Goal: Task Accomplishment & Management: Use online tool/utility

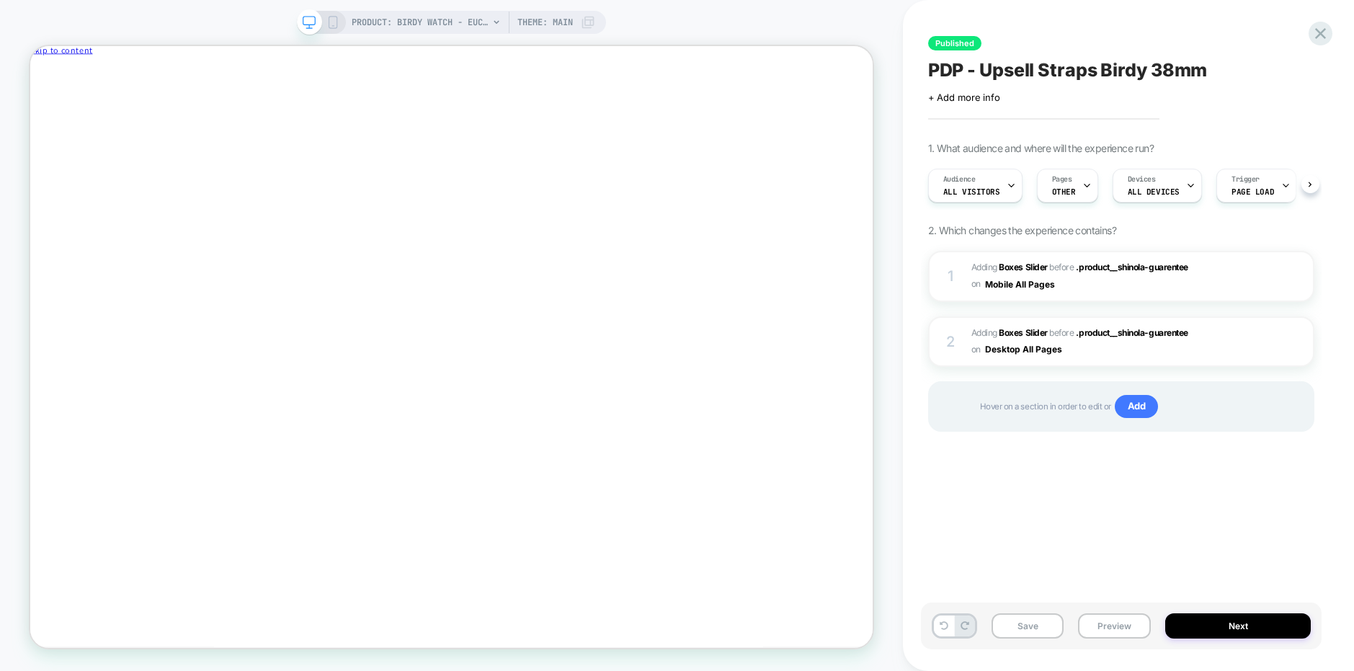
scroll to position [0, 1]
click at [93, 71] on icon "Close" at bounding box center [93, 76] width 0 height 11
click at [1318, 30] on icon at bounding box center [1320, 33] width 11 height 11
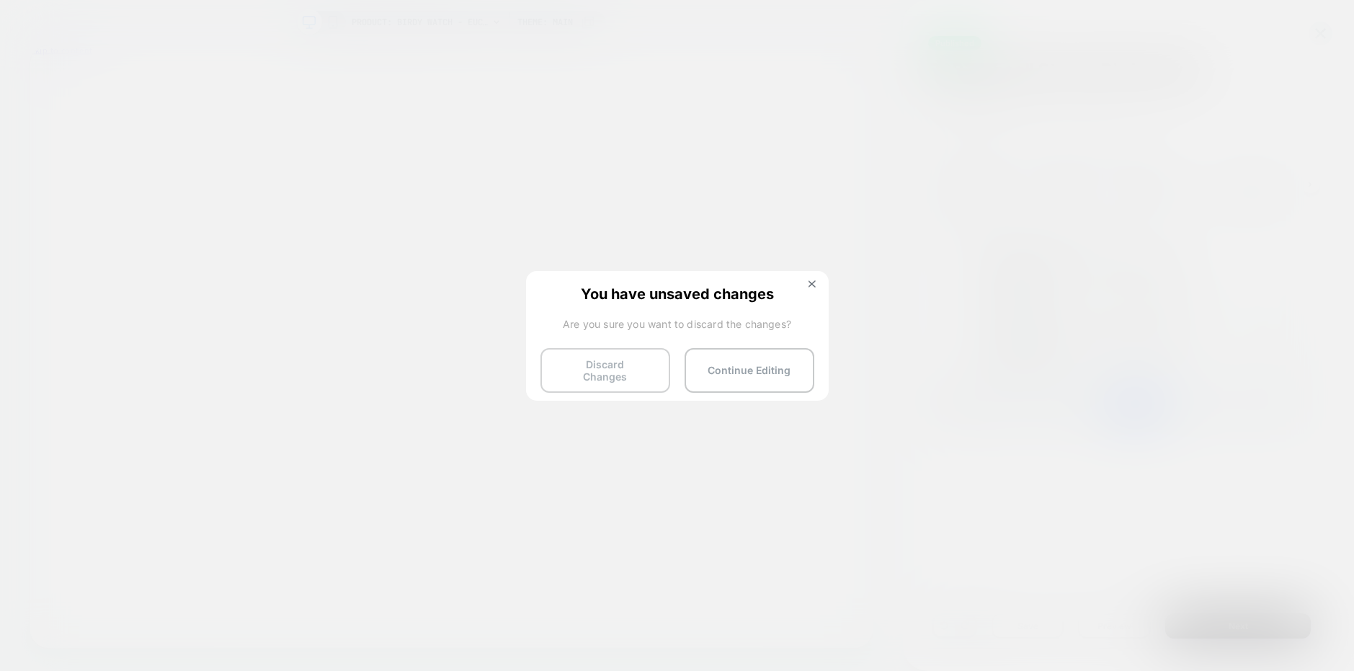
click at [600, 370] on button "Discard Changes" at bounding box center [606, 370] width 130 height 45
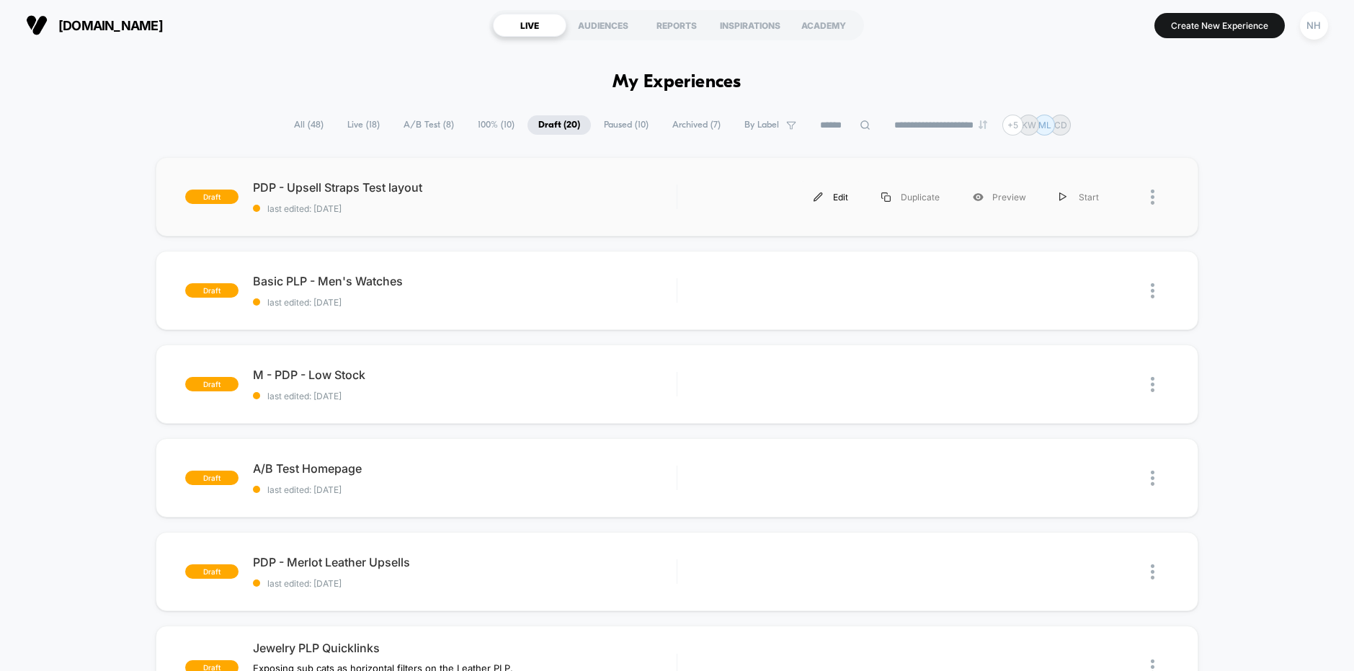
click at [835, 198] on div "Edit" at bounding box center [831, 197] width 68 height 32
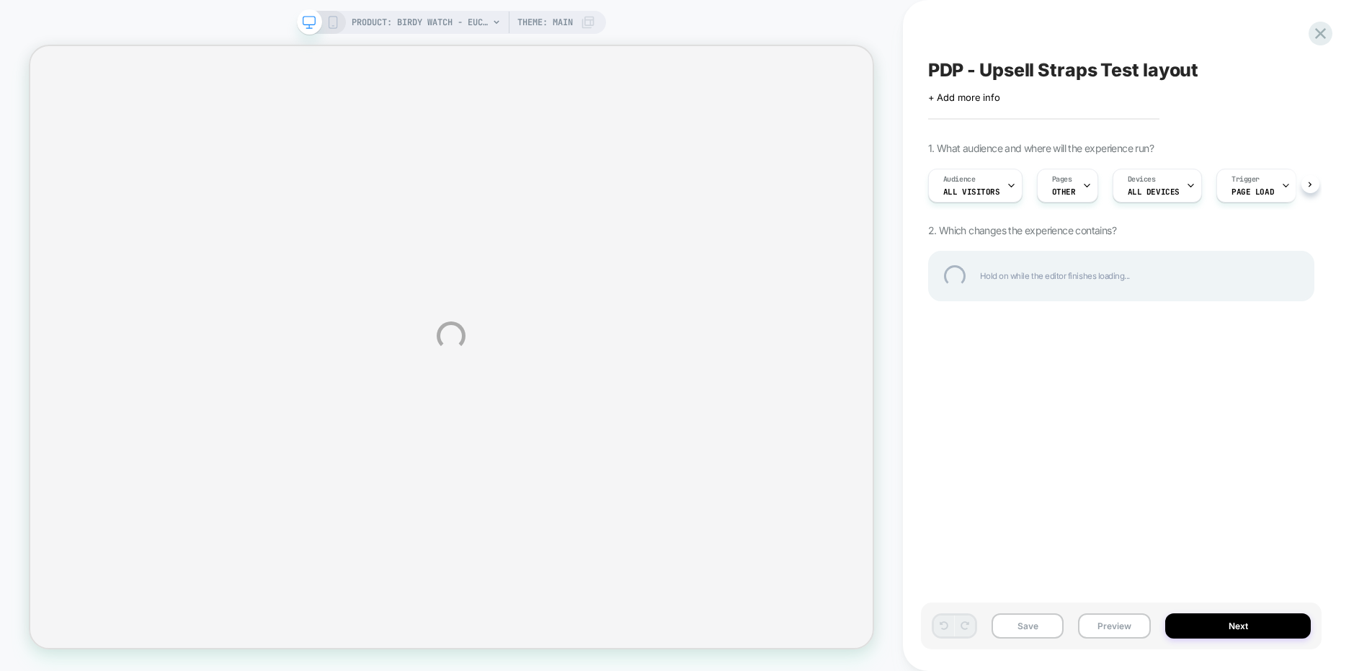
click at [1088, 334] on div "PRODUCT: Birdy Watch - Eucalyptus PRODUCT: Birdy Watch - Eucalyptus Theme: MAIN…" at bounding box center [677, 335] width 1354 height 671
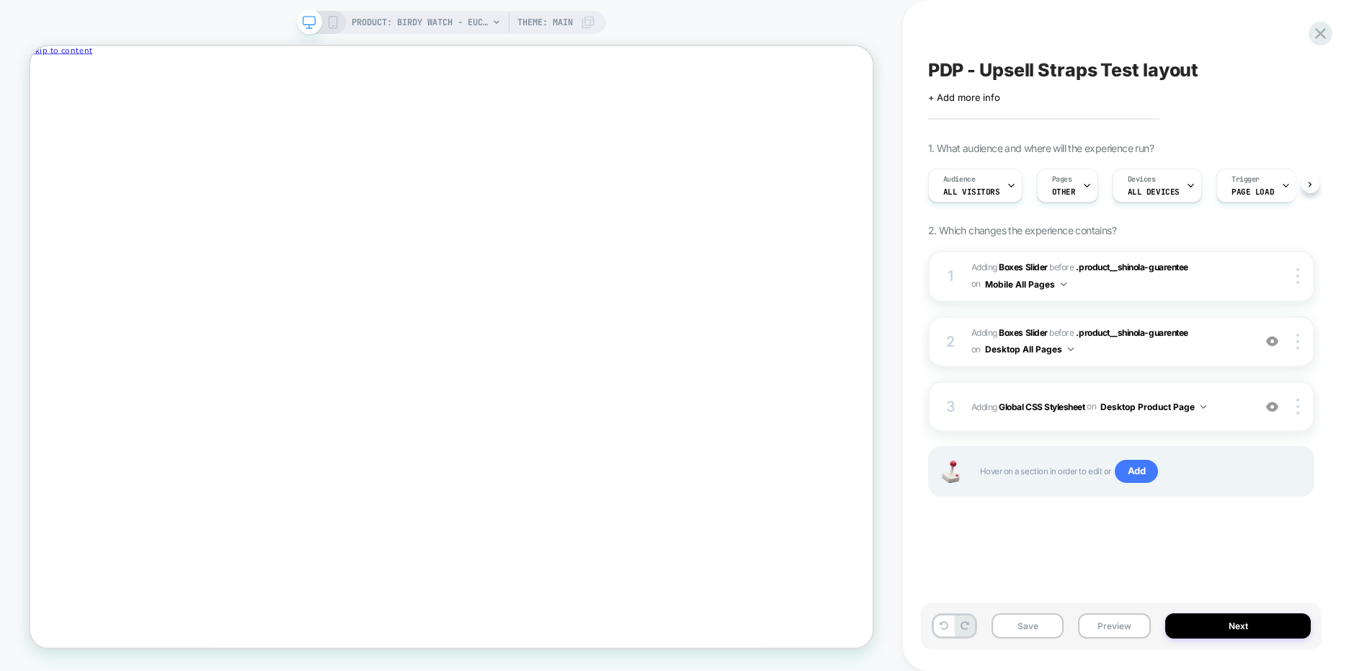
scroll to position [0, 1]
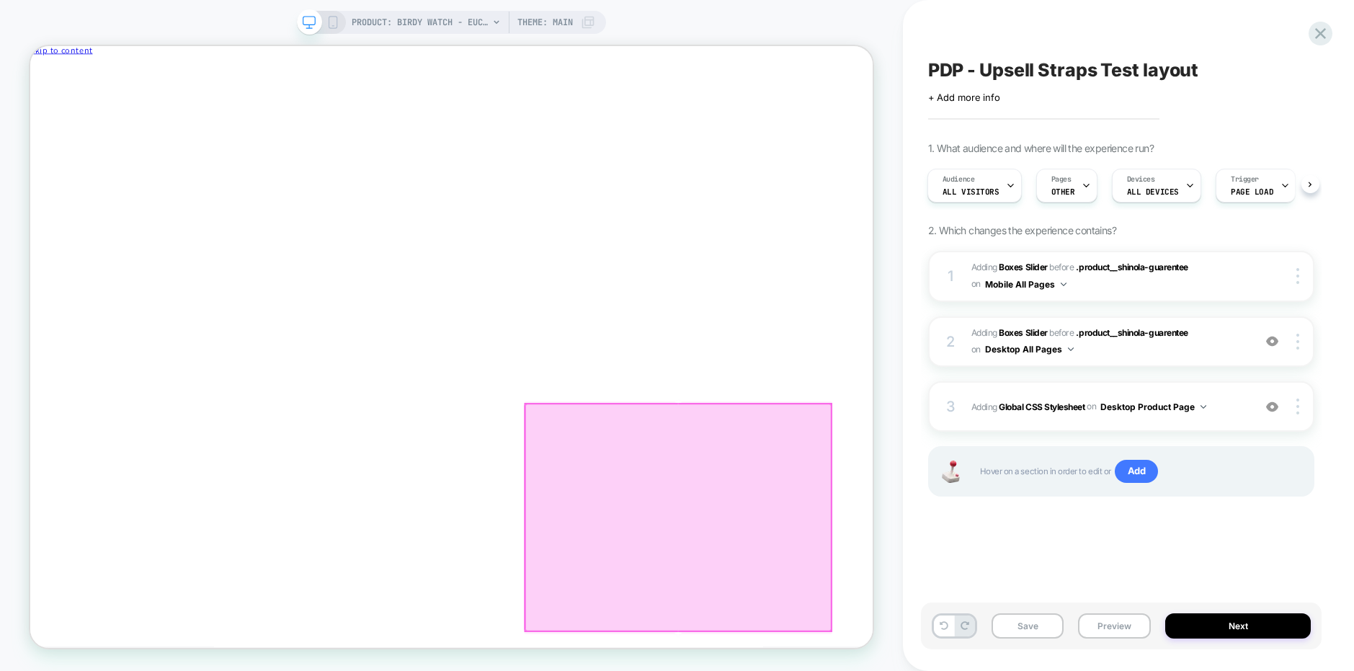
click at [930, 670] on div at bounding box center [894, 674] width 407 height 303
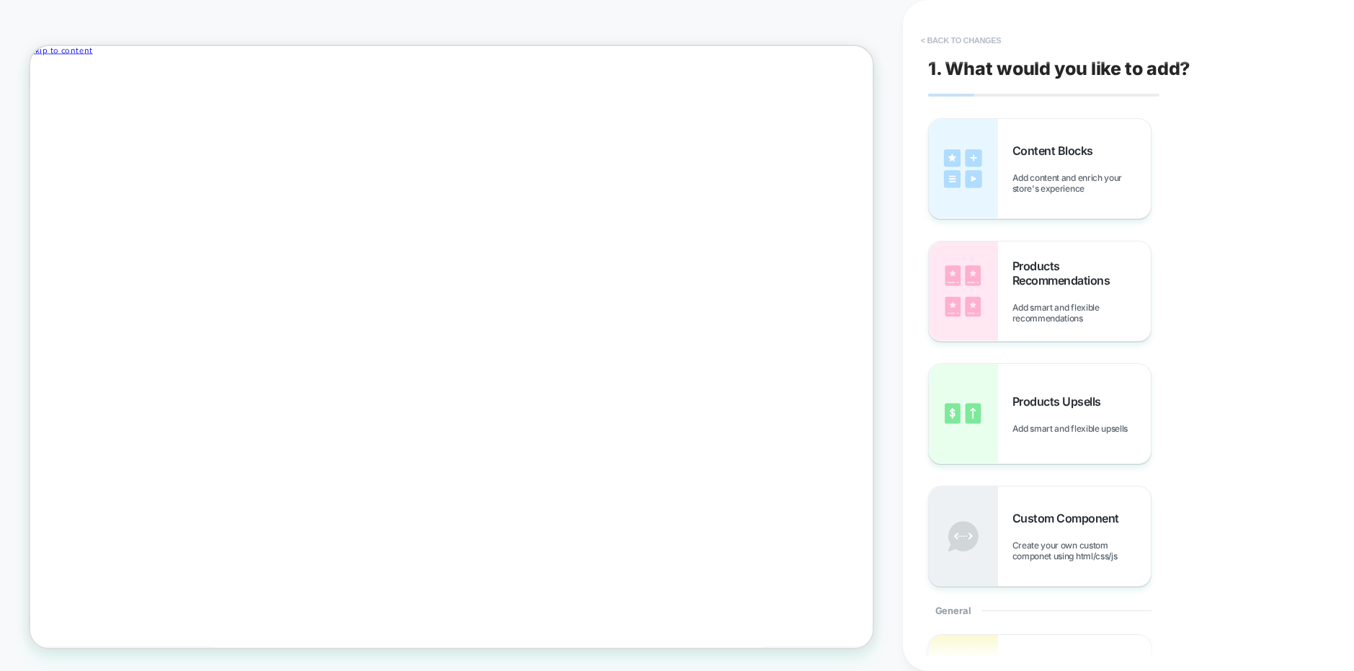
click at [962, 31] on button "< Back to changes" at bounding box center [961, 40] width 95 height 23
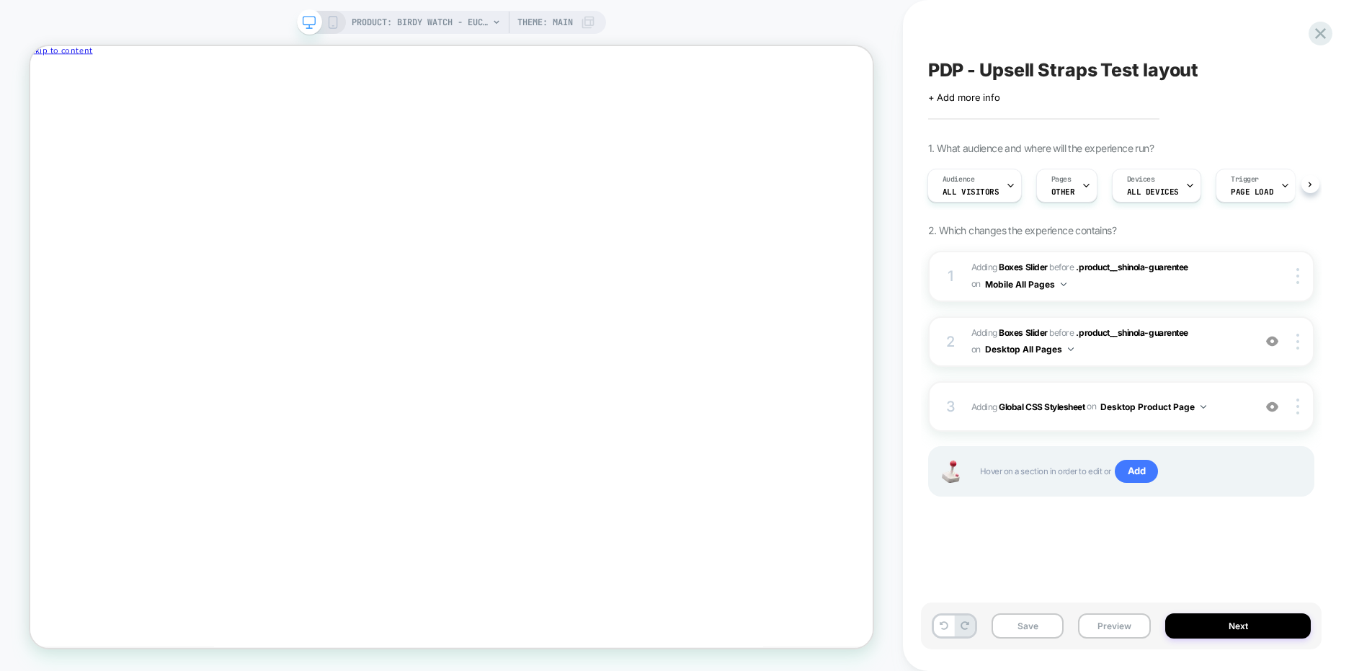
click at [1099, 539] on div "PDP - Upsell Straps Test layout Click to edit experience details + Add more inf…" at bounding box center [1121, 335] width 401 height 642
click at [1297, 346] on img at bounding box center [1298, 342] width 3 height 16
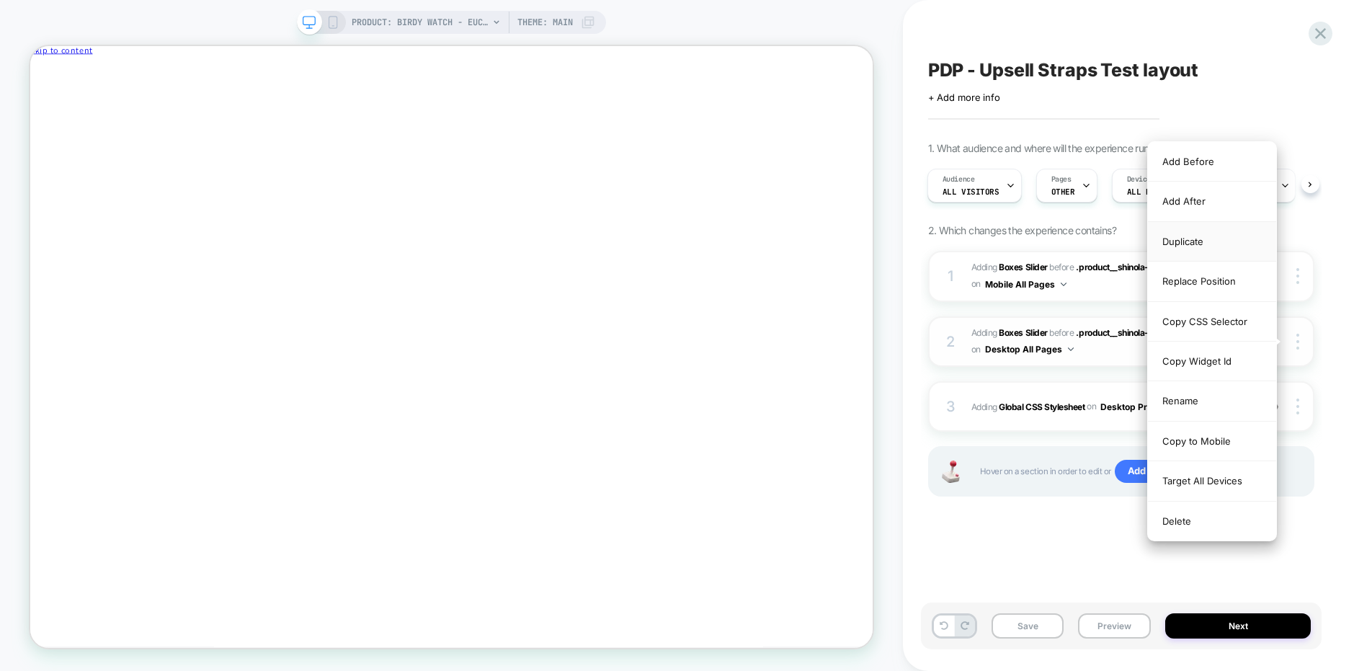
click at [1205, 247] on div "Duplicate" at bounding box center [1212, 242] width 128 height 40
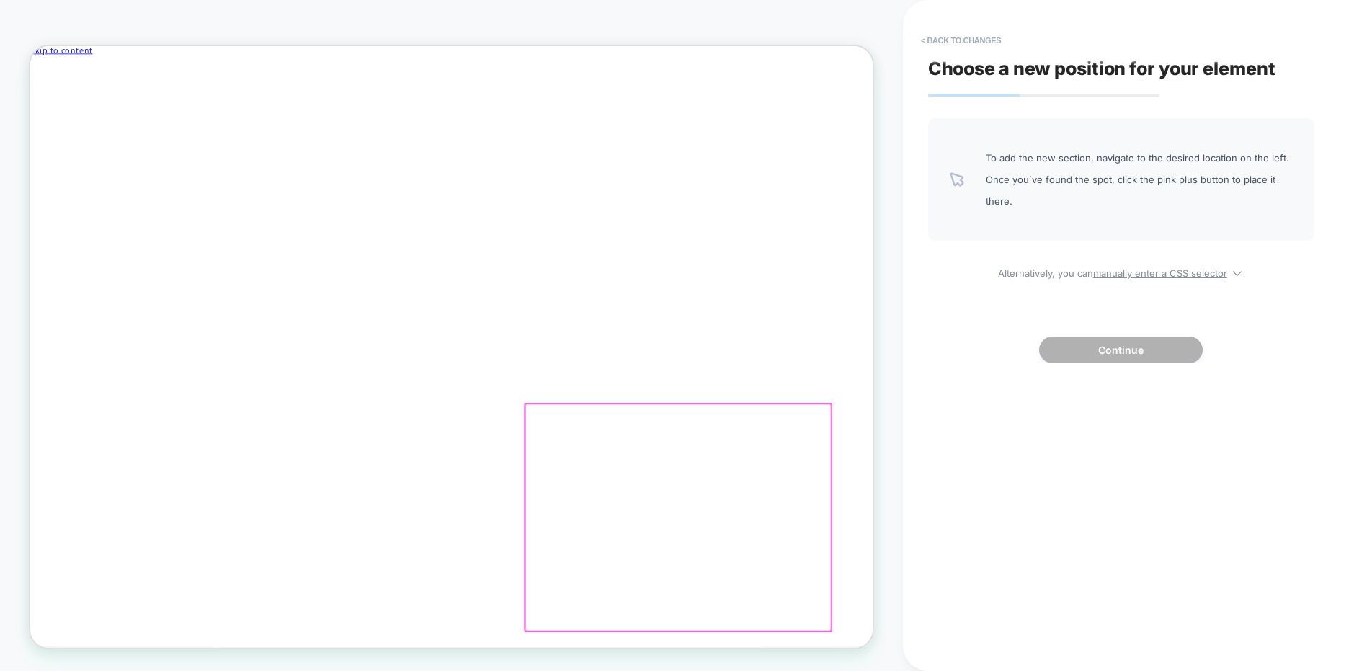
click at [965, 600] on div at bounding box center [894, 674] width 407 height 303
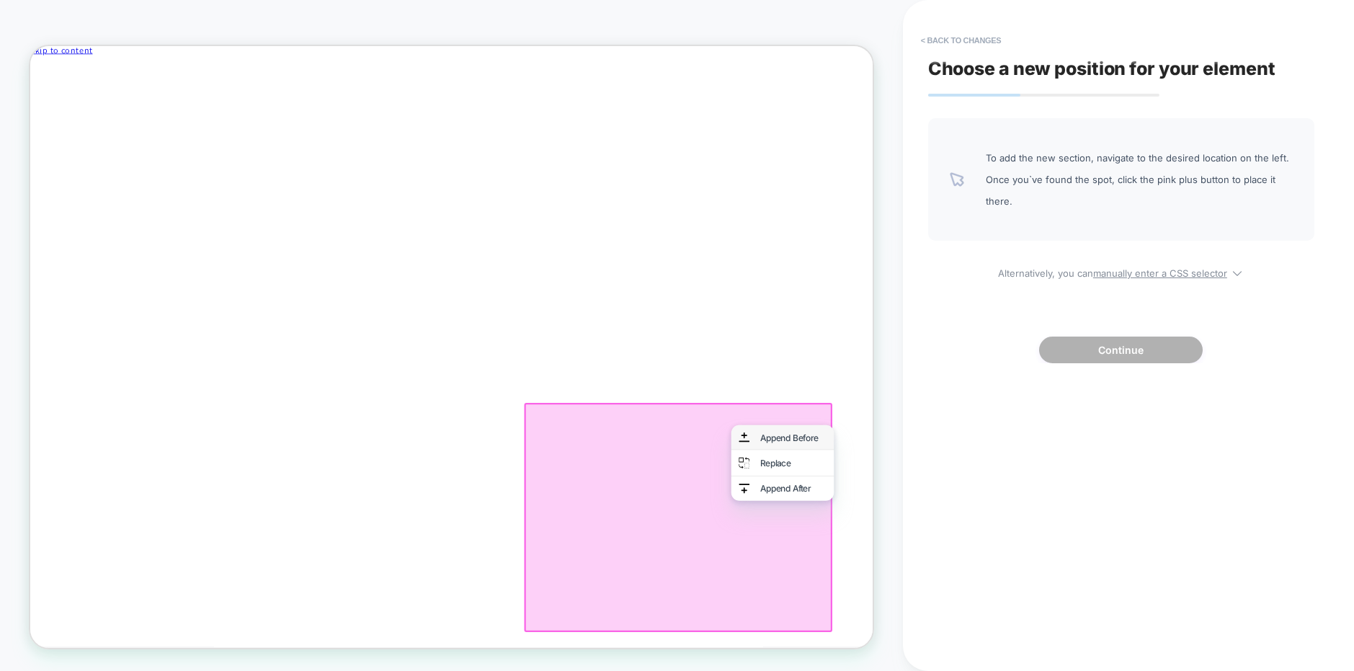
click at [1011, 566] on div "Append Before" at bounding box center [1048, 568] width 88 height 12
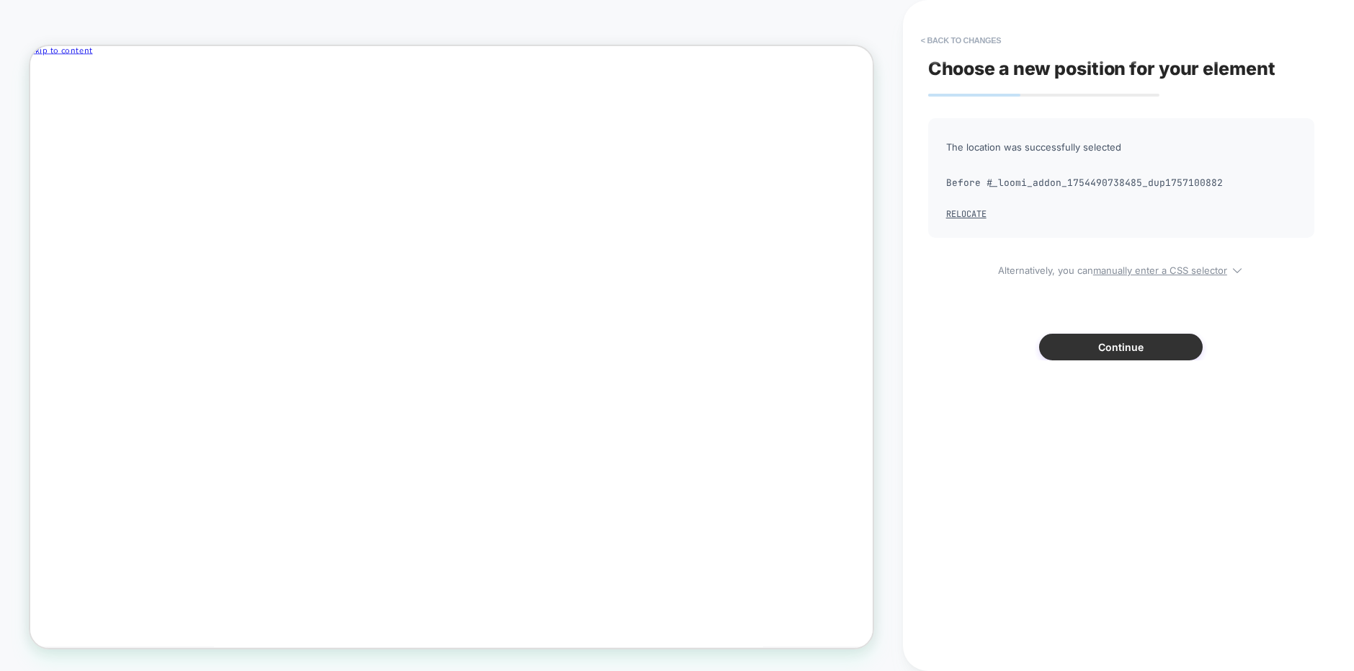
click at [1129, 355] on button "Continue" at bounding box center [1121, 347] width 164 height 27
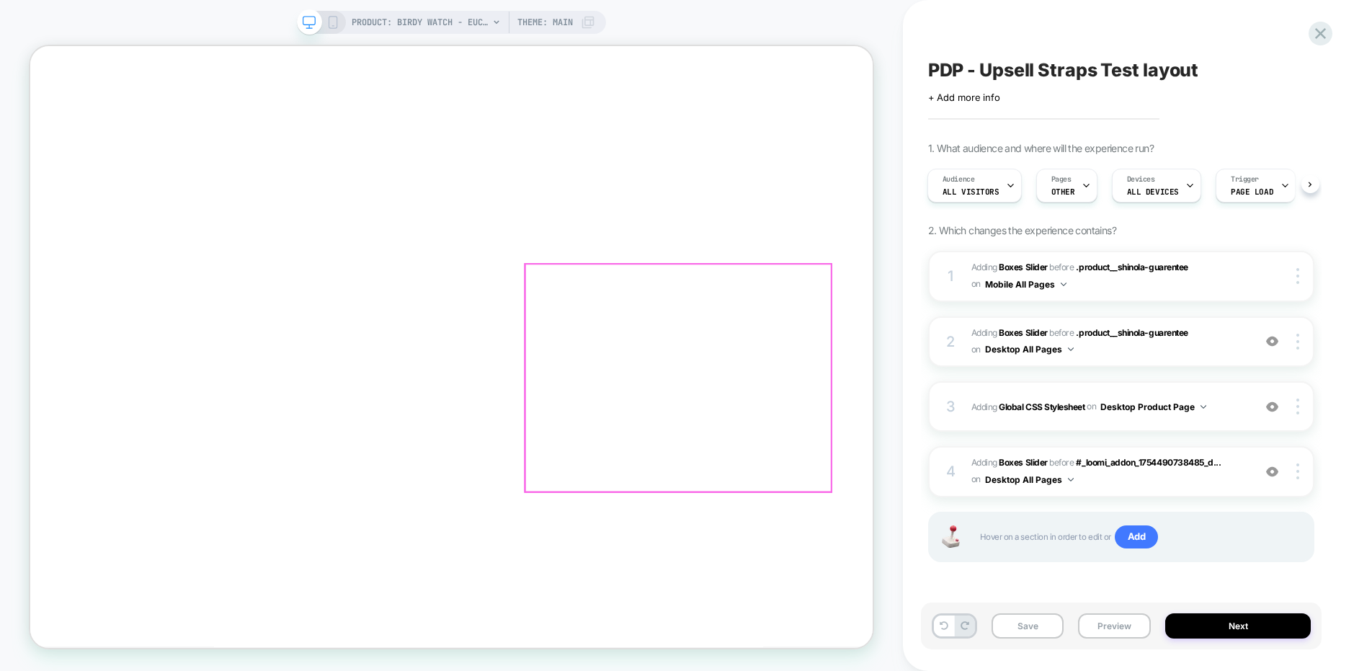
scroll to position [189, 0]
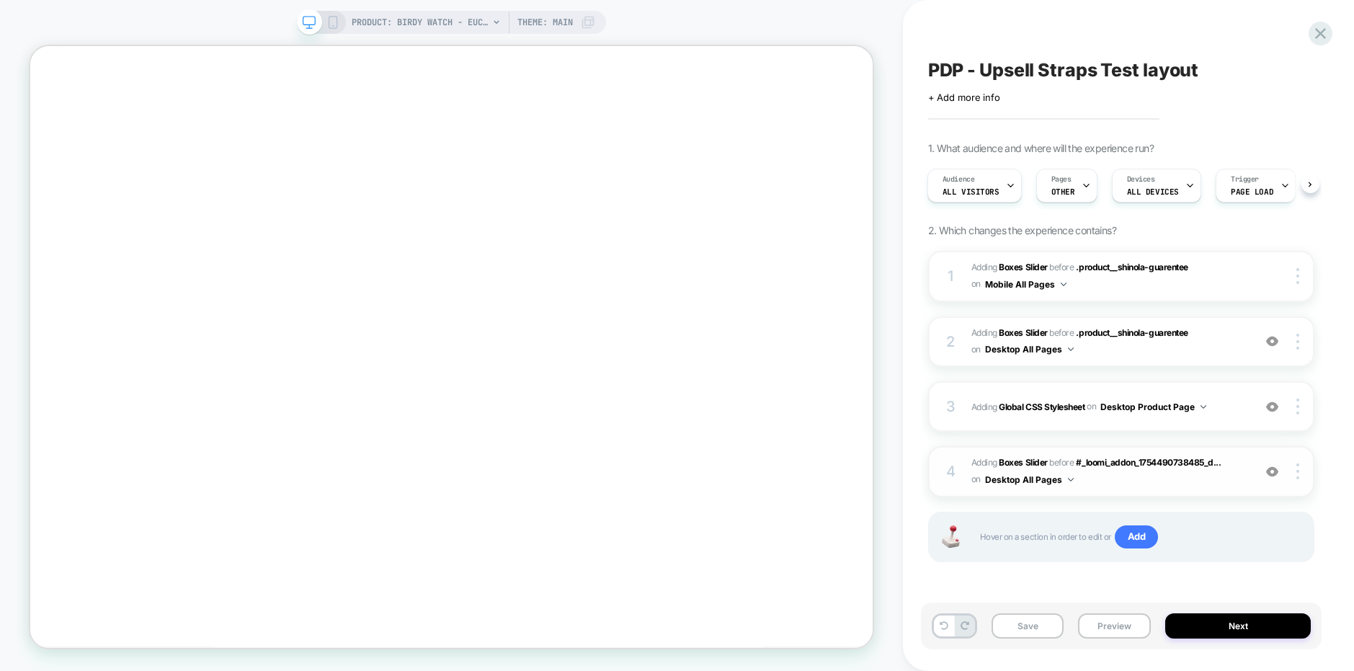
click at [1270, 474] on img at bounding box center [1272, 472] width 12 height 12
click at [1273, 337] on img at bounding box center [1272, 341] width 12 height 12
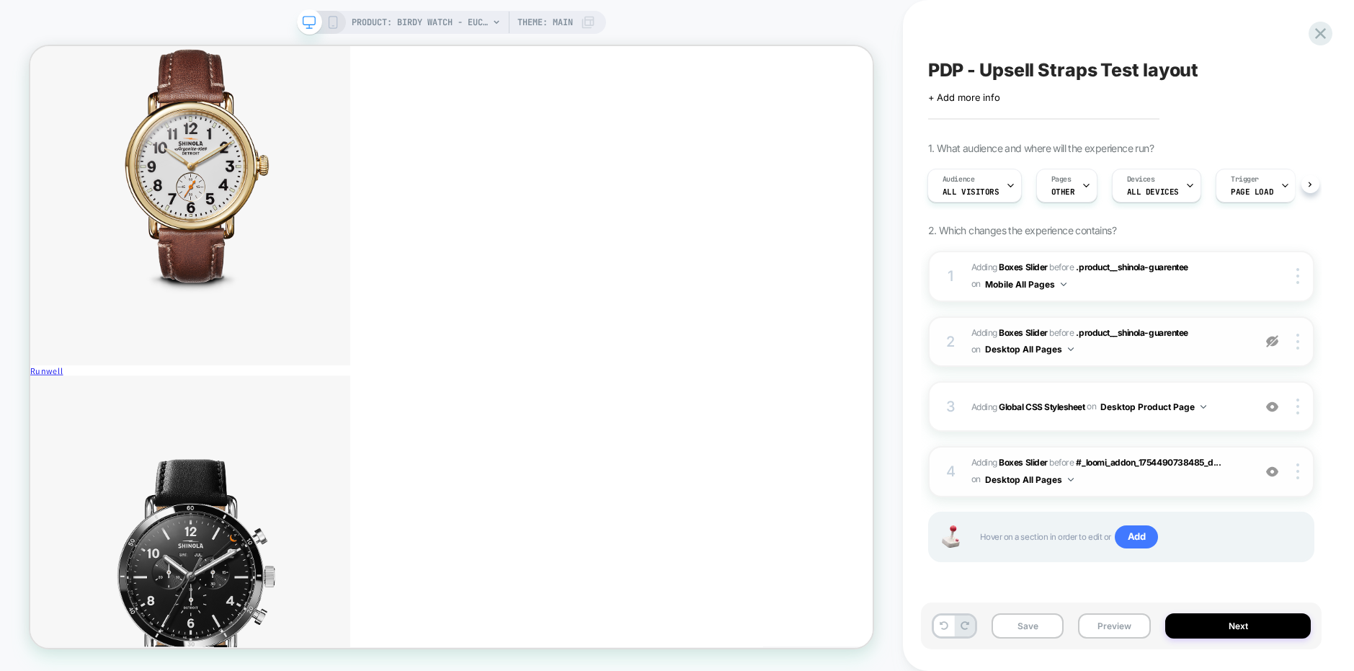
scroll to position [2536, 0]
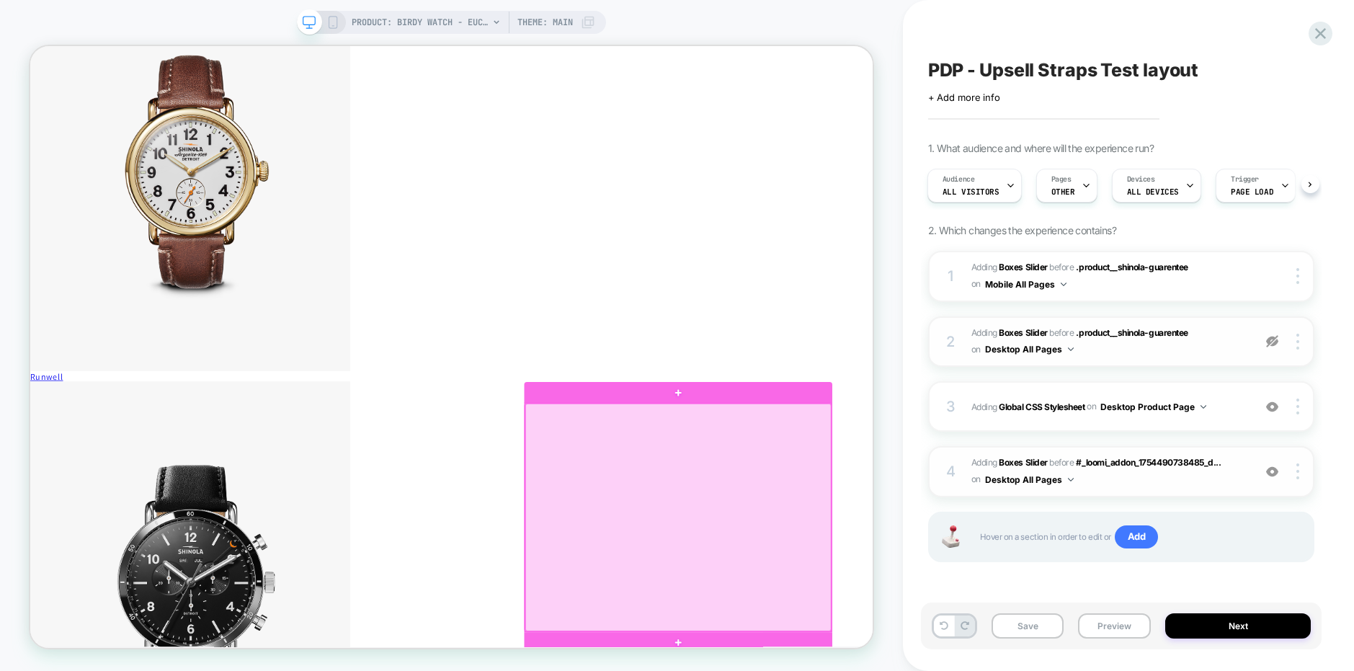
click at [889, 652] on div at bounding box center [894, 674] width 407 height 303
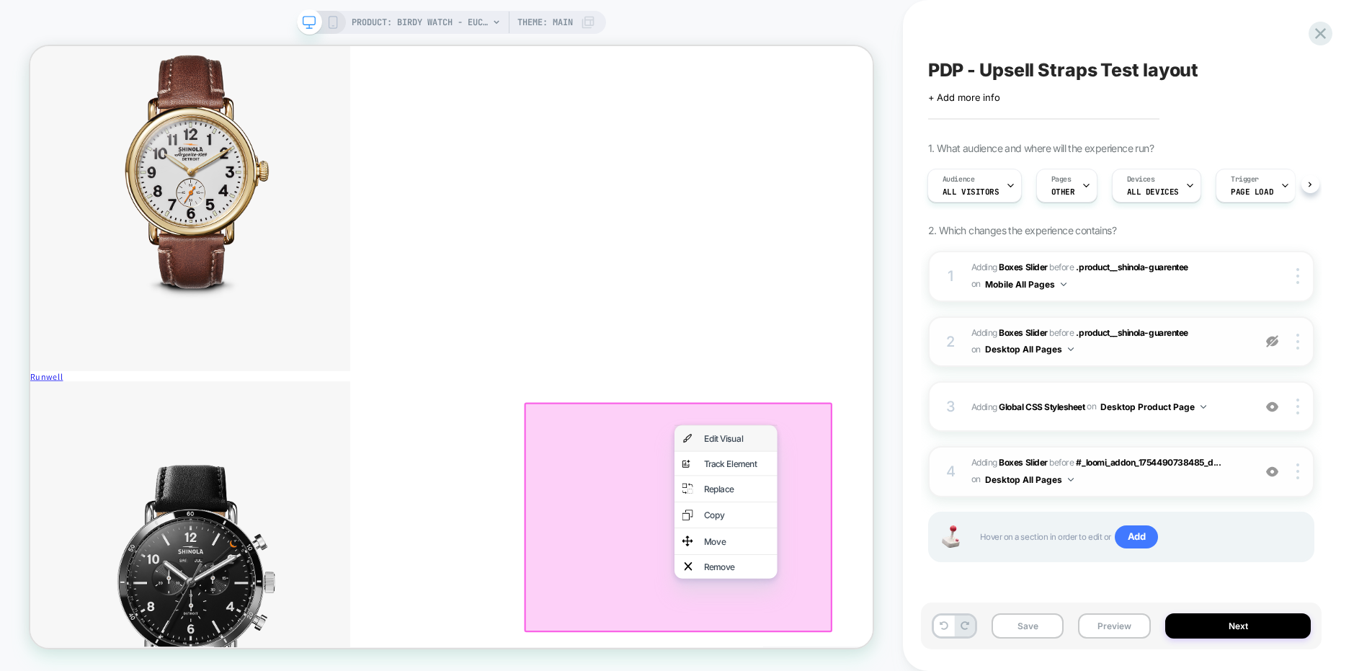
click at [947, 567] on div "Edit Visual" at bounding box center [972, 570] width 88 height 12
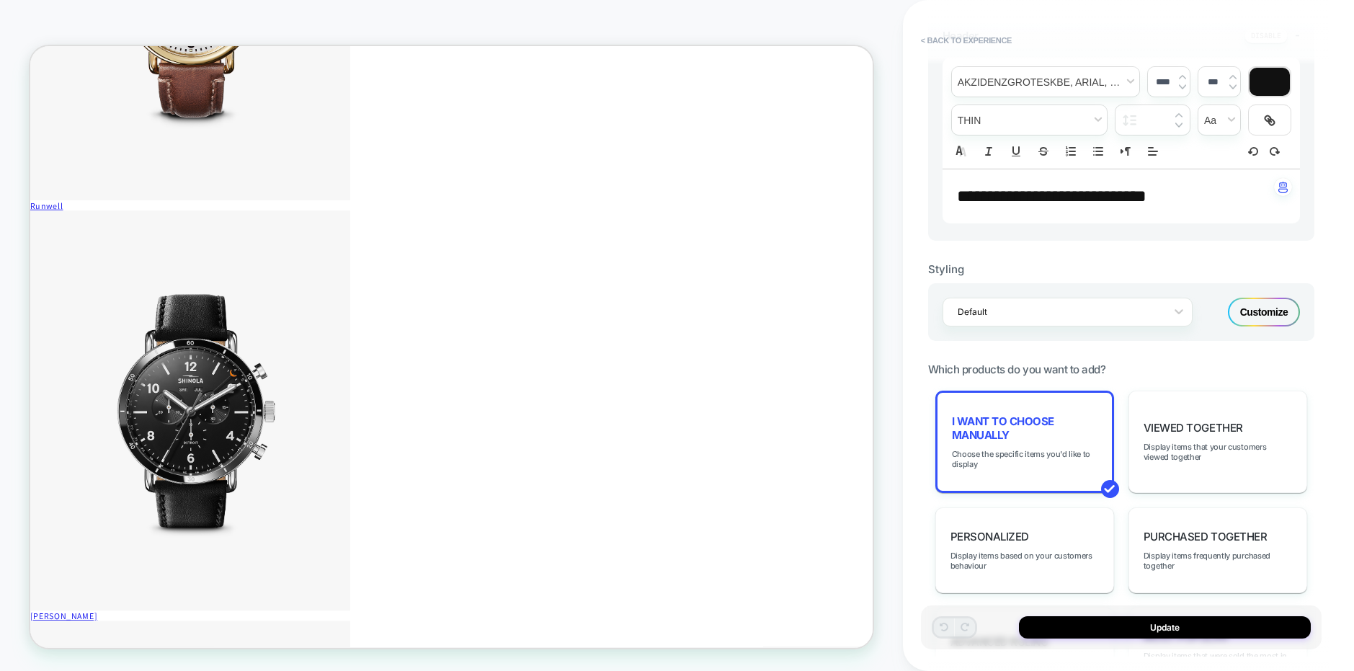
scroll to position [382, 0]
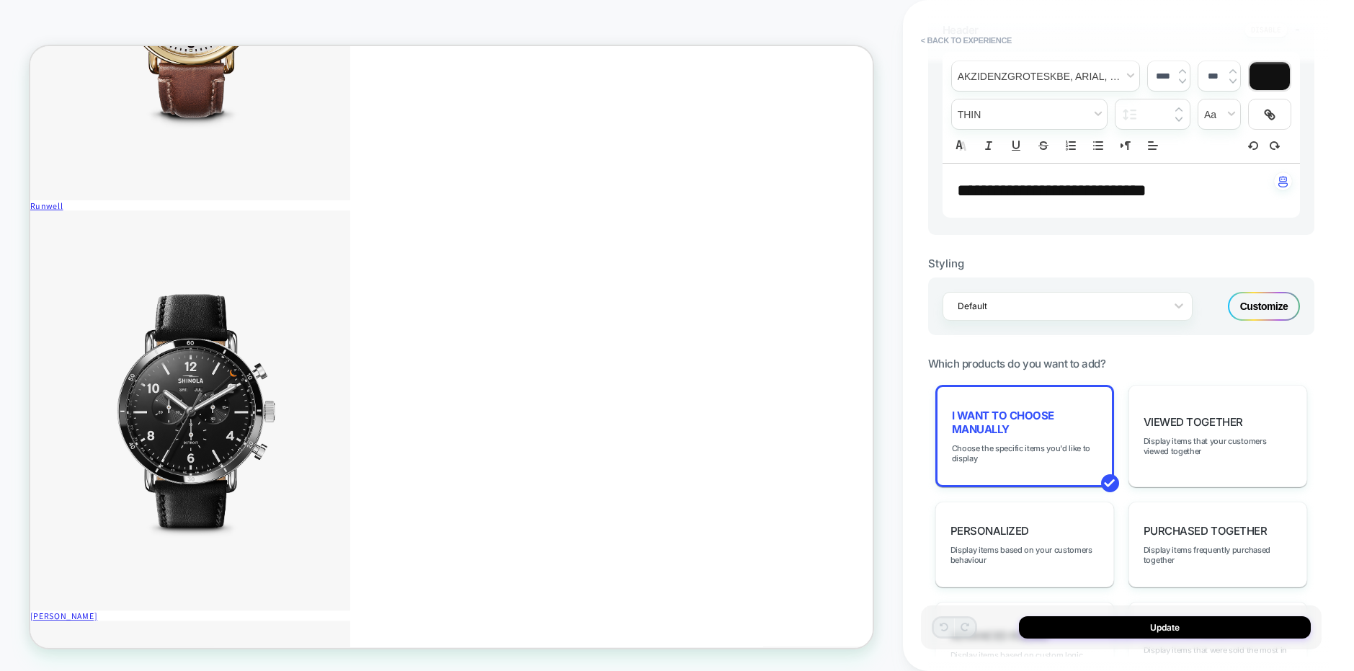
click at [1263, 303] on div "Customize" at bounding box center [1264, 306] width 72 height 29
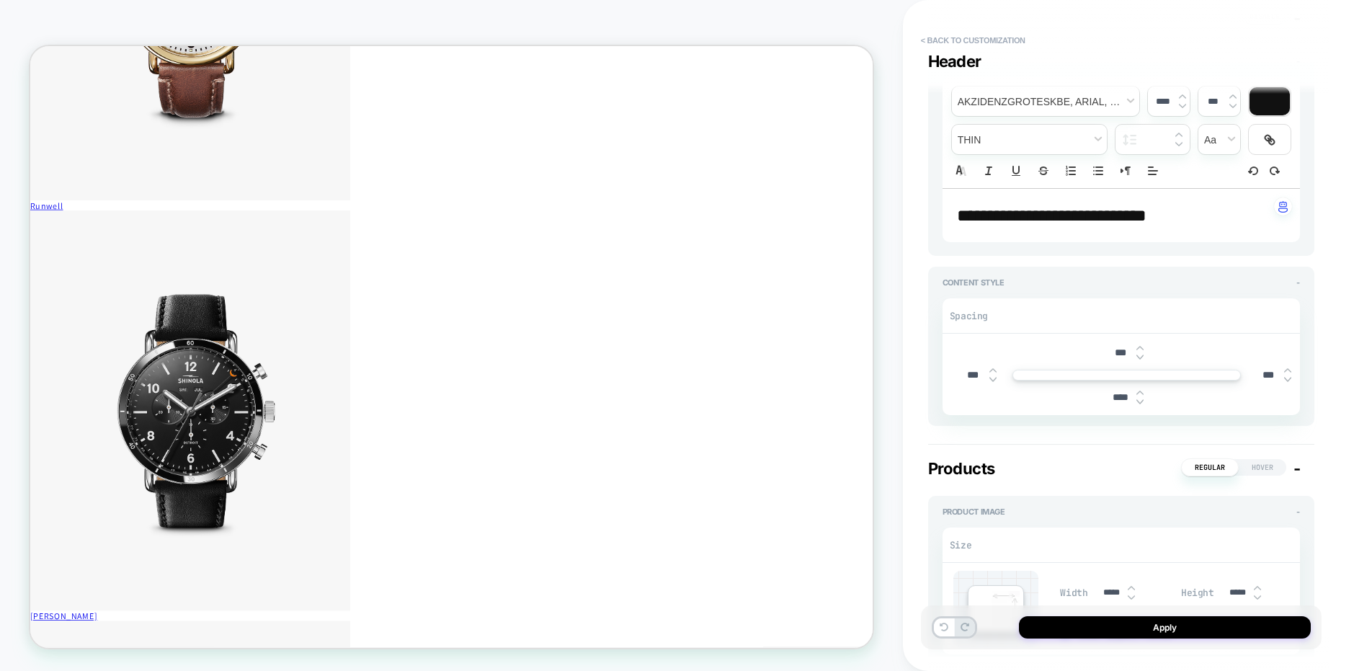
scroll to position [0, 0]
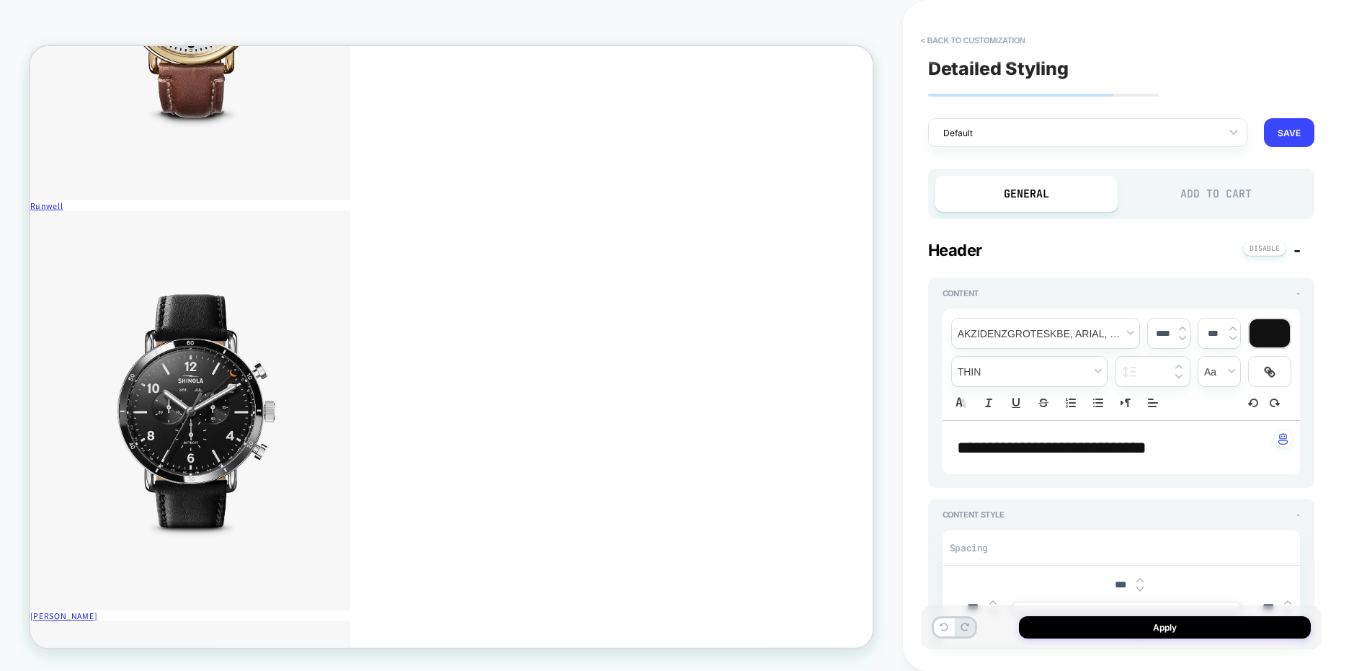
click at [1209, 187] on div "Add to Cart" at bounding box center [1216, 194] width 182 height 36
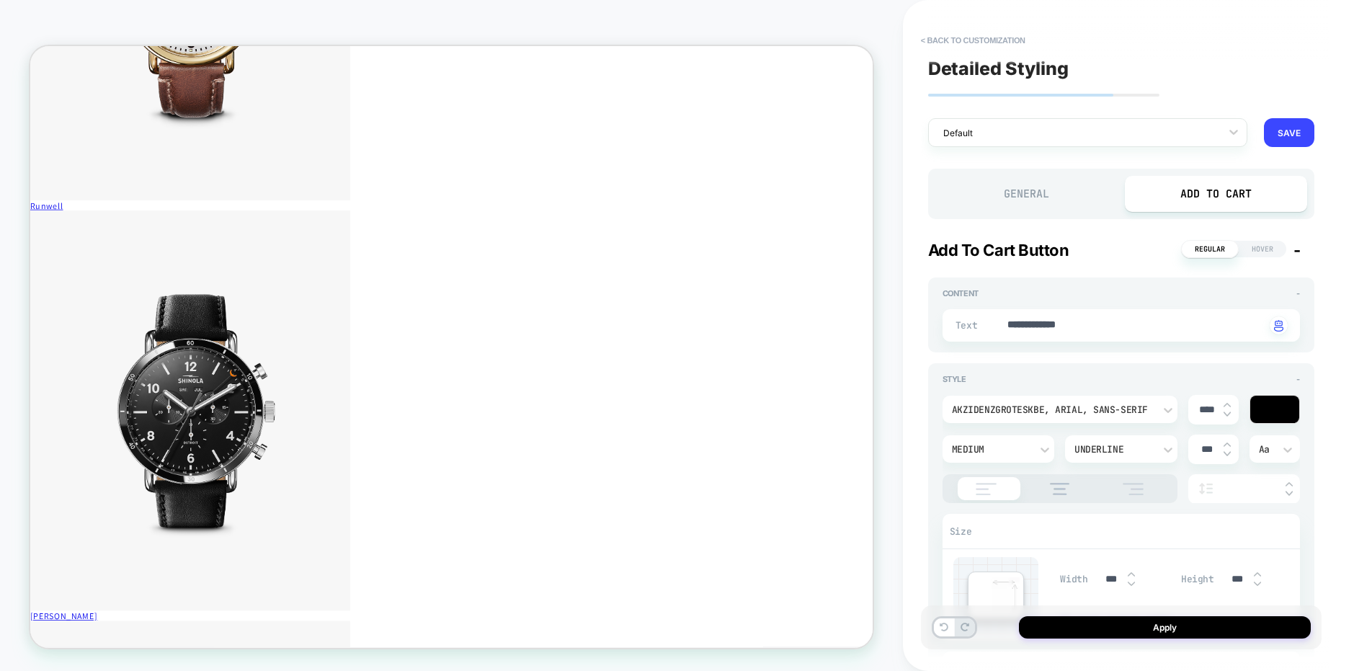
click at [1228, 405] on img at bounding box center [1227, 405] width 7 height 6
type textarea "*"
type input "****"
click at [1228, 405] on img at bounding box center [1227, 405] width 7 height 6
type textarea "*"
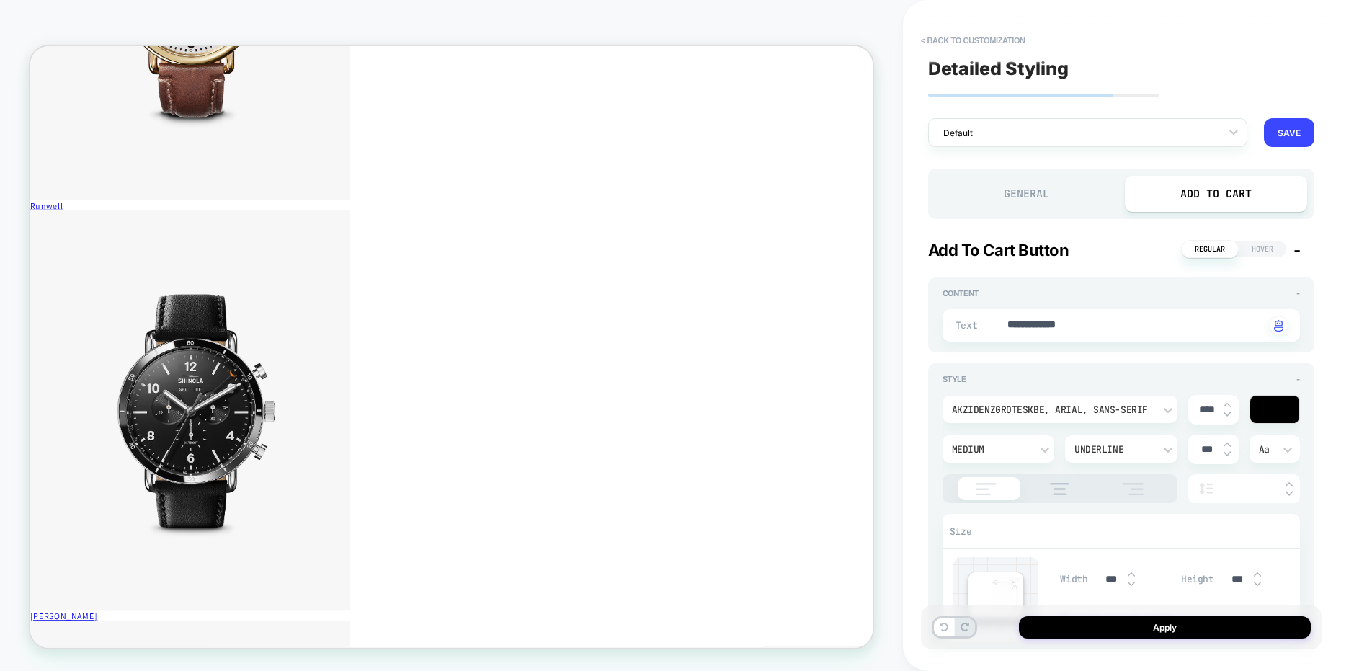
type input "****"
click at [1226, 414] on img at bounding box center [1227, 415] width 7 height 6
type textarea "*"
type input "****"
type textarea "*"
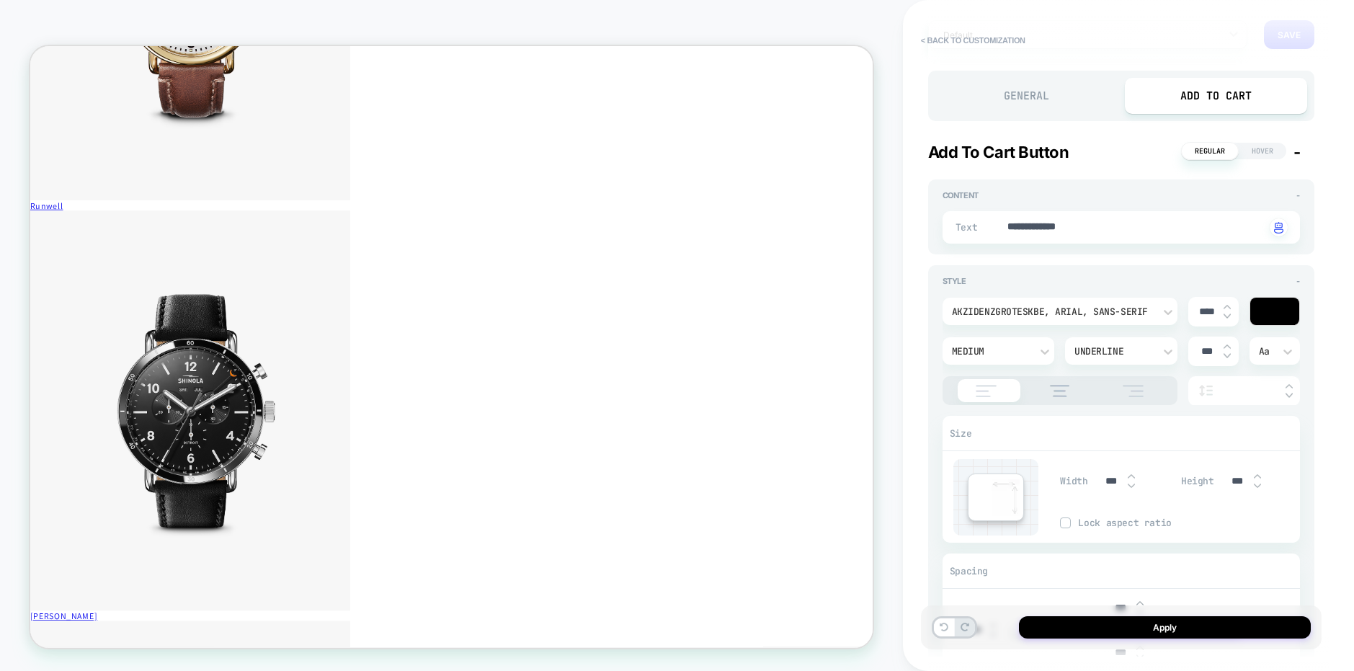
scroll to position [102, 0]
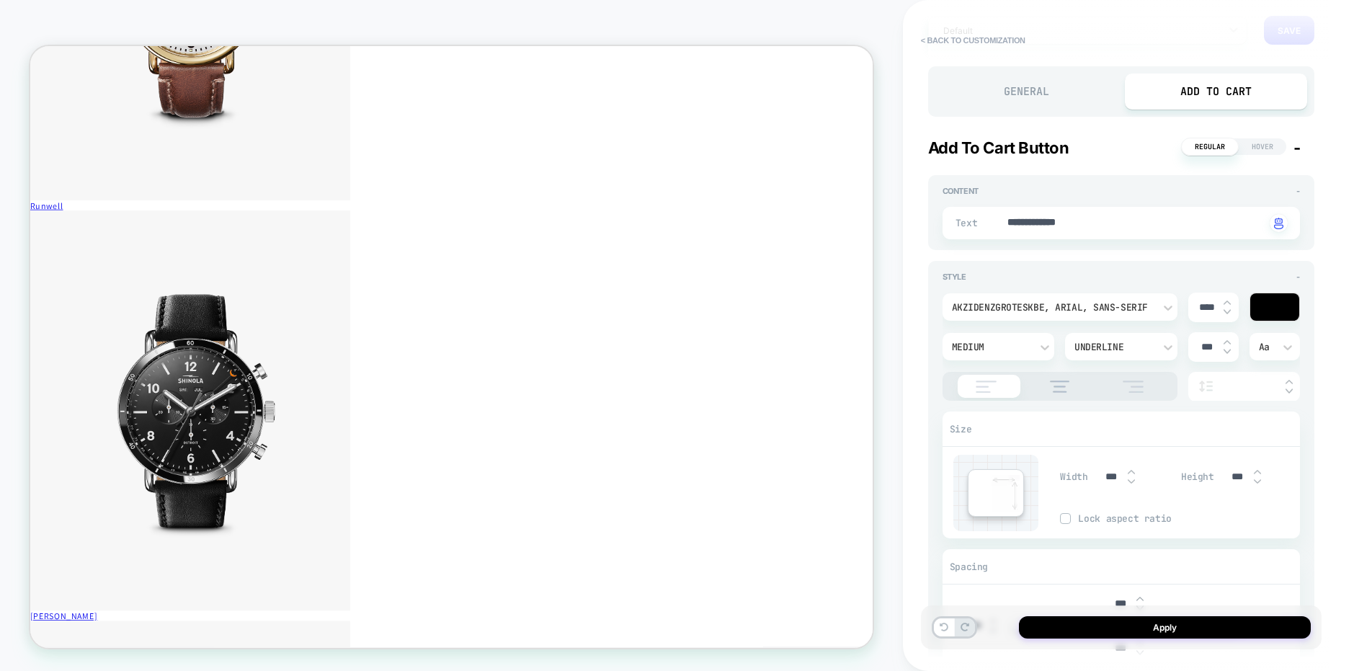
click at [1233, 468] on div "***" at bounding box center [1244, 477] width 45 height 30
click at [1233, 474] on input "***" at bounding box center [1238, 477] width 32 height 12
type textarea "*"
type input "***"
type textarea "*"
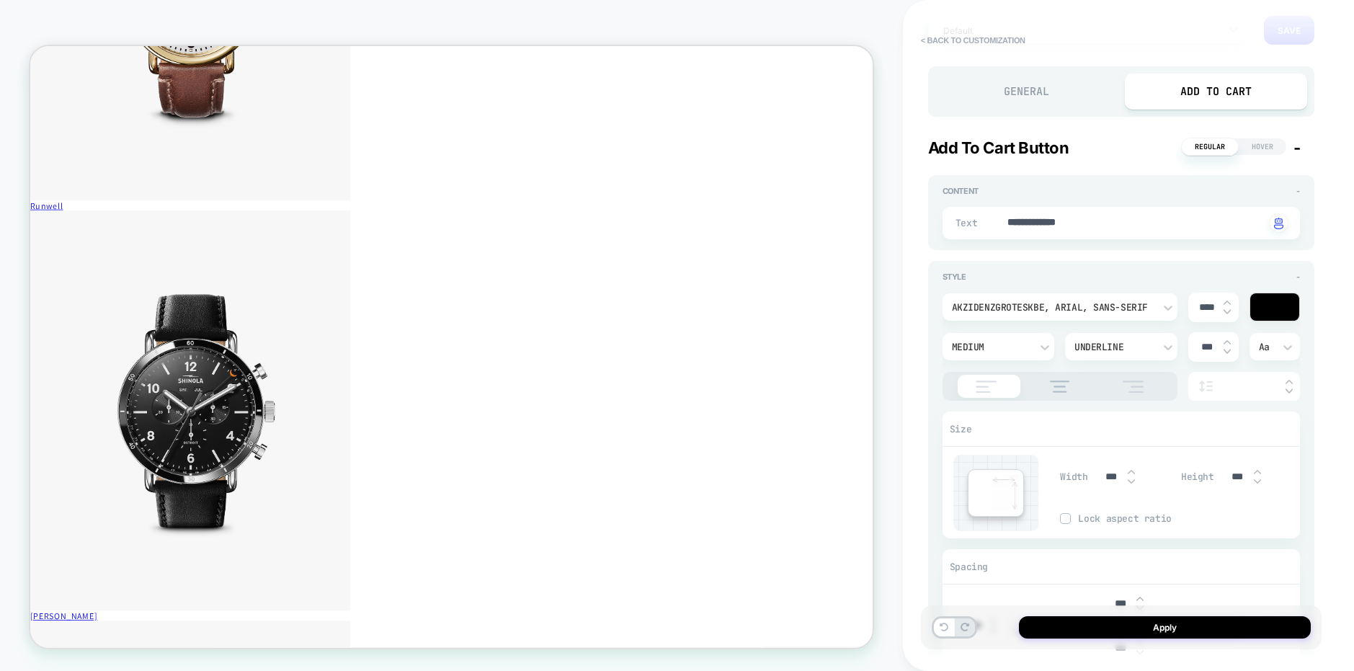
type input "***"
click at [1228, 300] on img at bounding box center [1227, 303] width 7 height 6
type textarea "*"
type input "****"
type input "***"
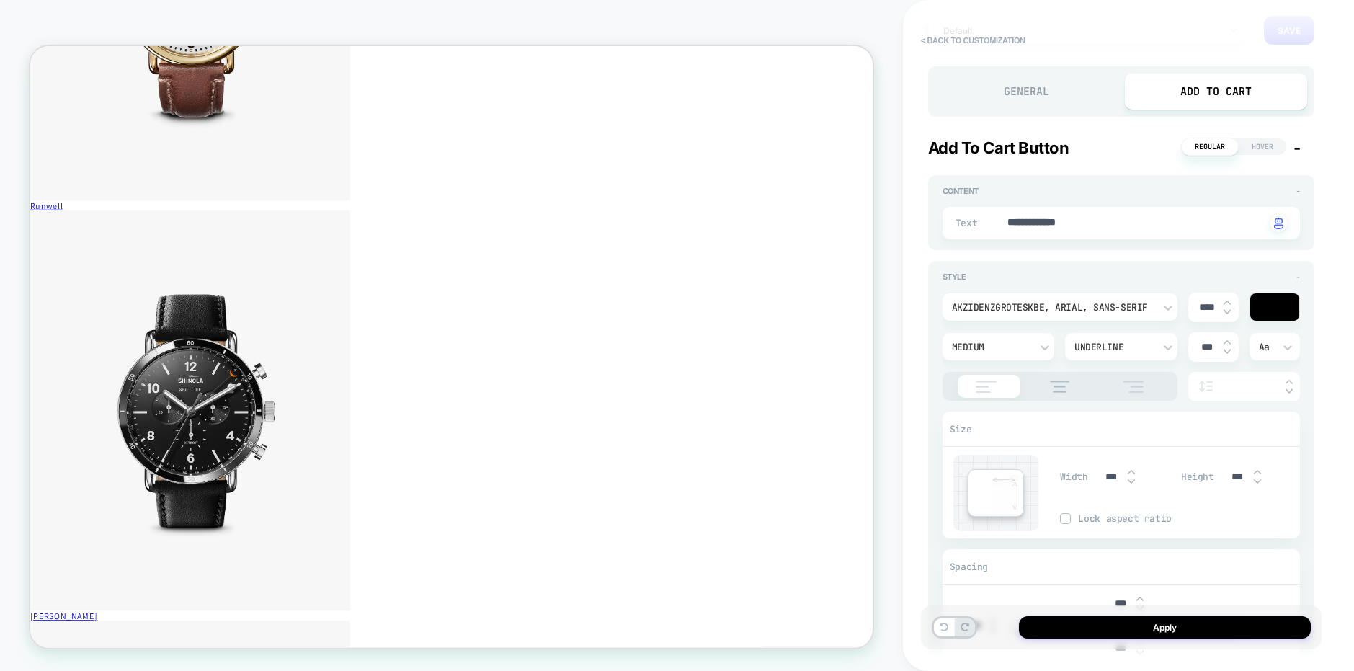
click at [1226, 313] on img at bounding box center [1227, 312] width 7 height 6
type textarea "*"
type input "****"
type textarea "*"
click at [1235, 481] on input "***" at bounding box center [1238, 477] width 32 height 12
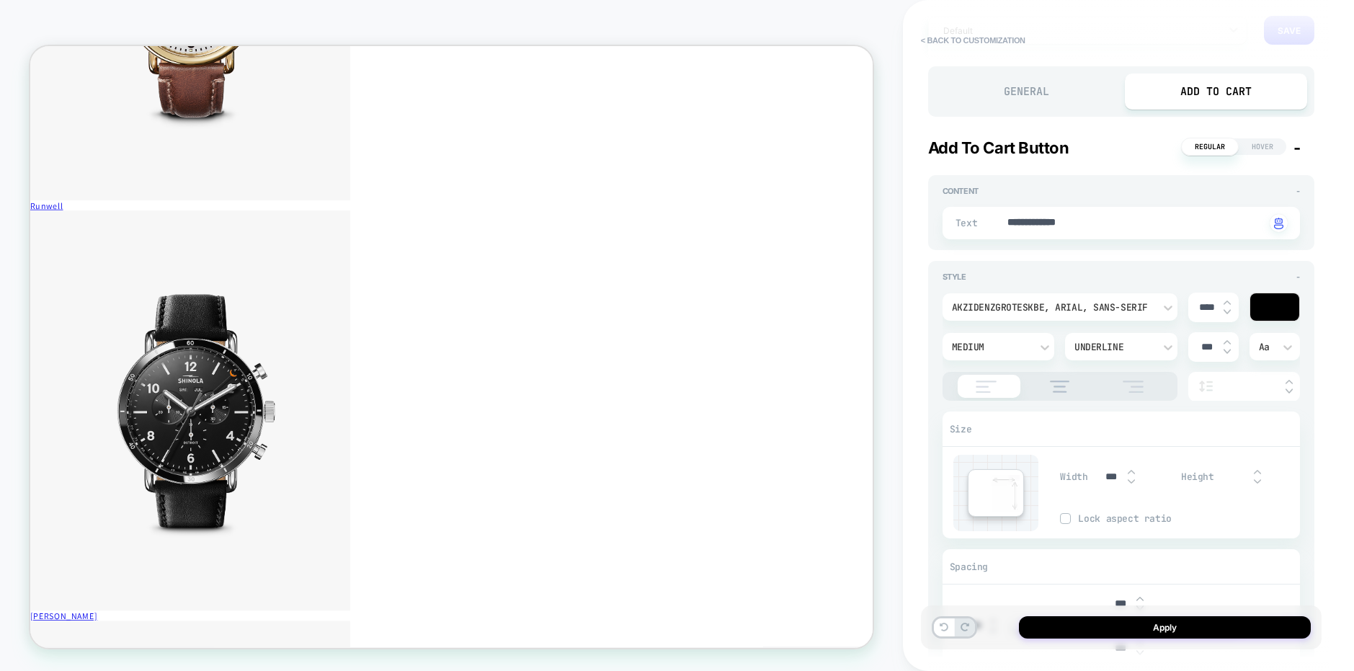
type textarea "*"
type input "***"
type textarea "*"
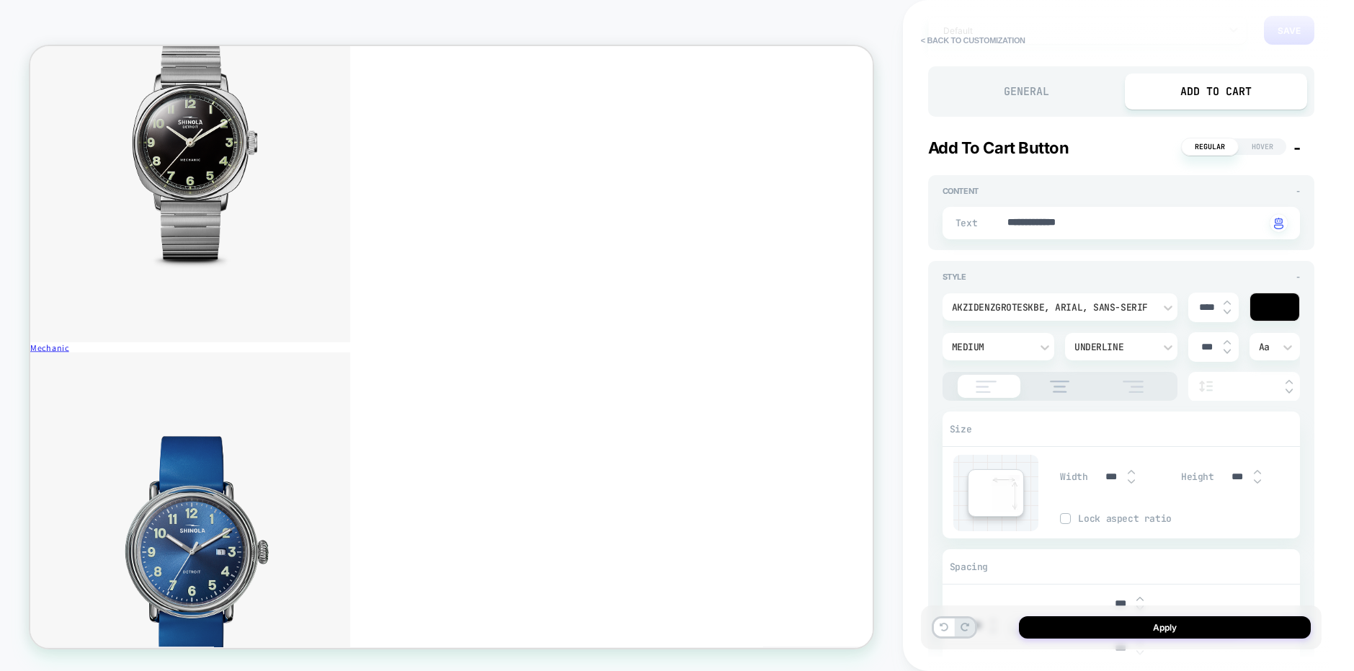
scroll to position [4217, 0]
type input "***"
click at [1093, 623] on button "Apply" at bounding box center [1165, 627] width 292 height 22
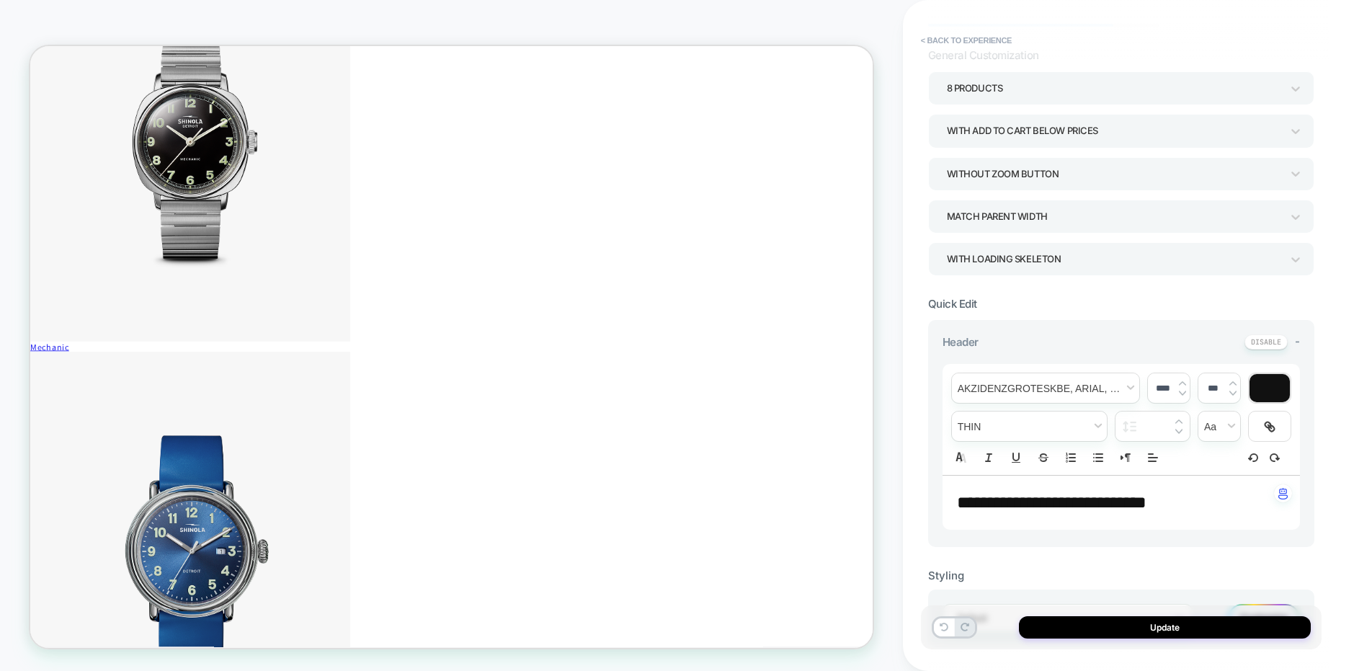
scroll to position [0, 0]
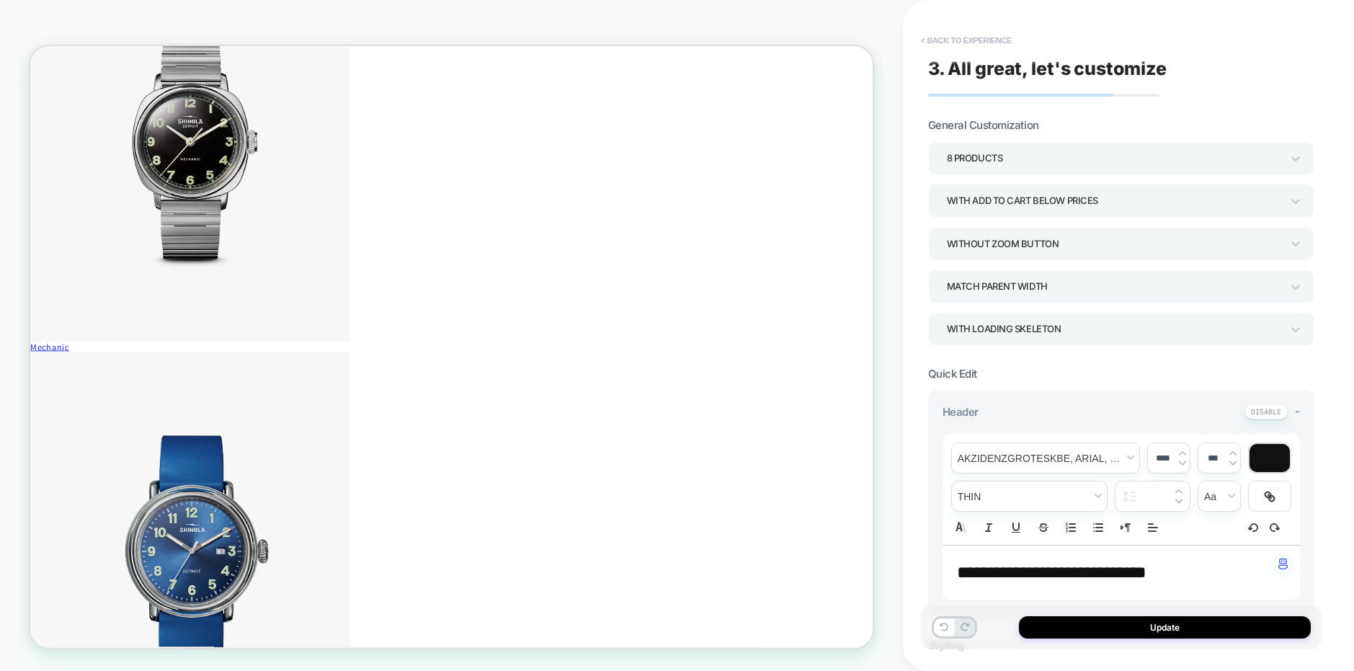
click at [967, 35] on button "< Back to experience" at bounding box center [966, 40] width 105 height 23
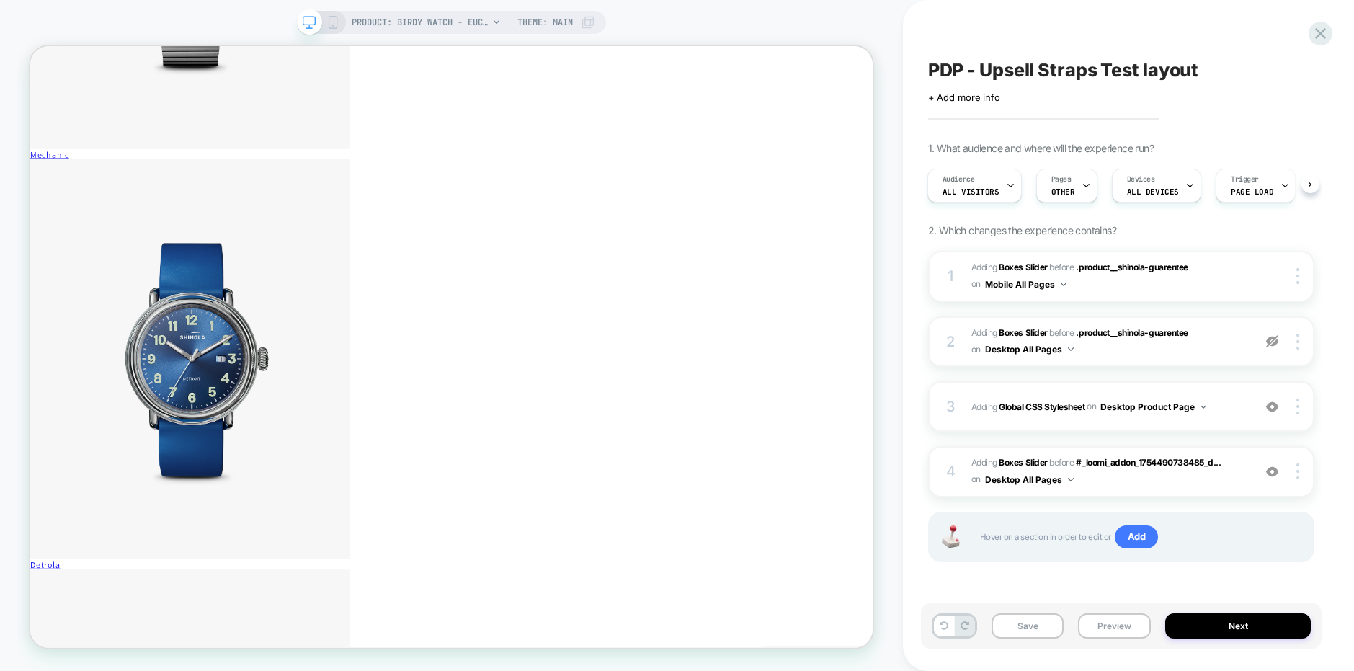
scroll to position [4481, 0]
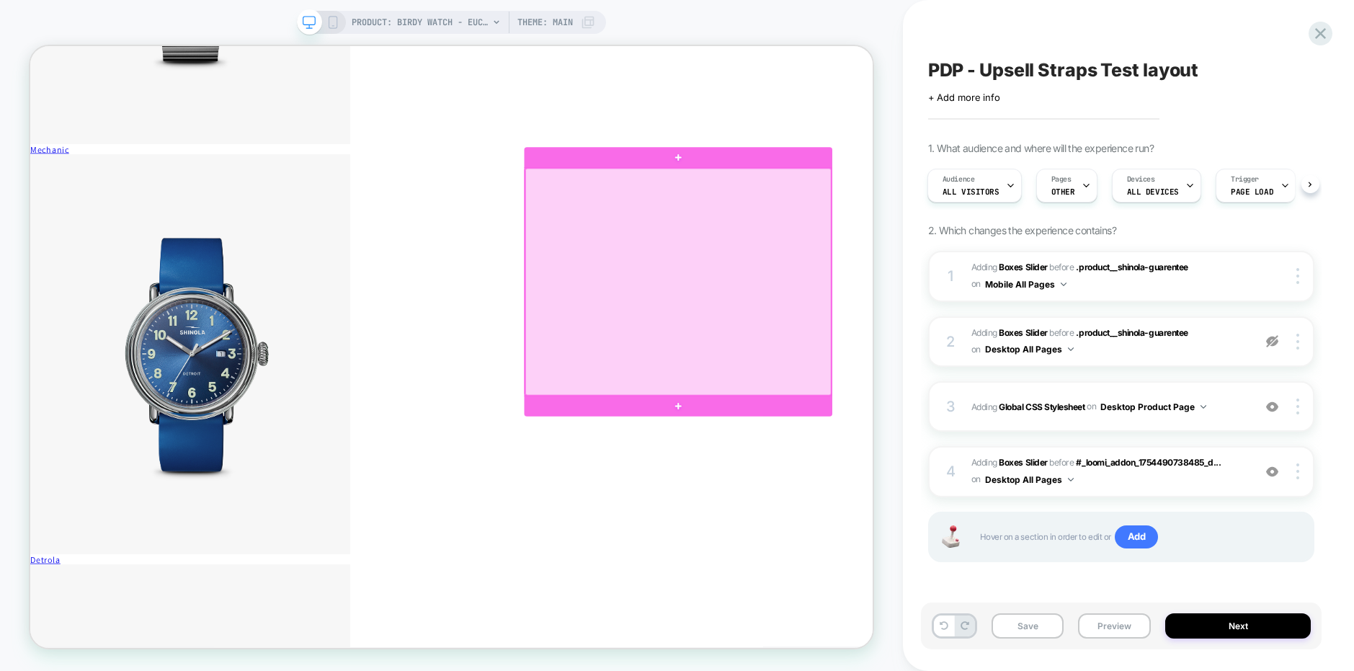
click at [997, 273] on div at bounding box center [894, 360] width 407 height 303
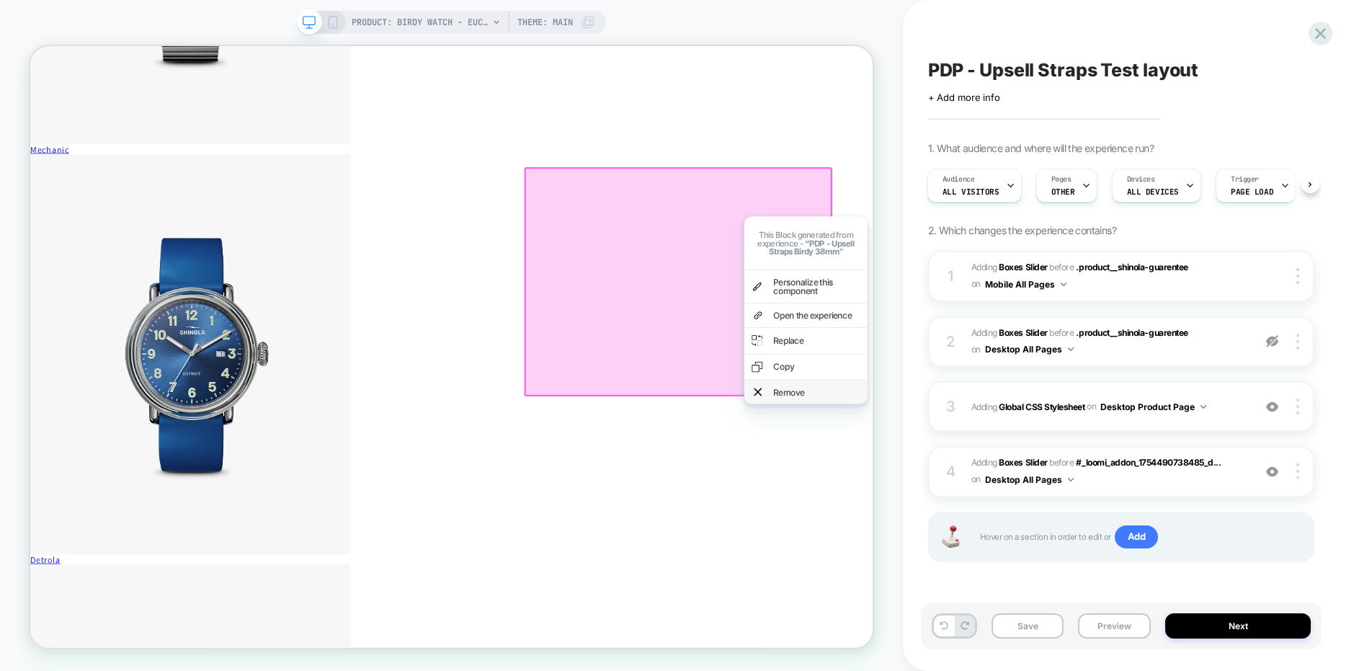
click at [1103, 513] on div "Remove" at bounding box center [1078, 508] width 115 height 12
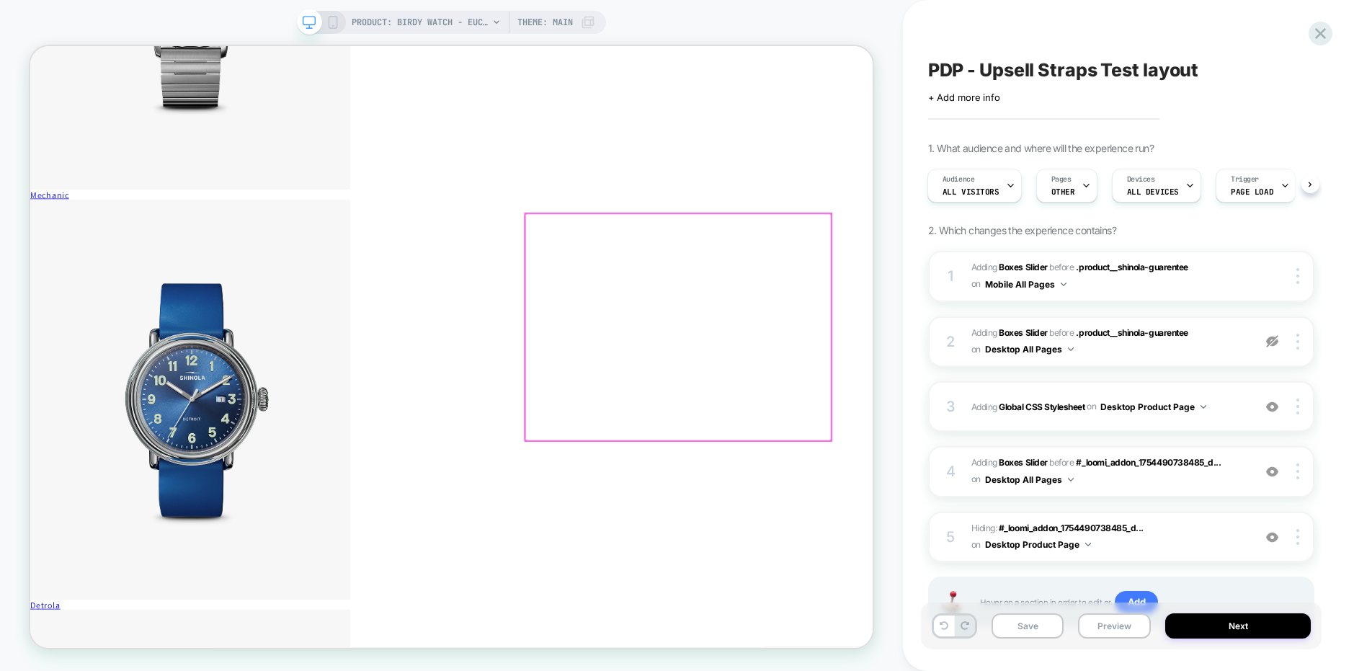
scroll to position [4407, 0]
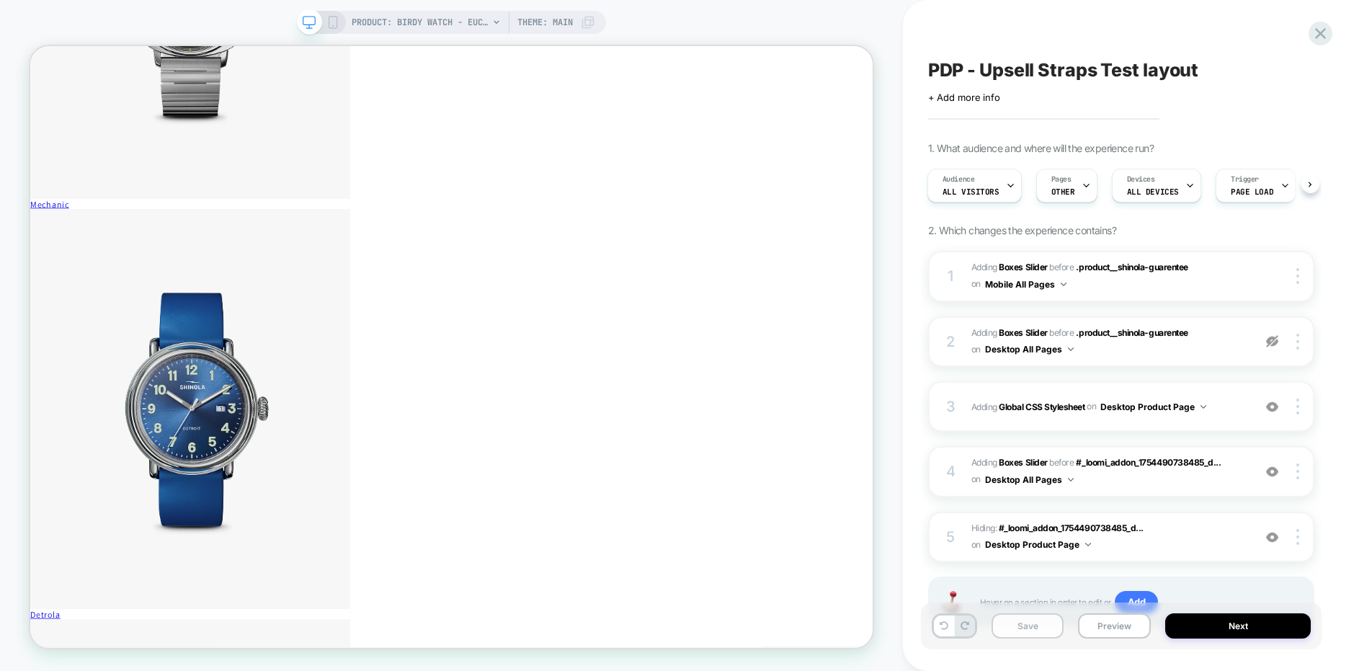
drag, startPoint x: 1049, startPoint y: 634, endPoint x: 452, endPoint y: 7, distance: 866.2
click at [1049, 634] on button "Save" at bounding box center [1028, 625] width 73 height 25
click at [334, 23] on icon at bounding box center [333, 22] width 13 height 13
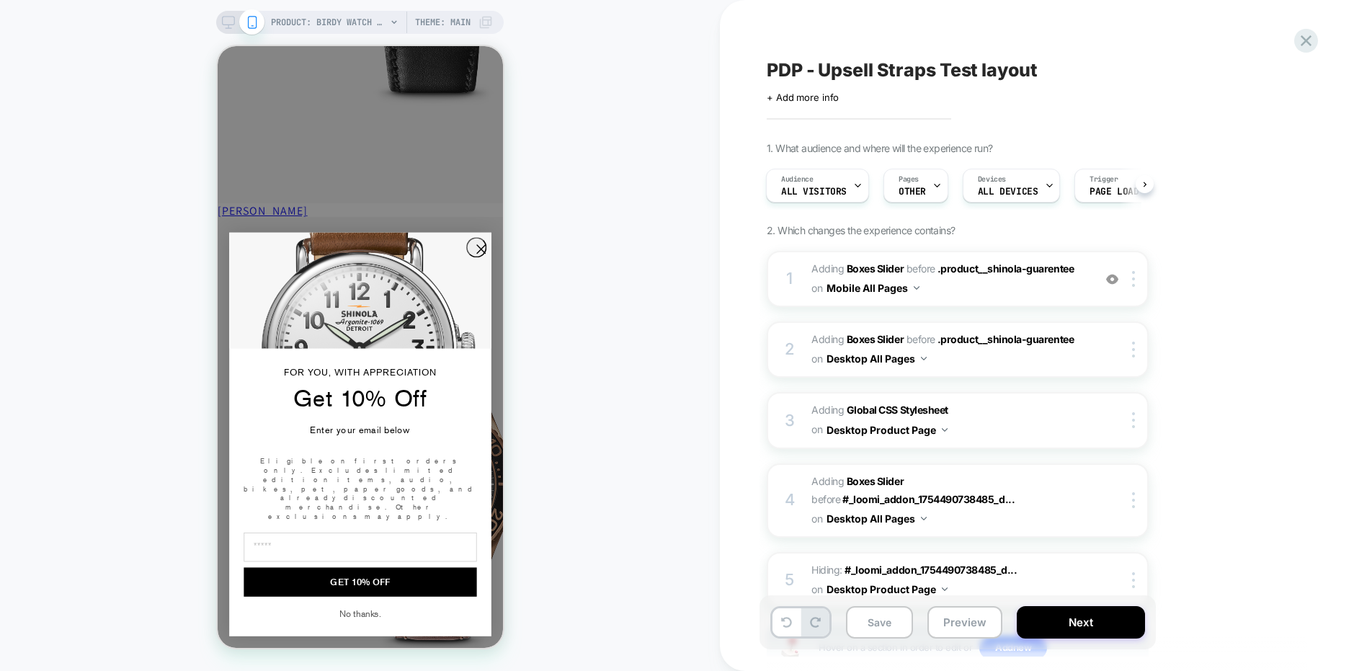
scroll to position [2723, 0]
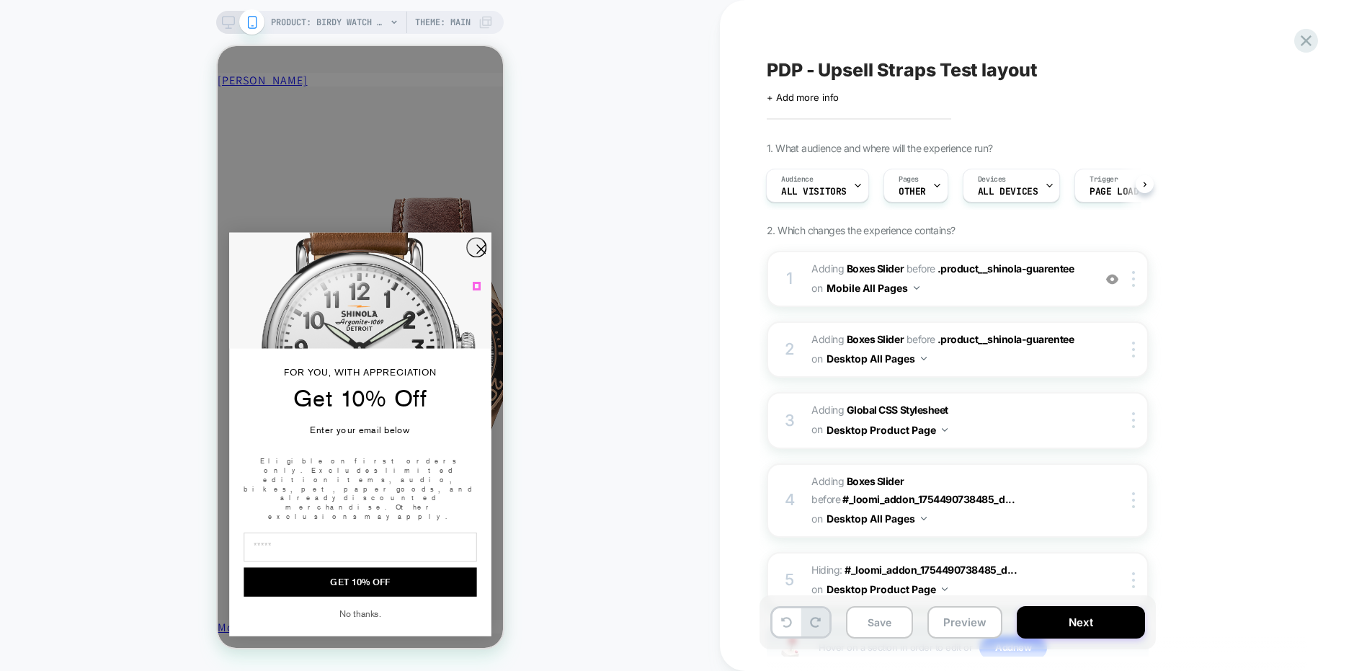
click at [476, 253] on icon "Close dialog" at bounding box center [480, 249] width 8 height 8
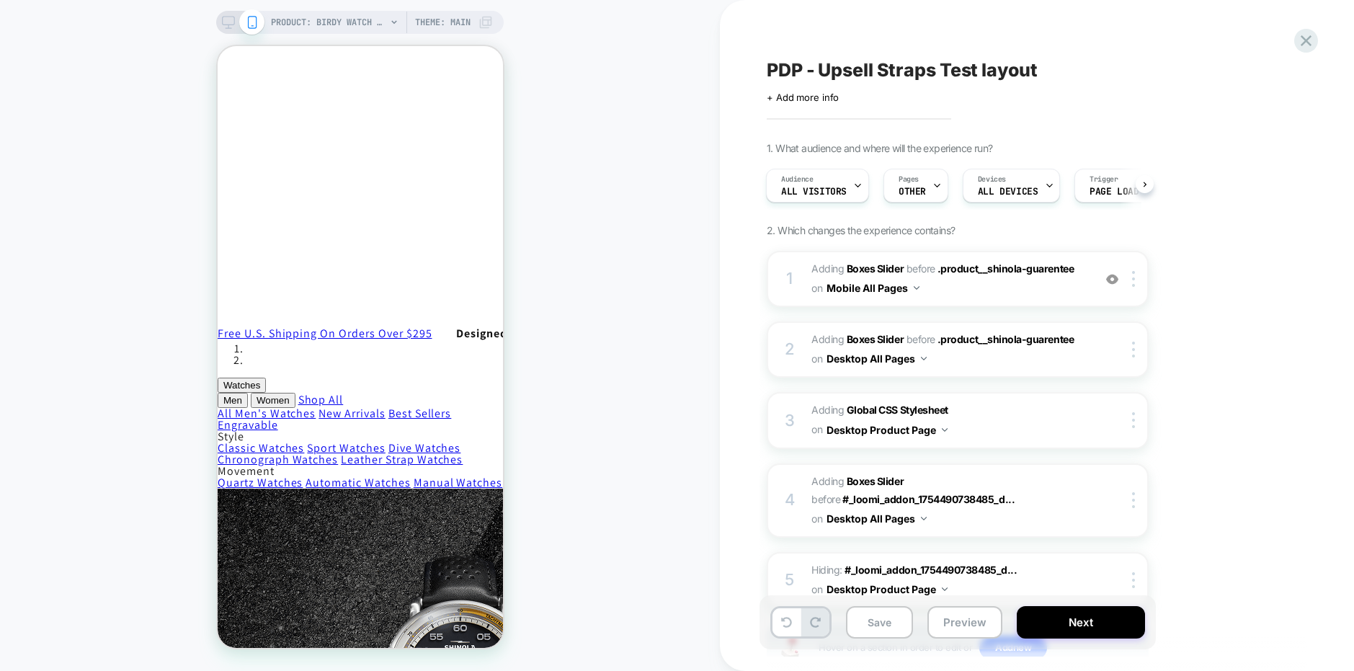
scroll to position [776, 0]
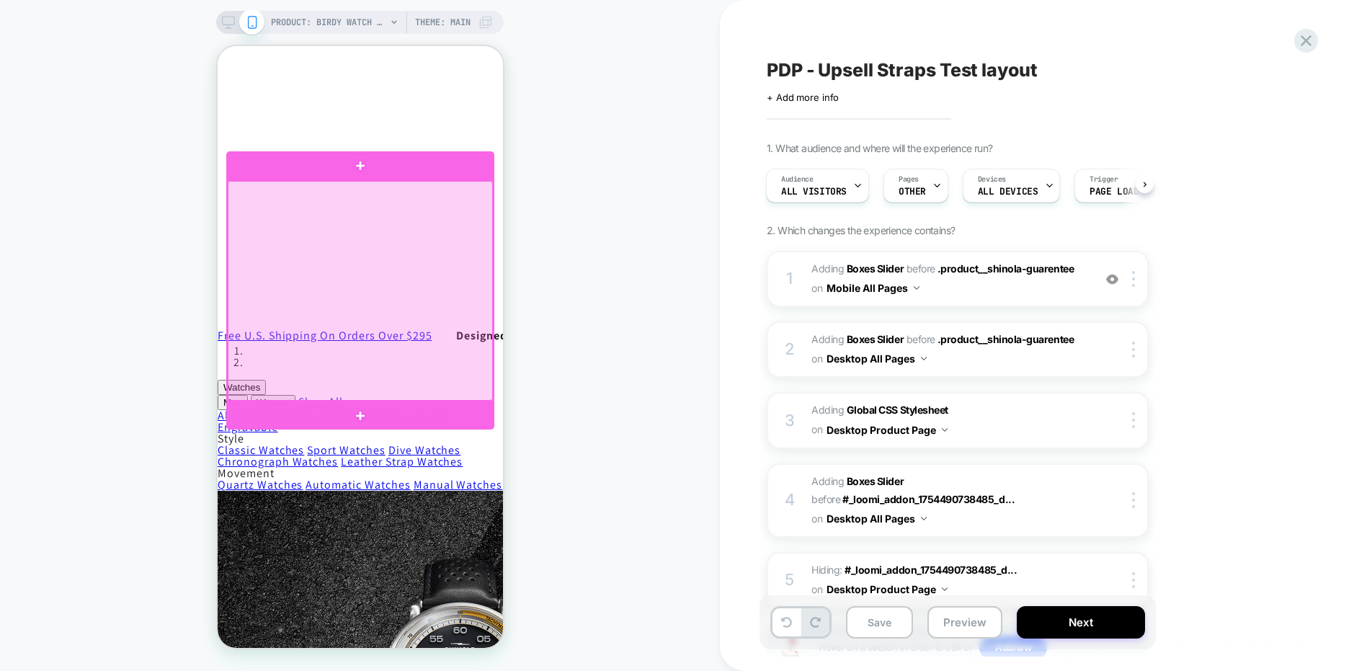
click at [424, 221] on div at bounding box center [359, 291] width 265 height 220
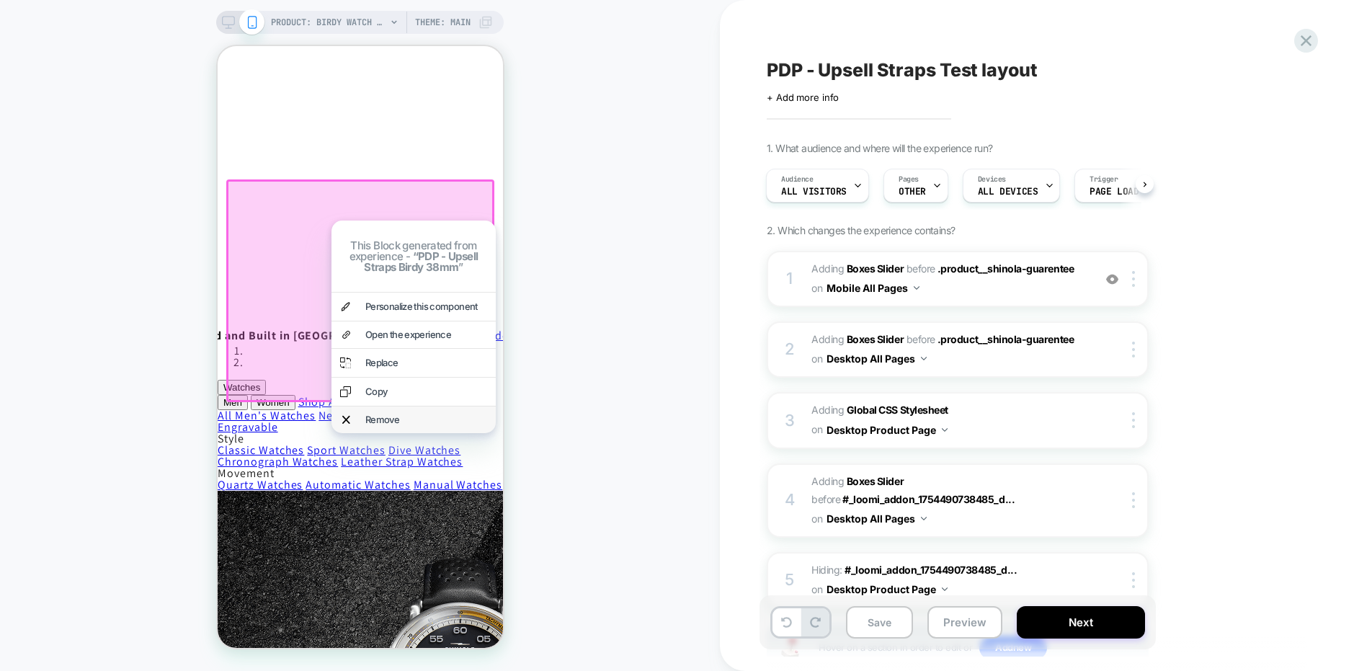
click at [401, 433] on div "Remove" at bounding box center [413, 420] width 164 height 27
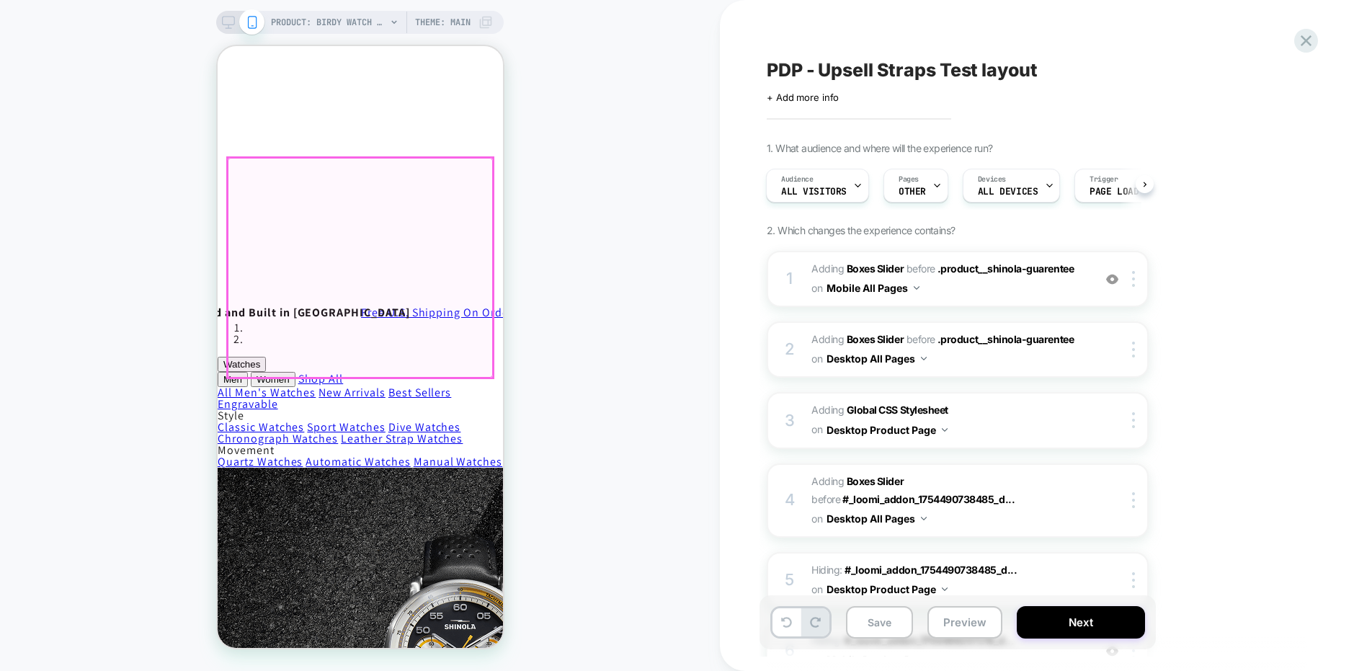
scroll to position [804, 0]
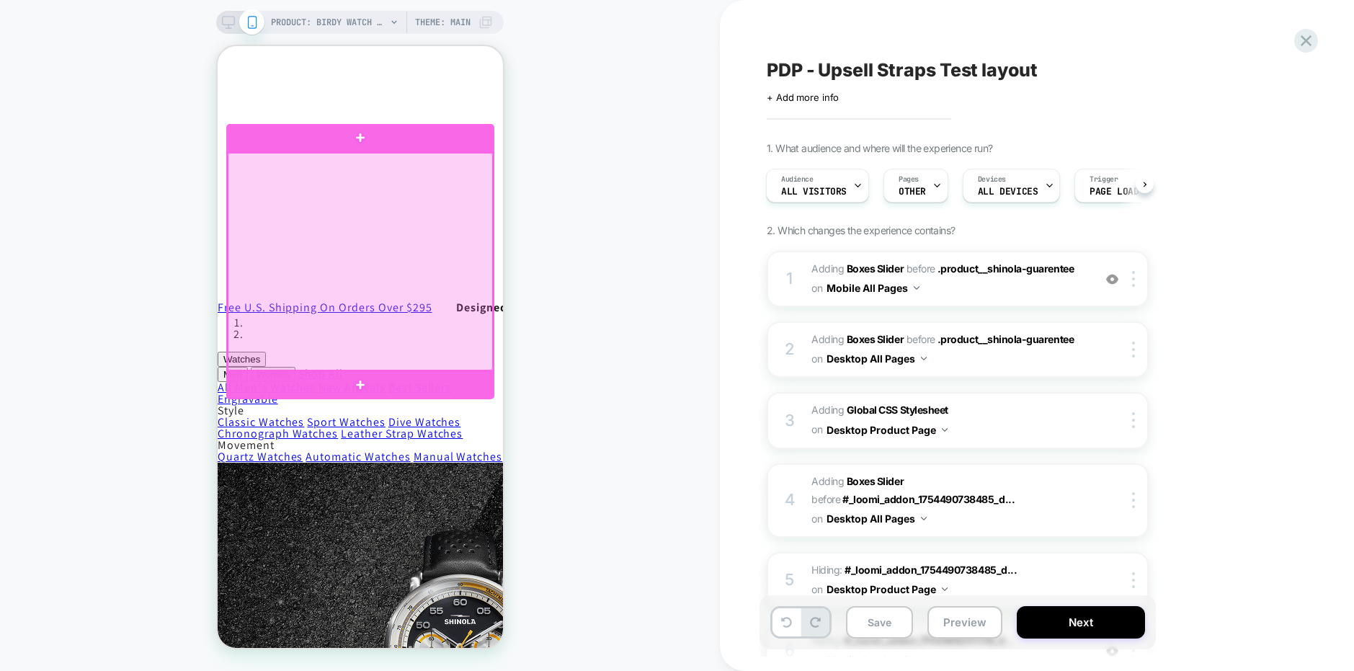
click at [404, 270] on div at bounding box center [359, 262] width 265 height 218
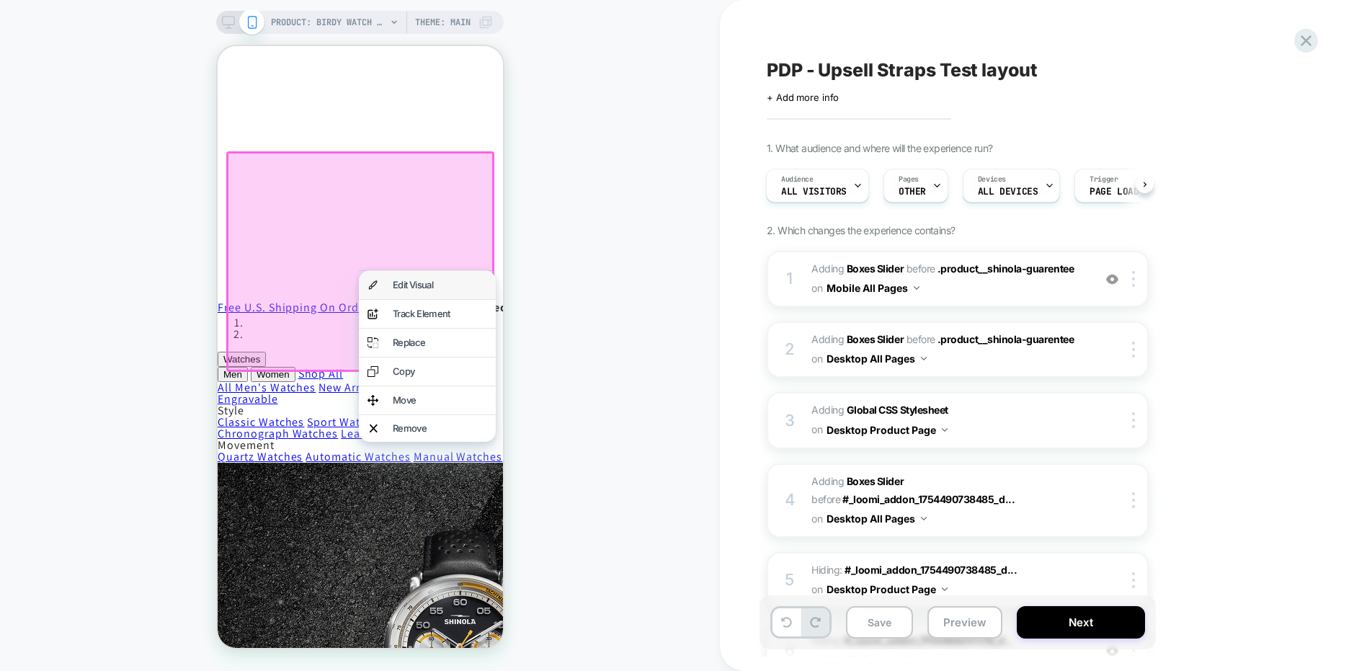
click at [410, 285] on div "Edit Visual" at bounding box center [439, 284] width 94 height 9
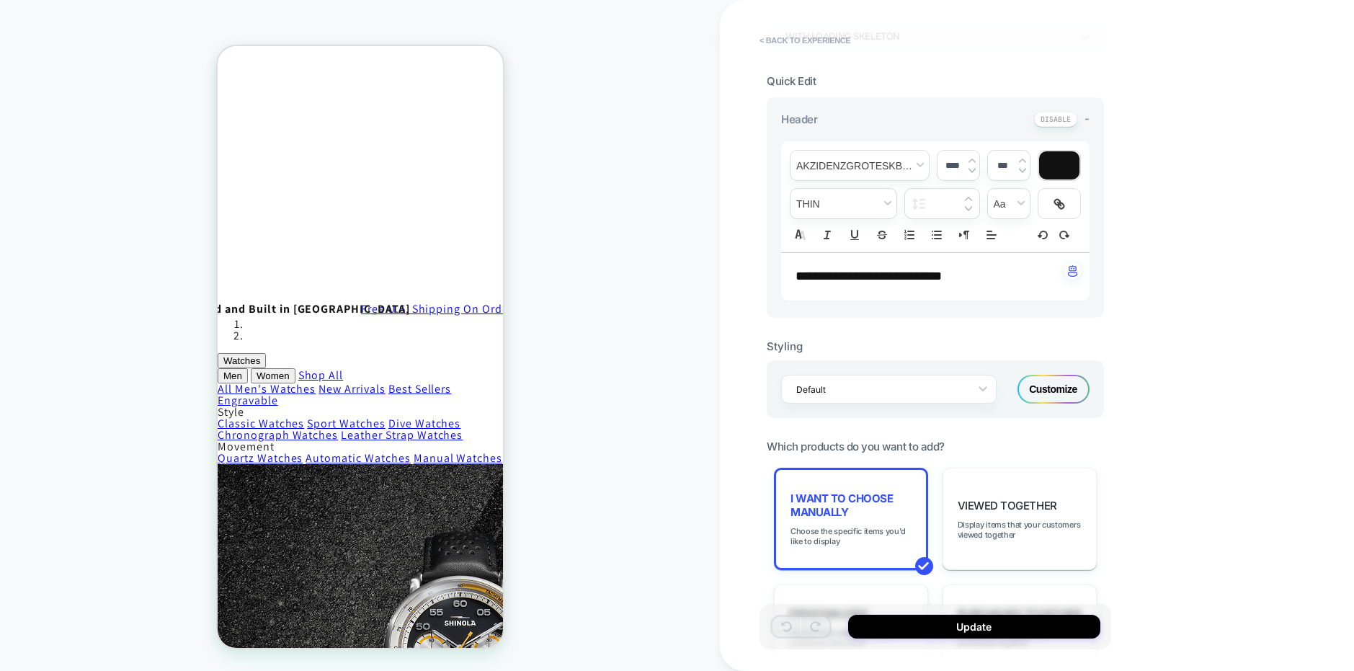
scroll to position [347, 0]
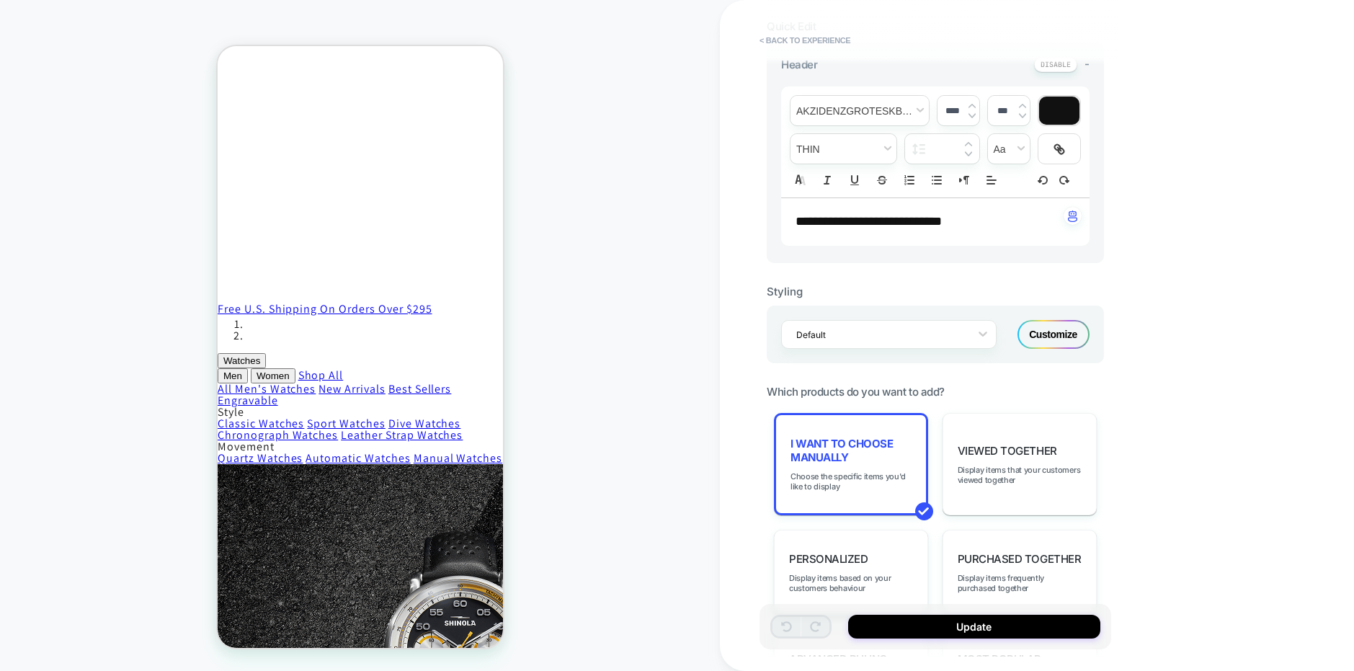
click at [1063, 342] on div "Customize" at bounding box center [1054, 334] width 72 height 29
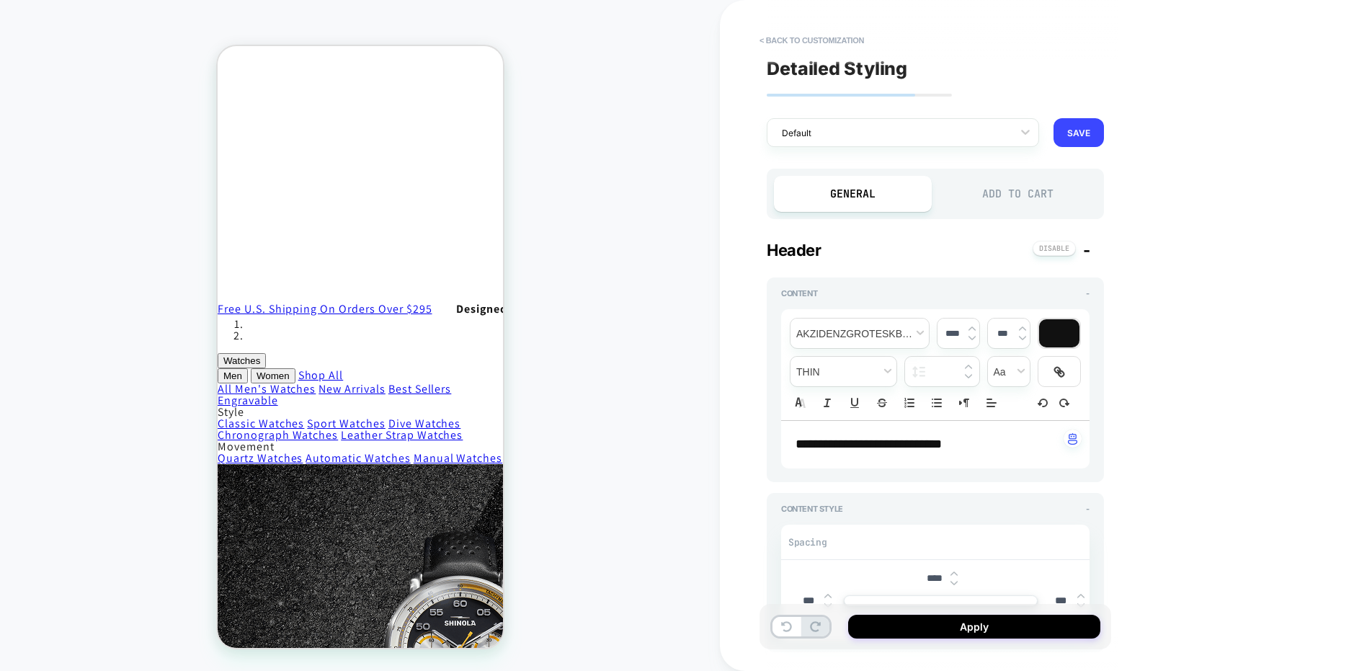
type textarea "*"
click at [1063, 342] on div at bounding box center [1059, 333] width 40 height 28
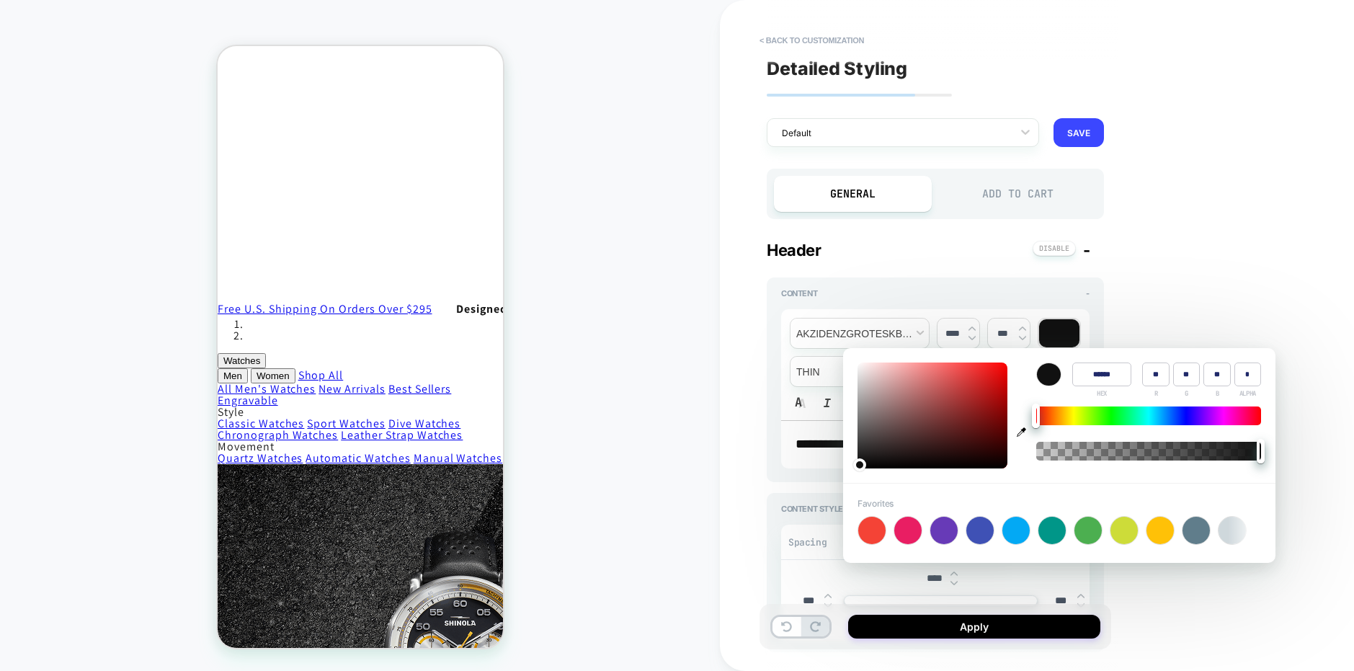
type input "****"
click at [1207, 186] on div "**********" at bounding box center [1037, 335] width 634 height 671
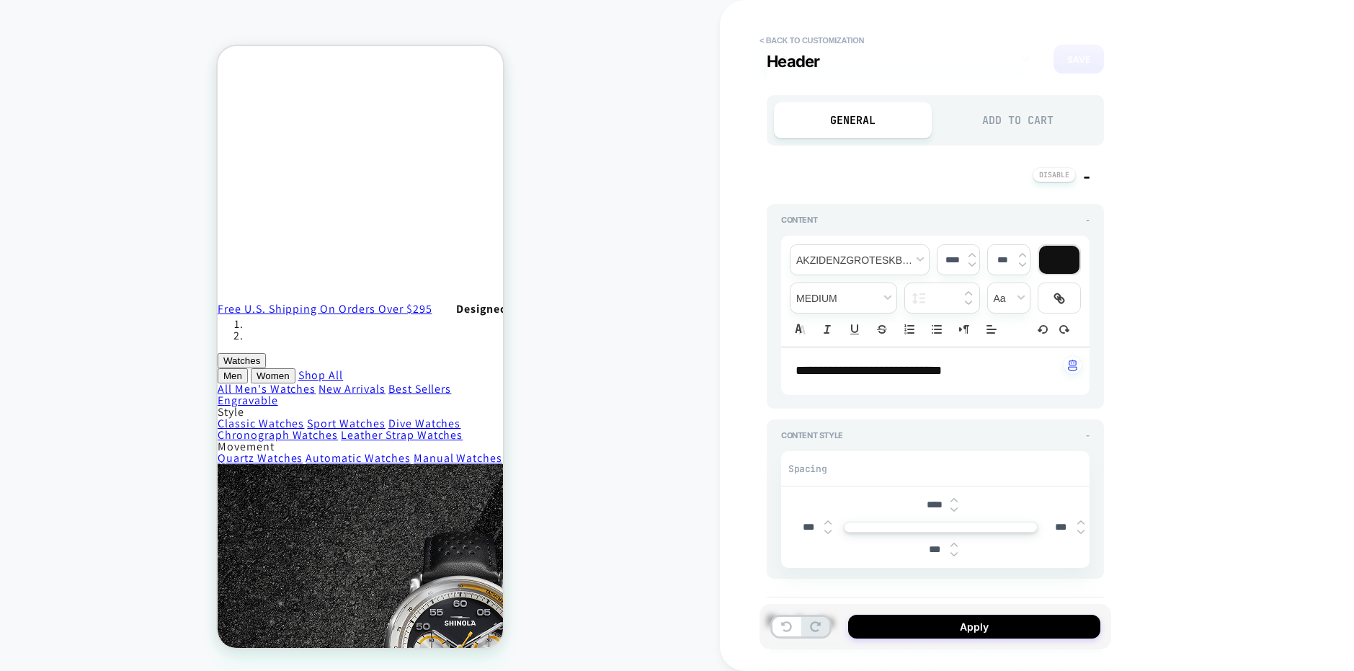
scroll to position [0, 0]
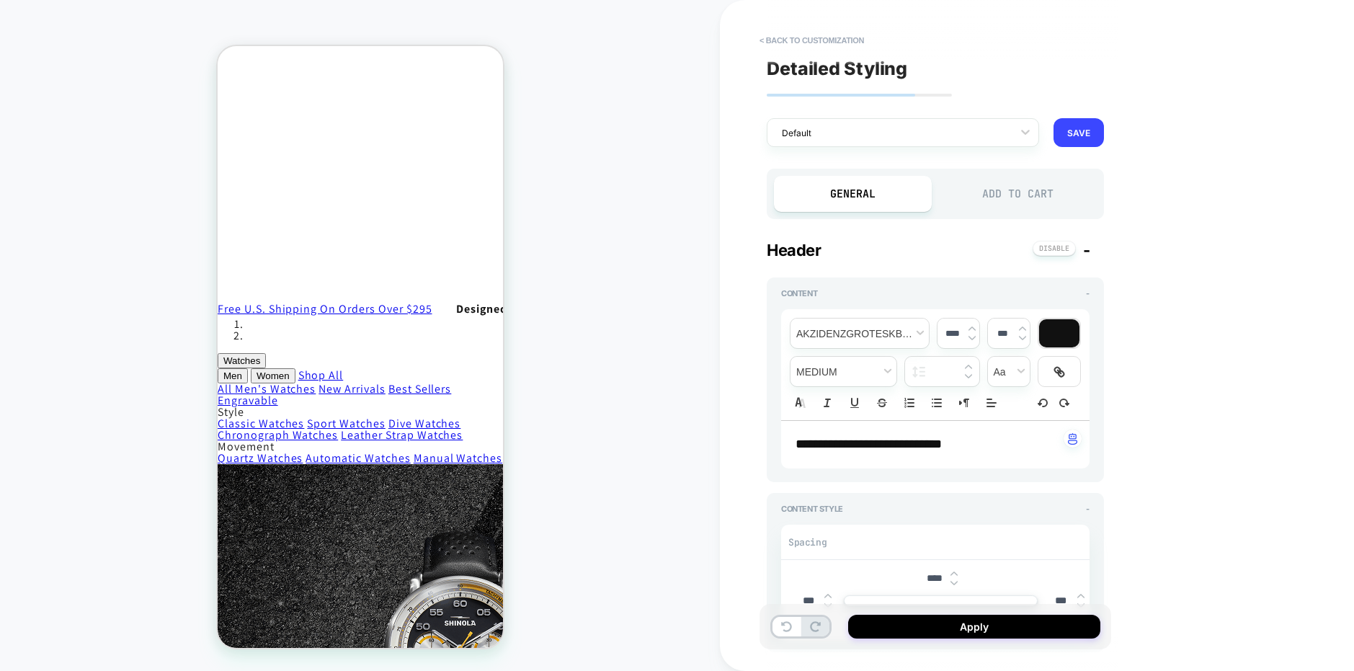
click at [970, 189] on div "Add to Cart" at bounding box center [1018, 194] width 158 height 36
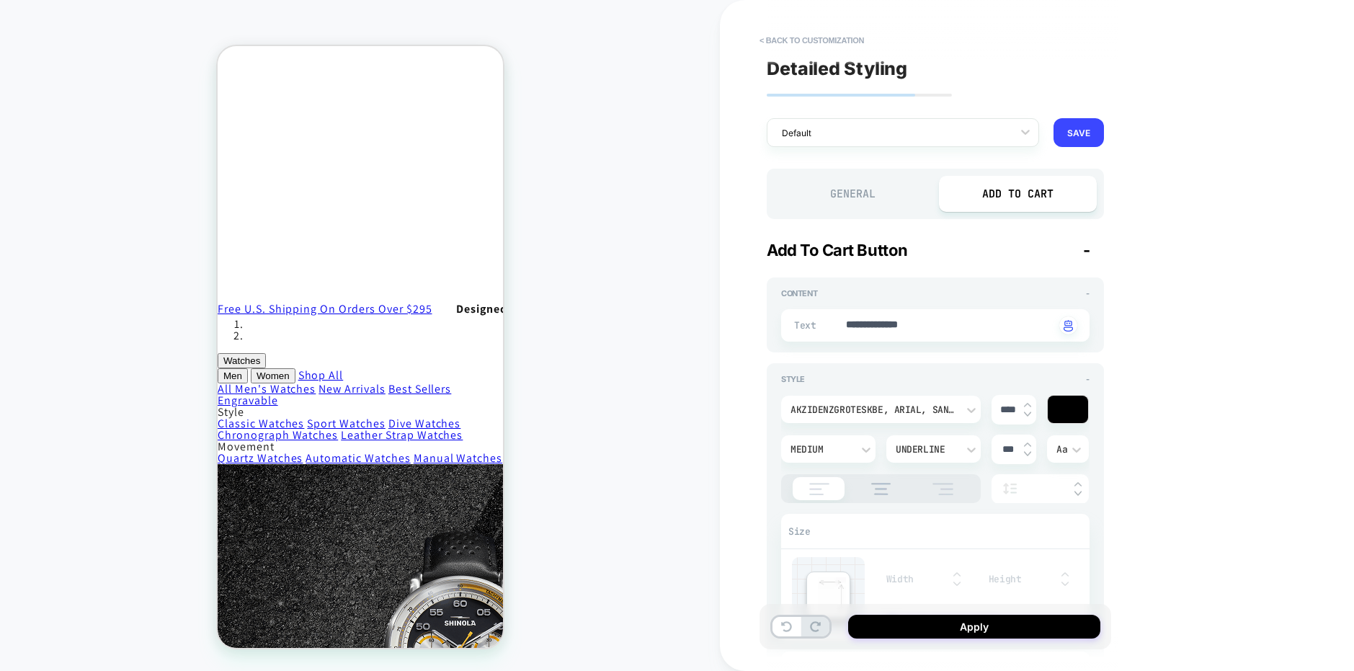
click at [863, 214] on div "General Add to Cart" at bounding box center [935, 194] width 337 height 50
click at [855, 195] on div "General" at bounding box center [853, 194] width 158 height 36
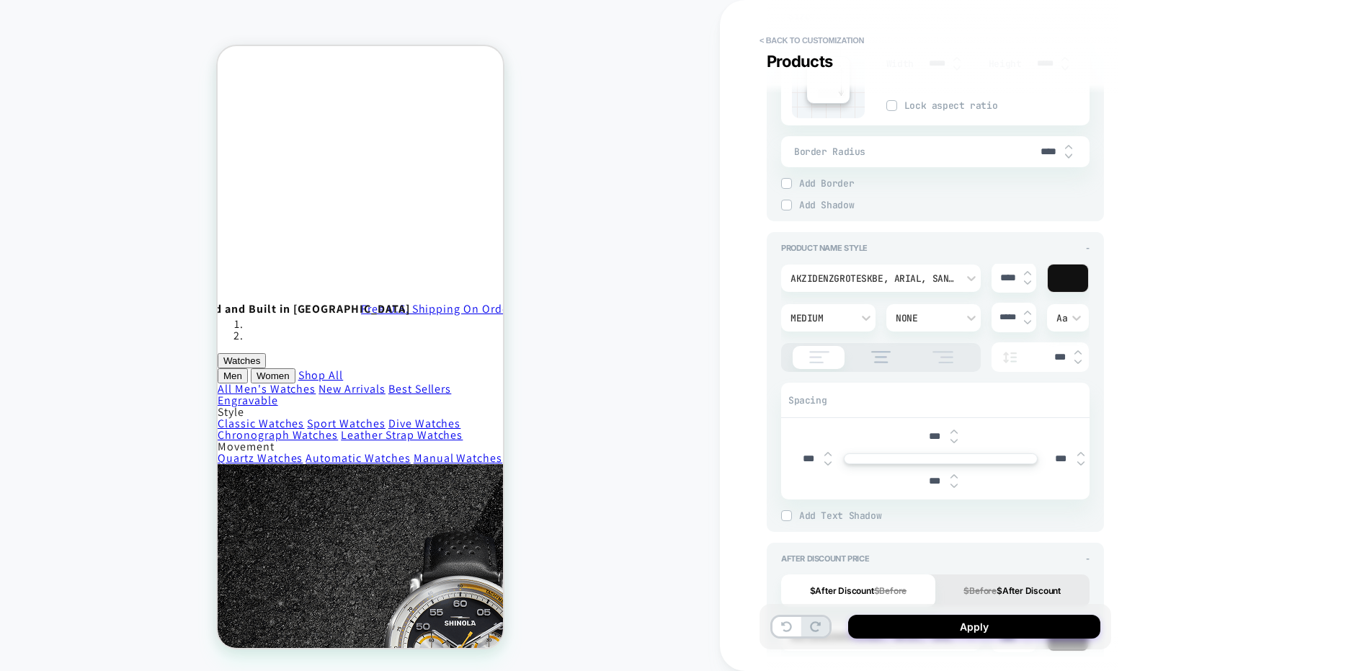
scroll to position [761, 0]
click at [1027, 264] on div "****" at bounding box center [1014, 272] width 45 height 30
click at [1027, 265] on img at bounding box center [1027, 268] width 7 height 6
type textarea "*"
type input "****"
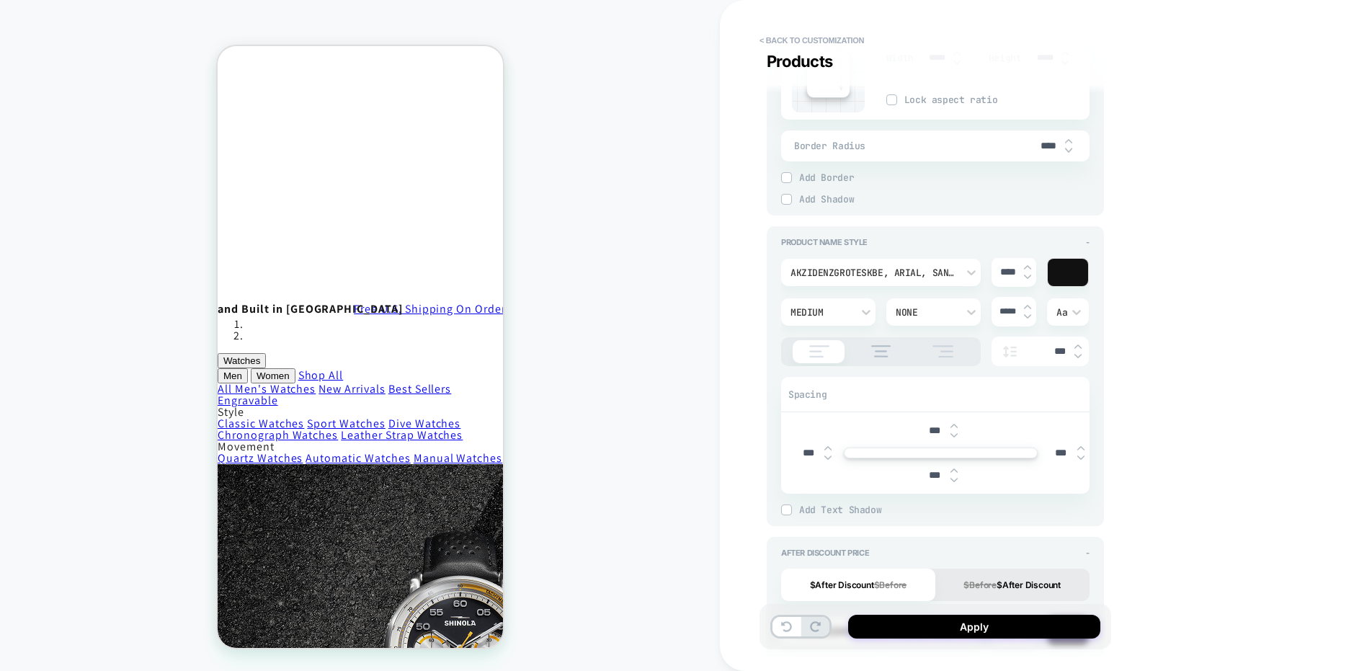
click at [1027, 265] on img at bounding box center [1027, 268] width 7 height 6
type textarea "*"
type input "****"
click at [1027, 265] on img at bounding box center [1027, 268] width 7 height 6
type textarea "*"
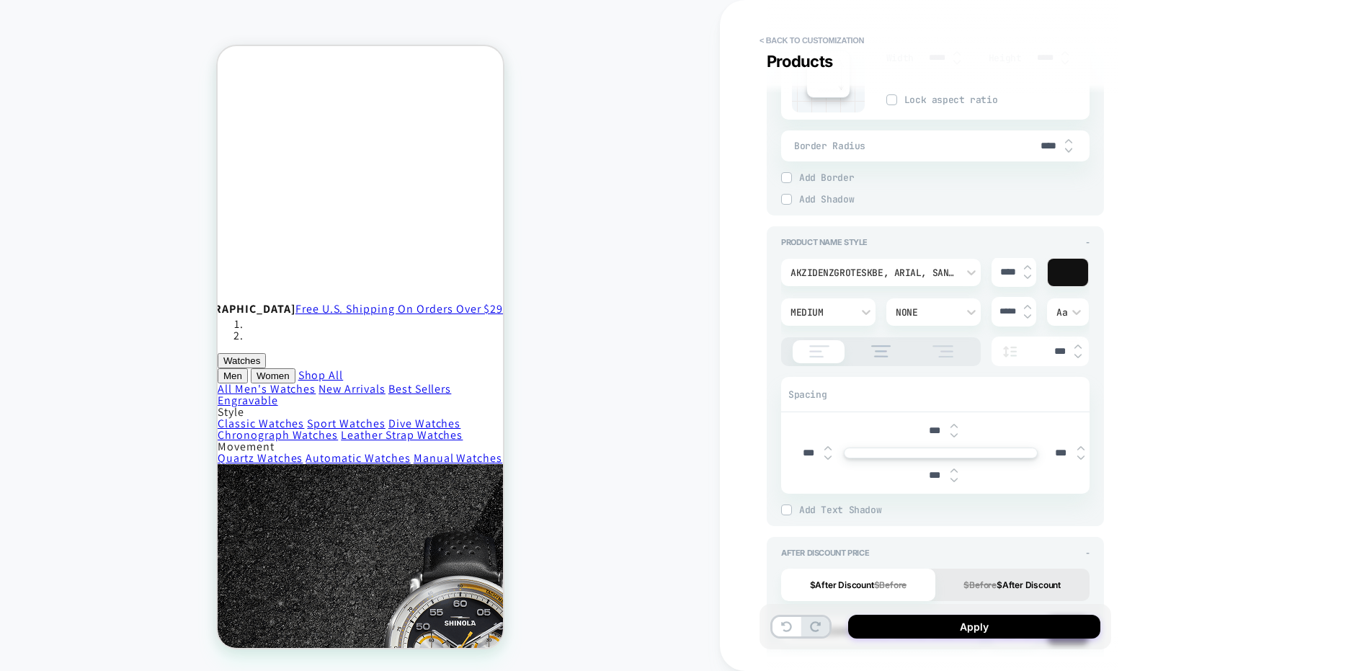
type input "****"
click at [1028, 278] on img at bounding box center [1027, 277] width 7 height 6
type textarea "*"
type input "****"
type textarea "*"
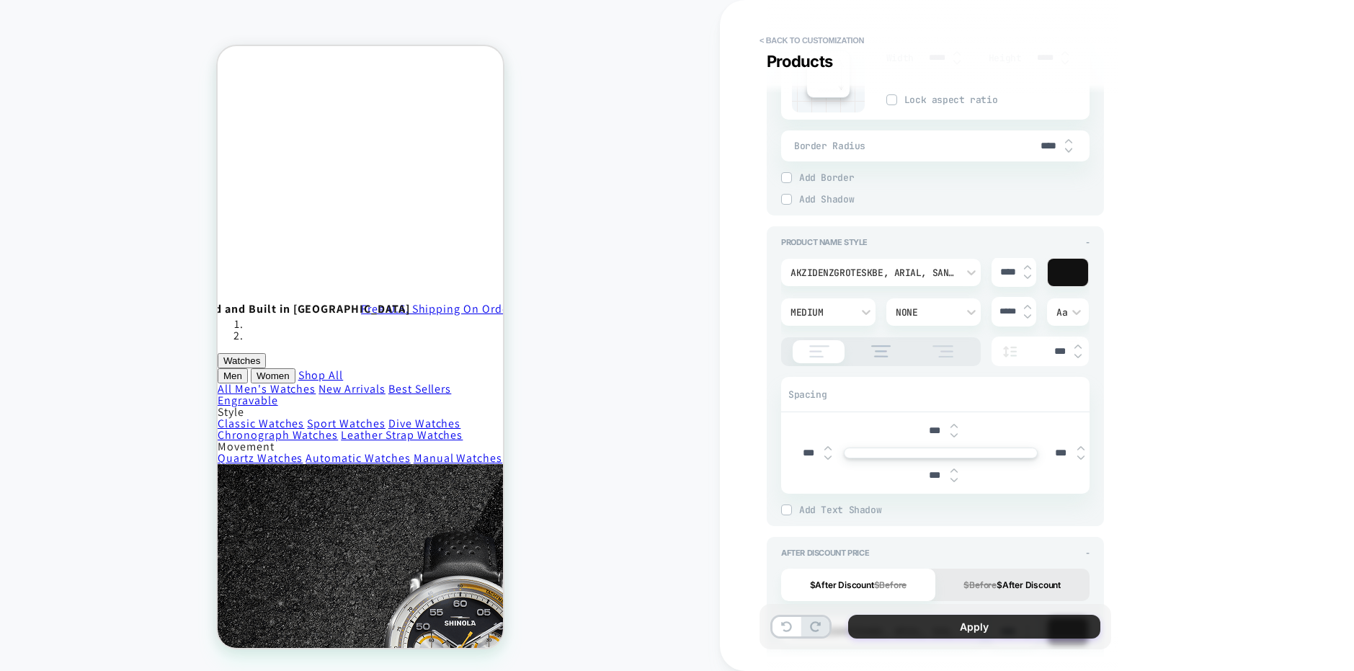
click at [969, 626] on button "Apply" at bounding box center [974, 627] width 252 height 24
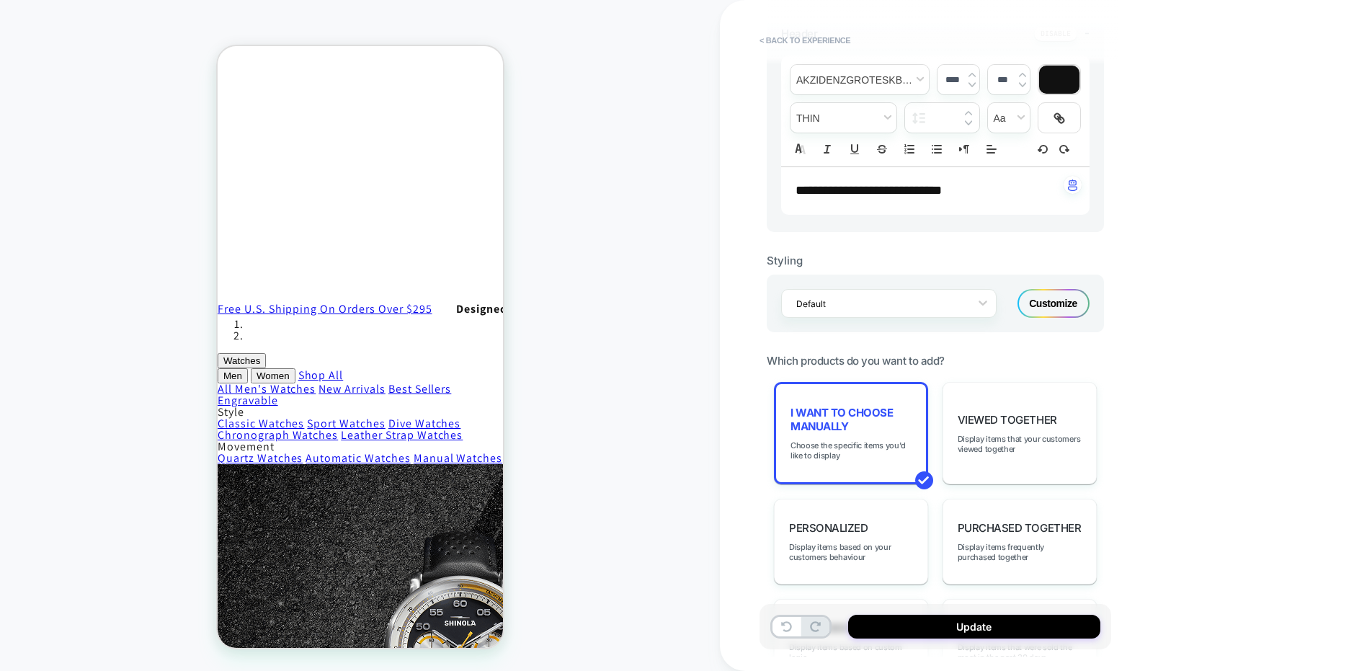
scroll to position [383, 0]
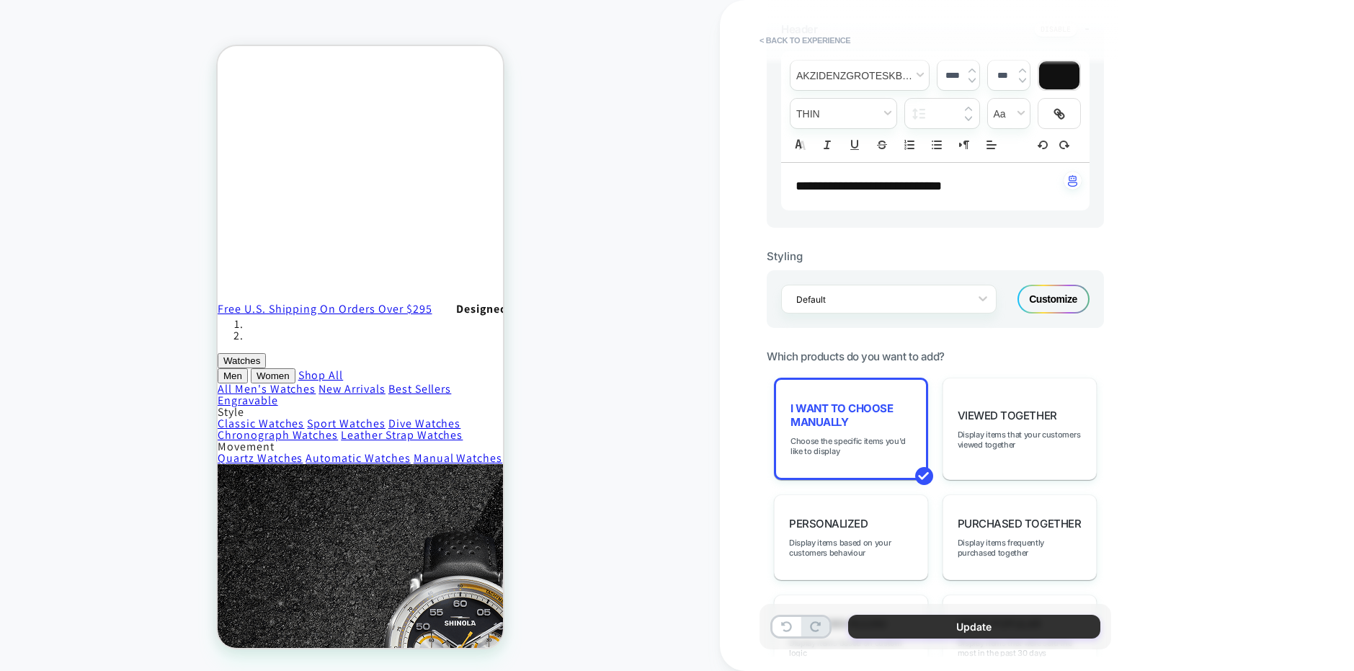
click at [932, 625] on button "Update" at bounding box center [974, 627] width 252 height 24
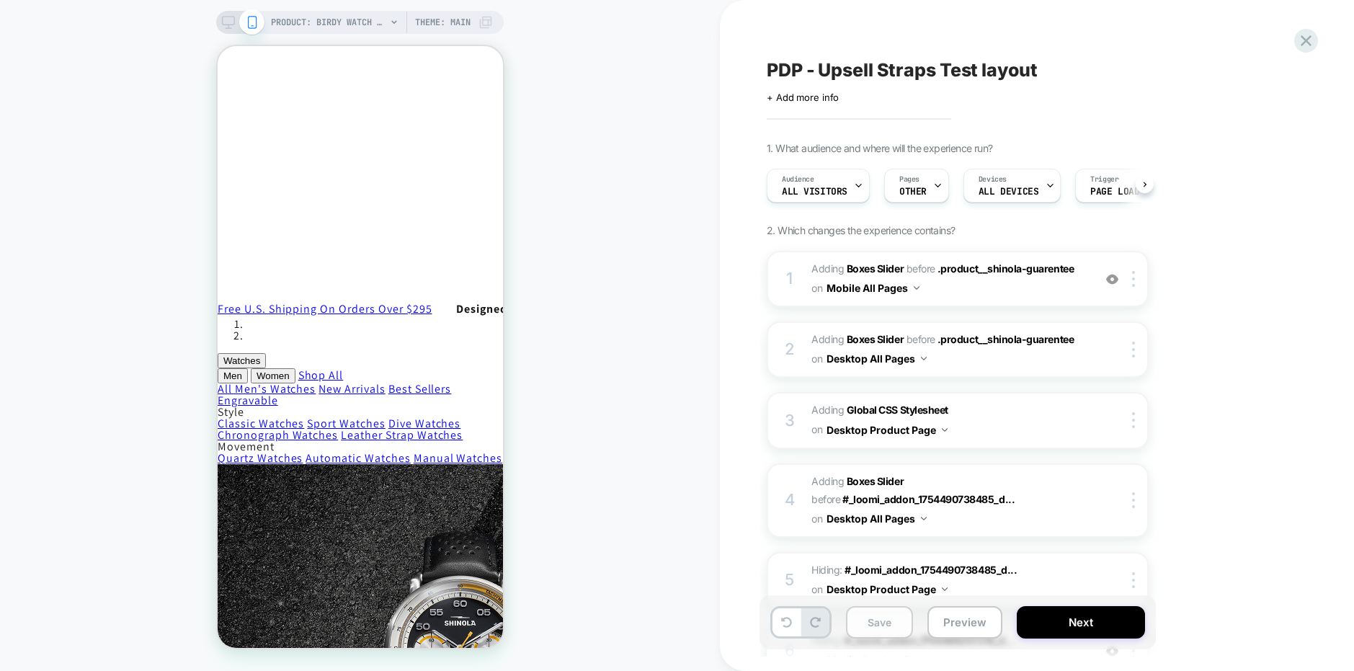
scroll to position [0, 1]
click at [888, 621] on button "Save" at bounding box center [879, 622] width 67 height 32
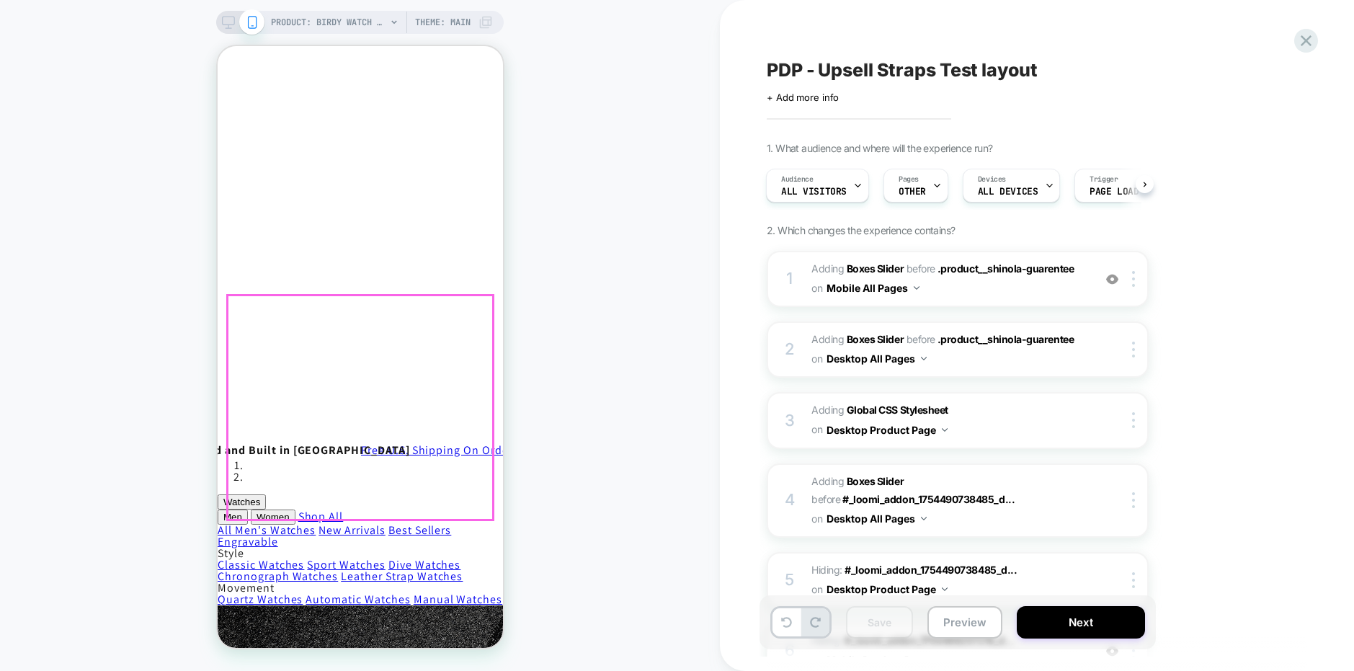
scroll to position [660, 0]
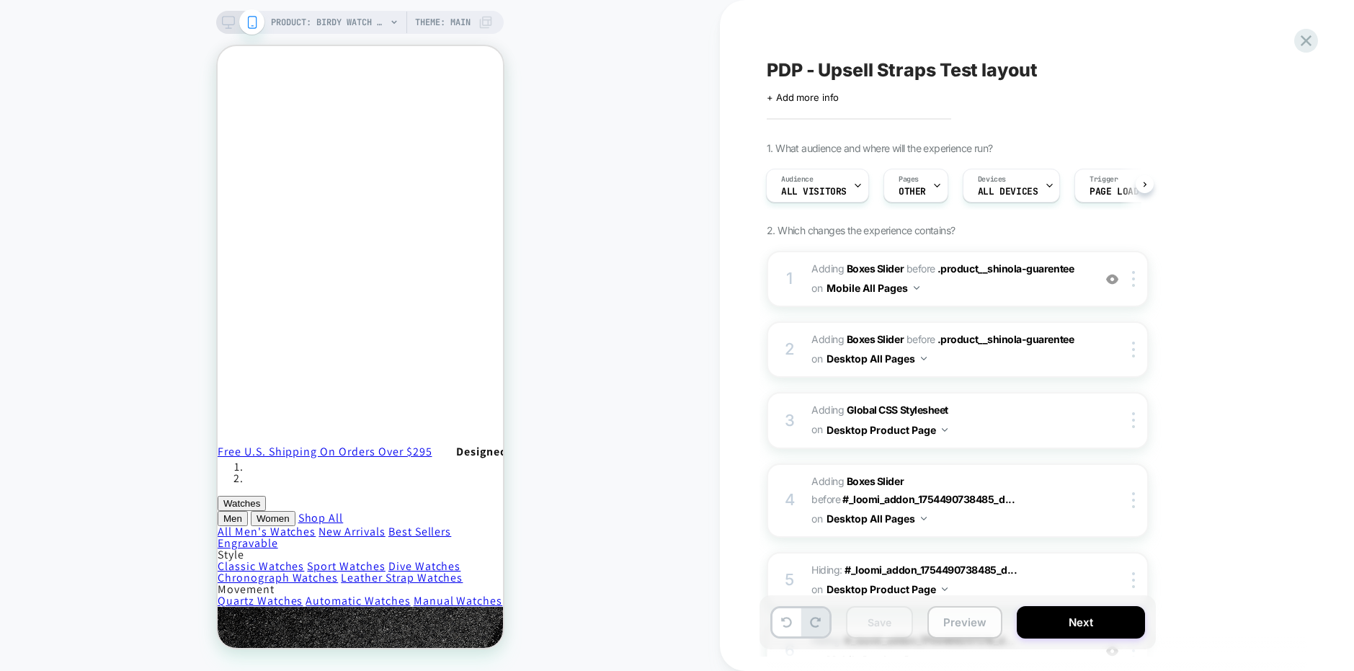
click at [980, 621] on button "Preview" at bounding box center [965, 622] width 75 height 32
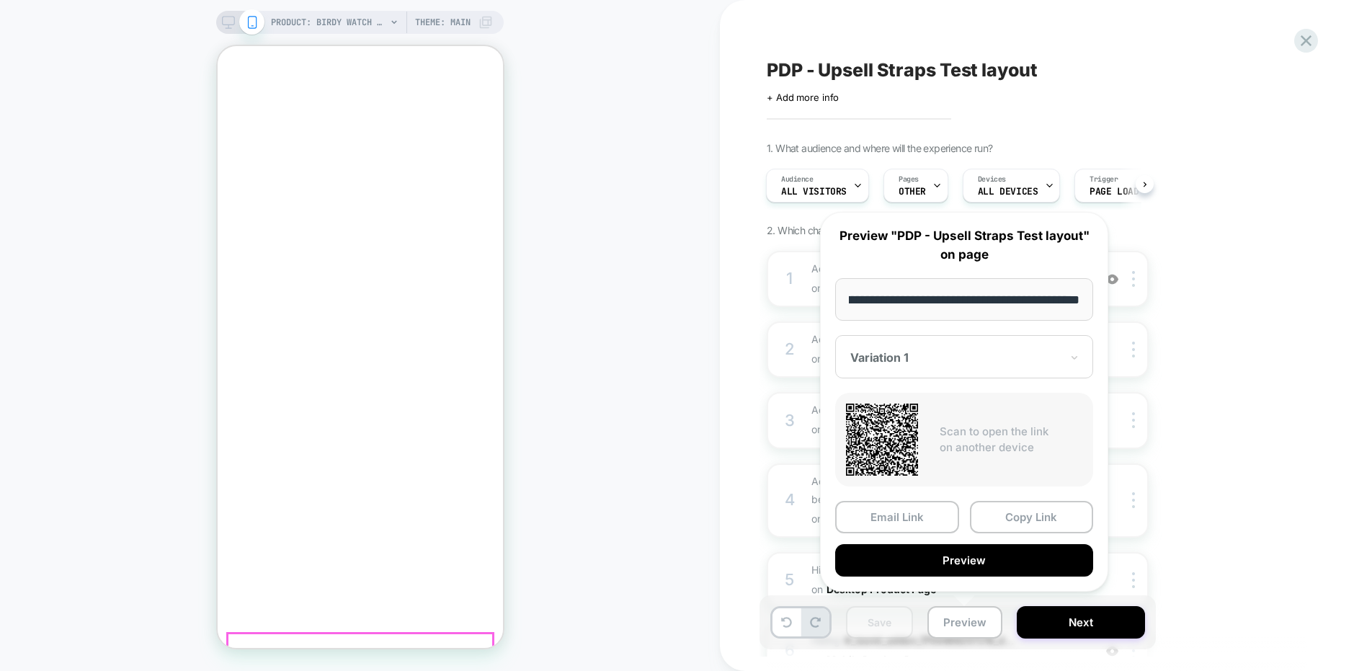
scroll to position [0, 0]
click at [960, 301] on input "**********" at bounding box center [964, 299] width 258 height 43
click at [1043, 525] on button "Copy Link" at bounding box center [1032, 517] width 124 height 32
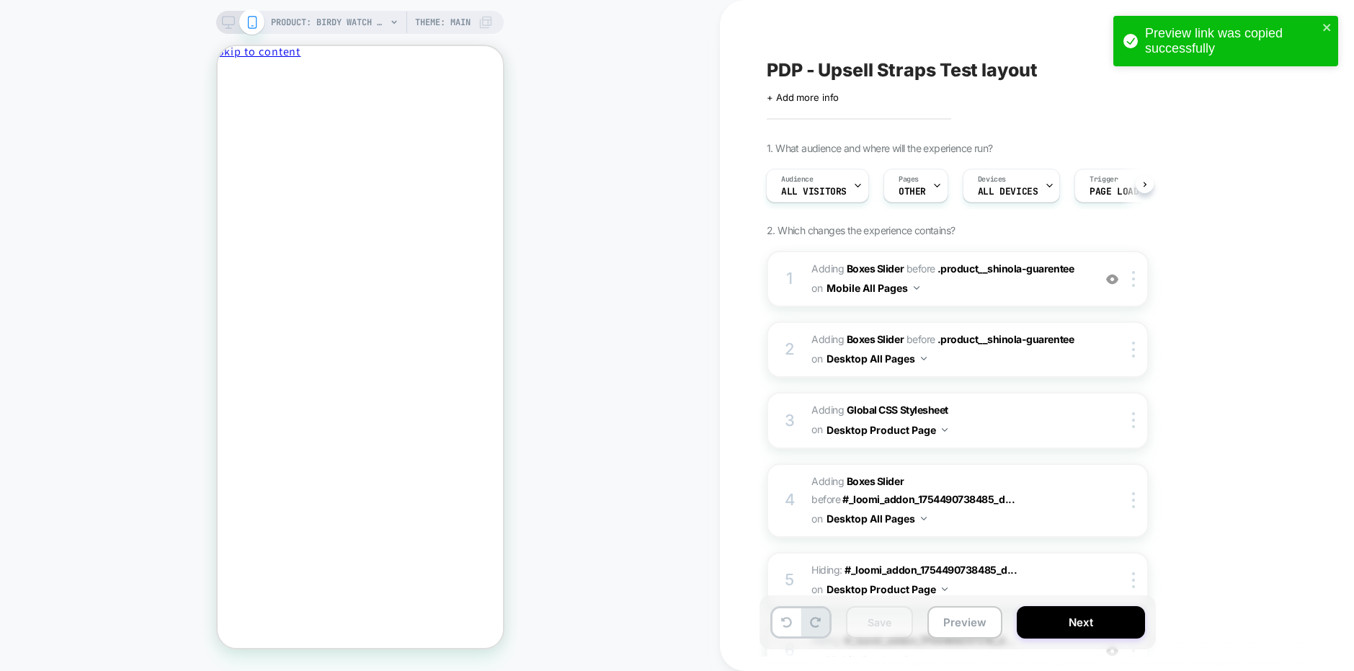
click at [226, 21] on icon at bounding box center [228, 22] width 13 height 13
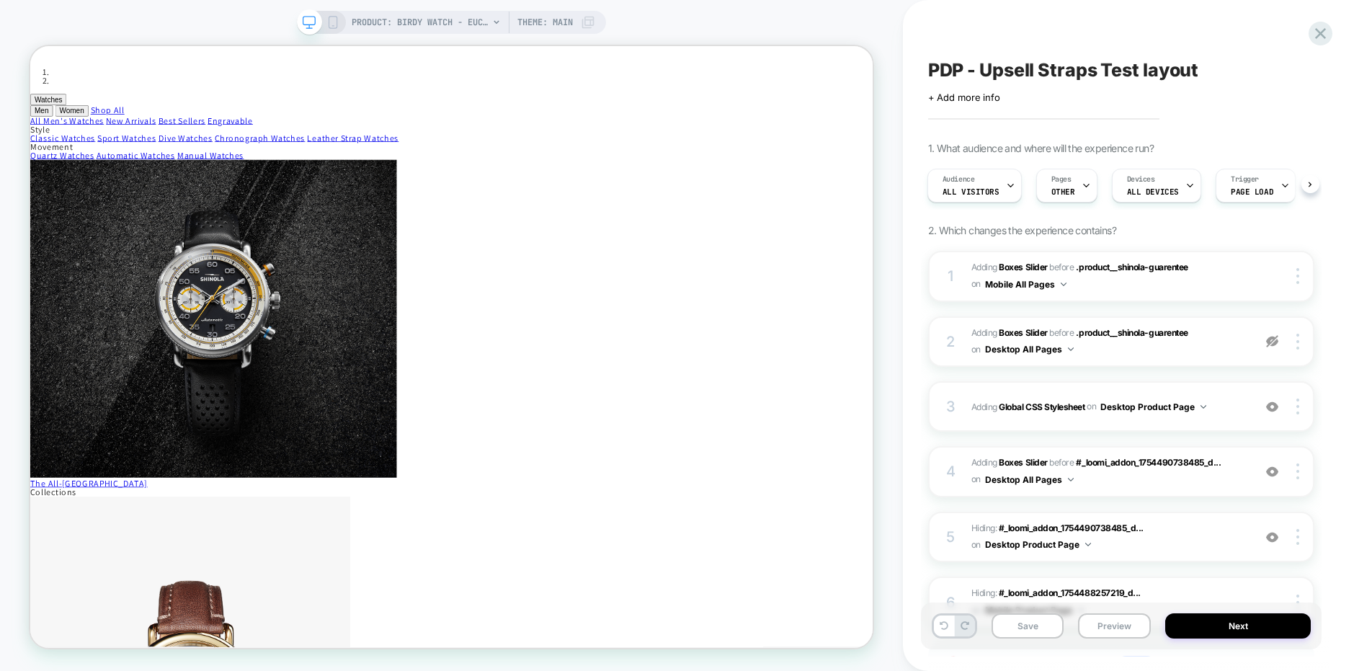
scroll to position [138, 0]
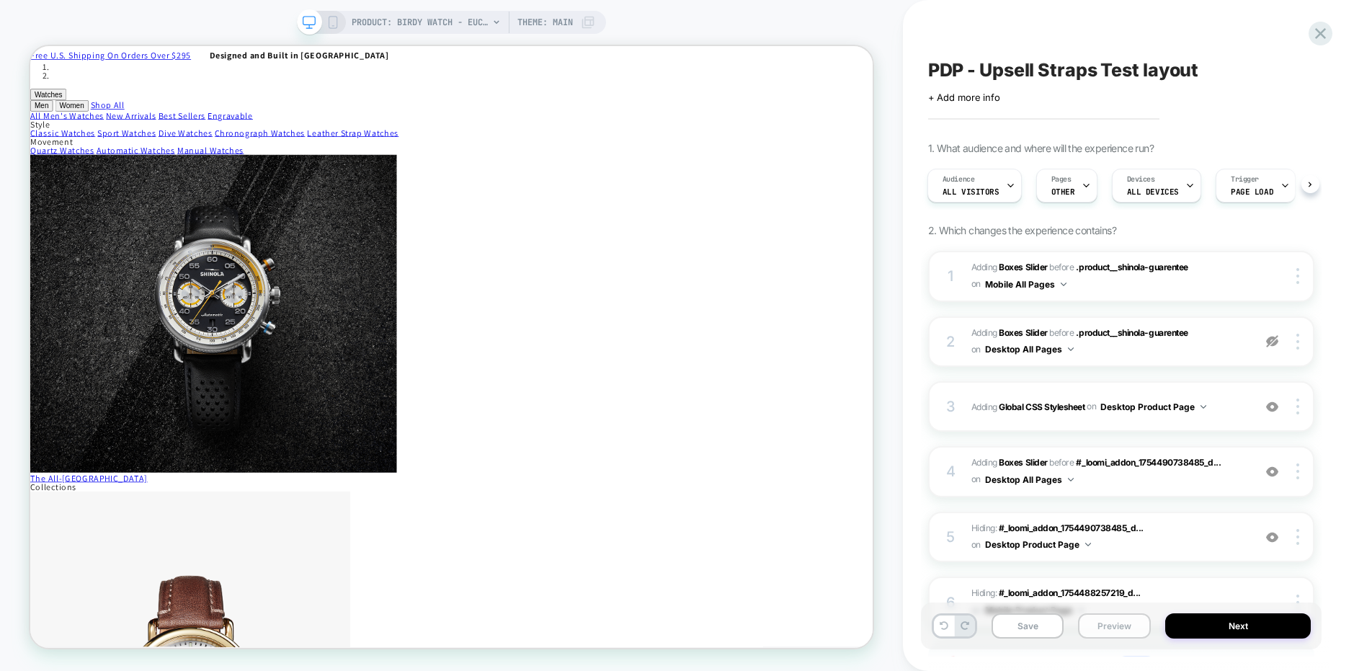
click at [1112, 623] on button "Preview" at bounding box center [1114, 625] width 73 height 25
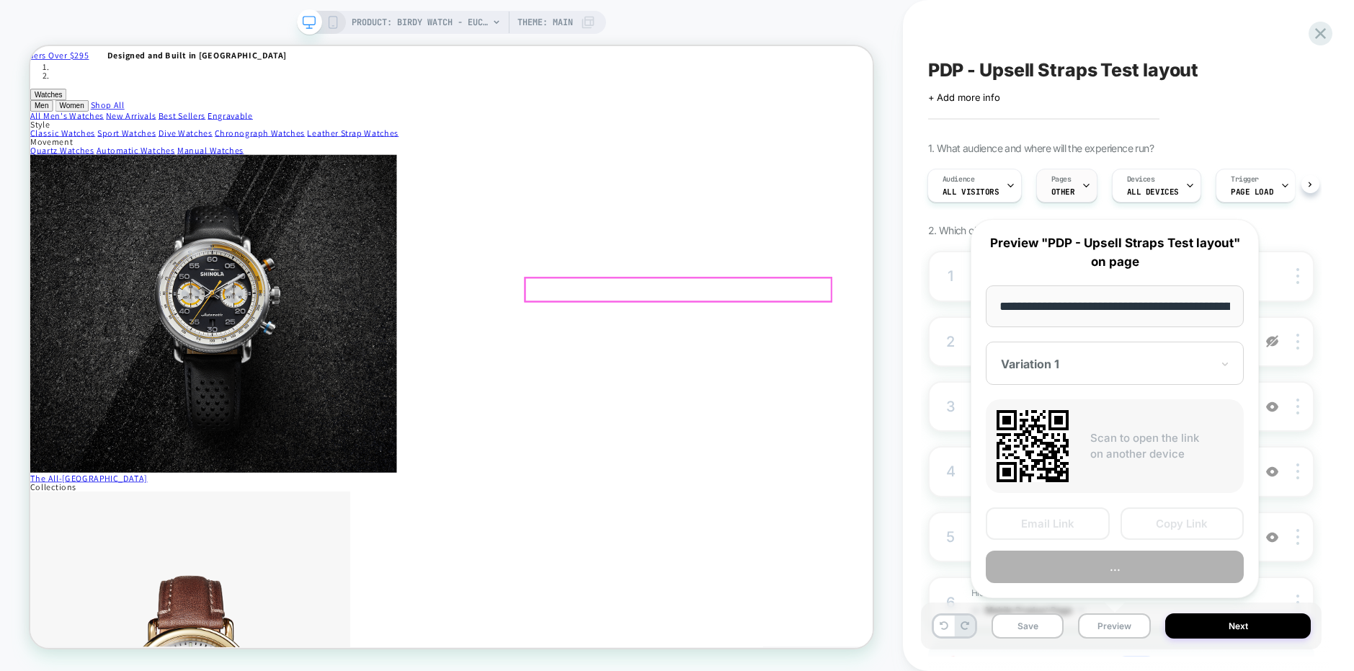
scroll to position [0, 218]
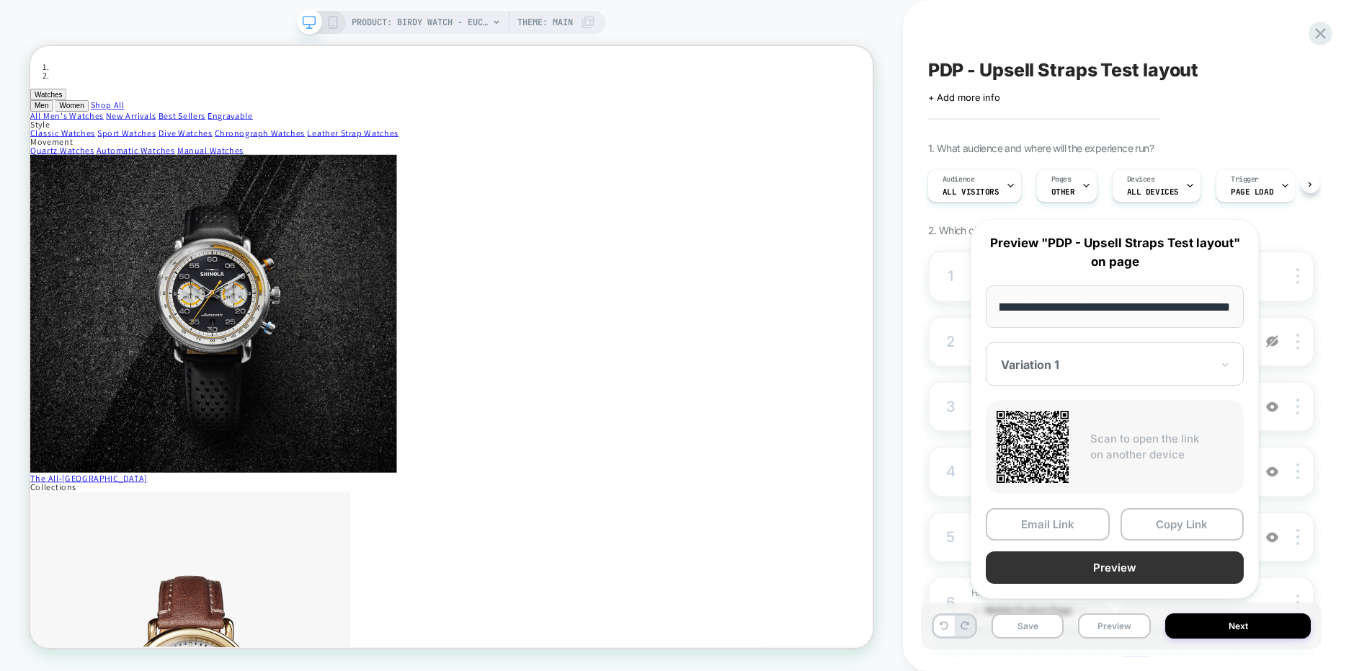
click at [1052, 562] on button "Preview" at bounding box center [1115, 567] width 258 height 32
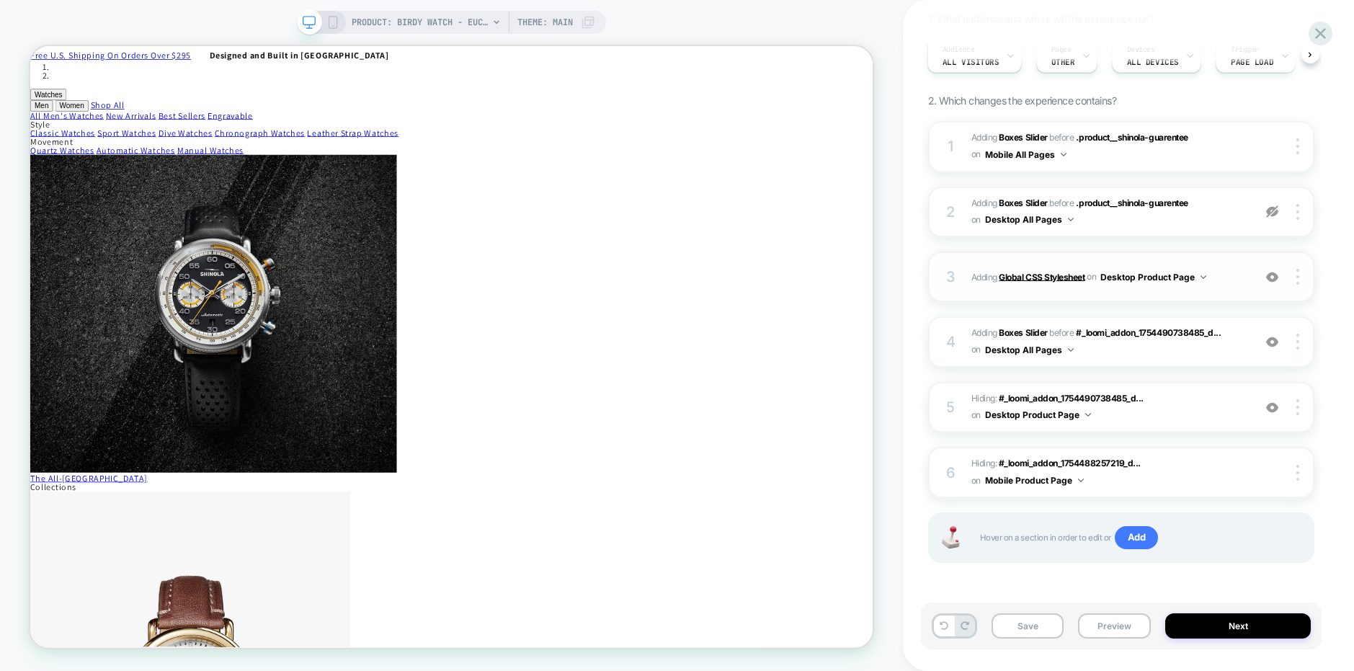
scroll to position [45, 0]
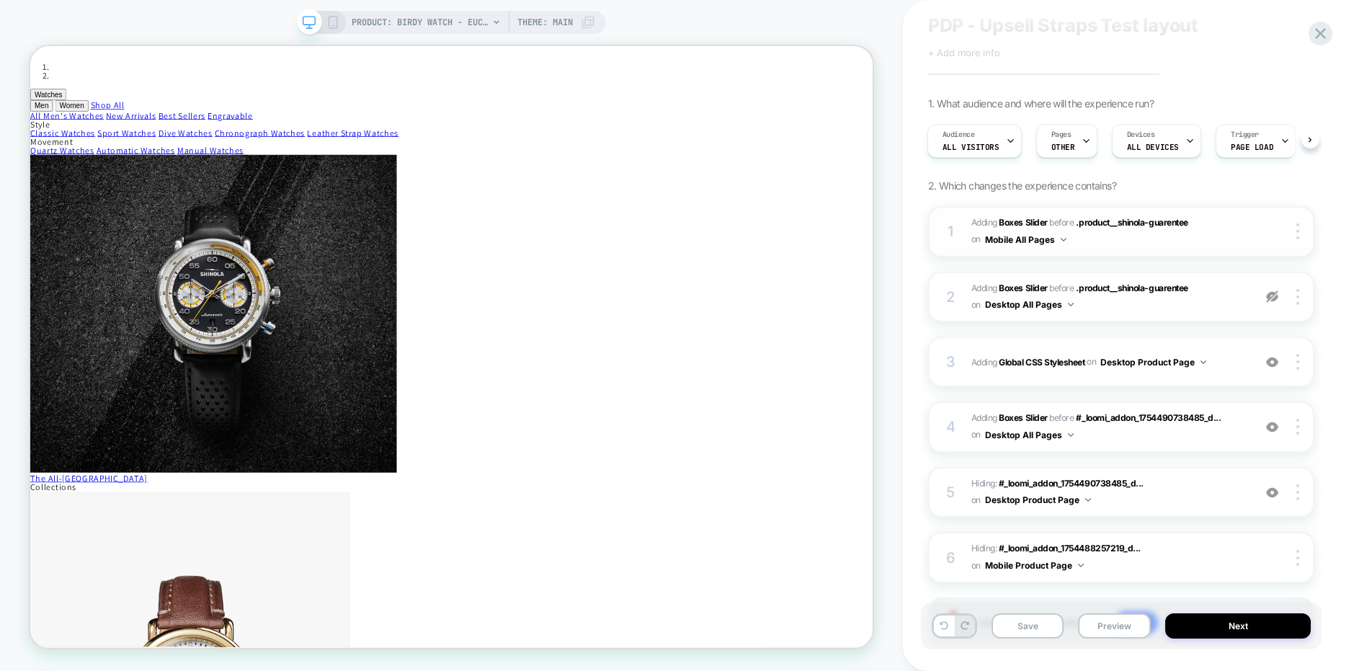
click at [1062, 238] on img at bounding box center [1064, 240] width 6 height 4
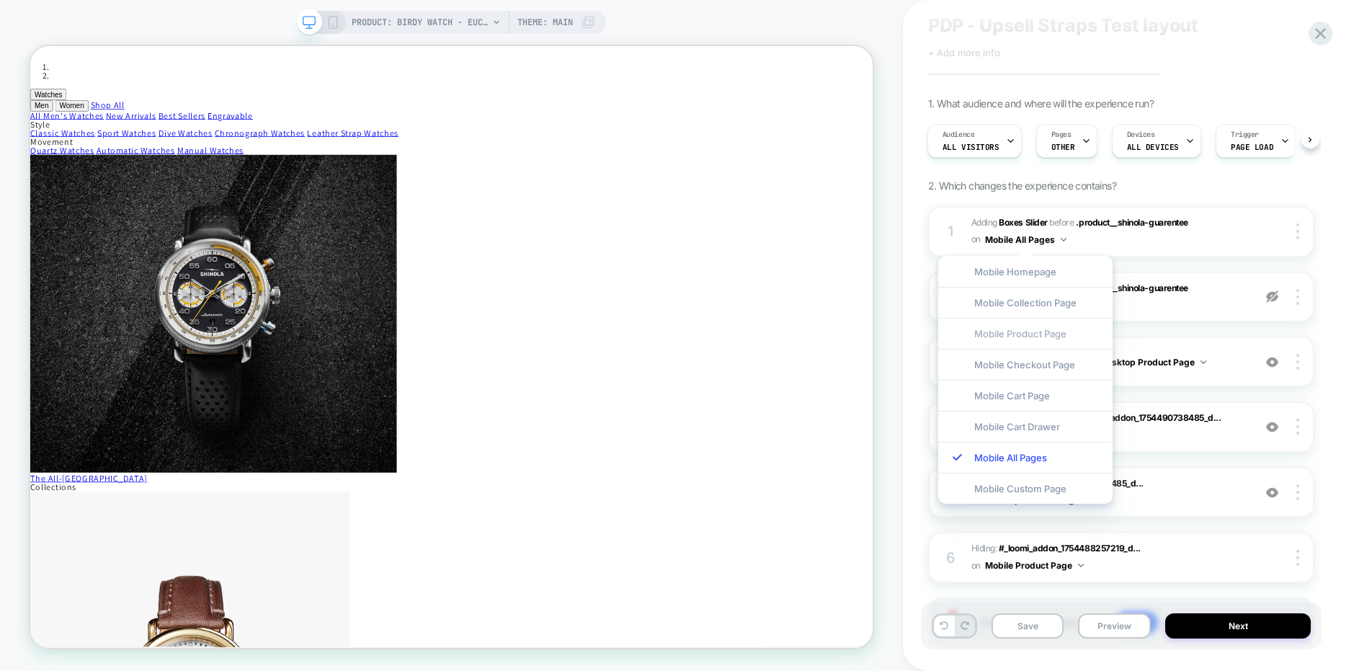
click at [1044, 334] on div "Mobile Product Page" at bounding box center [1025, 333] width 174 height 31
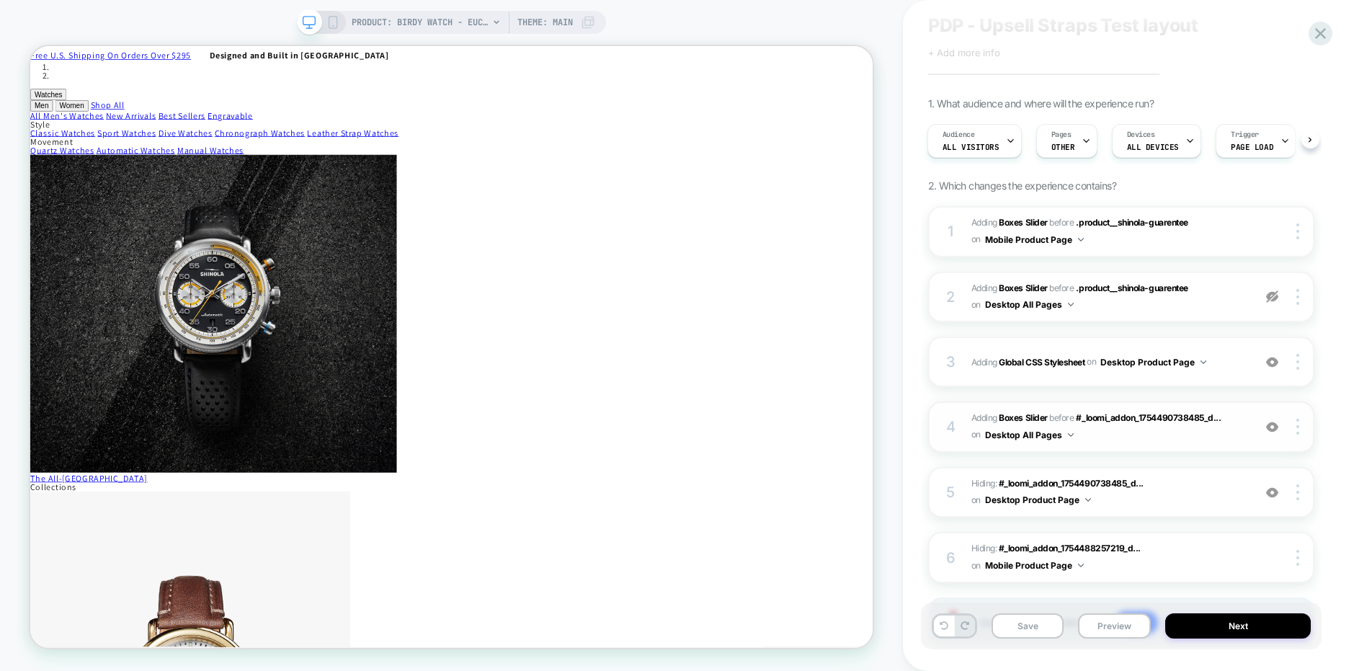
click at [1070, 437] on button "Desktop All Pages" at bounding box center [1029, 435] width 89 height 18
click at [1121, 457] on div "1 #_loomi_addon_1754488257219_dup1757100882_dup1758831880 Adding Boxes Slider B…" at bounding box center [1121, 445] width 386 height 478
click at [1041, 438] on button "Desktop All Pages" at bounding box center [1029, 435] width 89 height 18
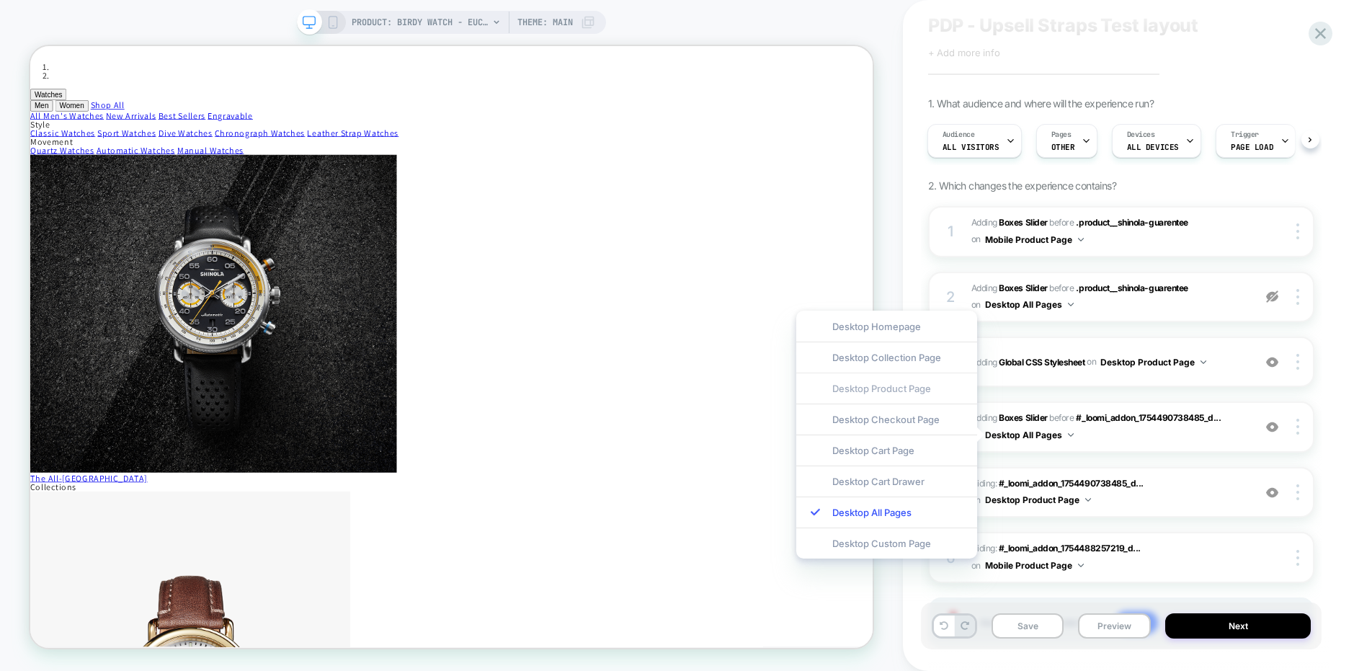
click at [899, 389] on div "Desktop Product Page" at bounding box center [886, 388] width 181 height 31
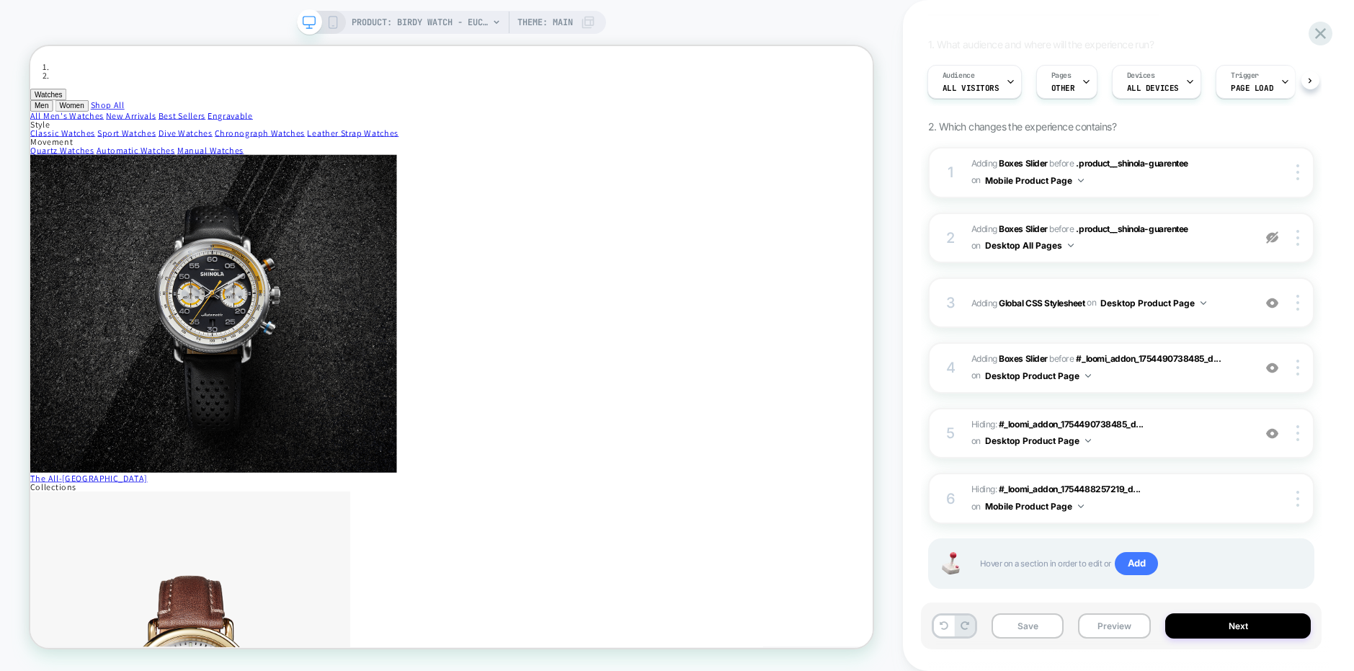
scroll to position [105, 0]
drag, startPoint x: 1030, startPoint y: 623, endPoint x: 971, endPoint y: 696, distance: 93.8
click at [1030, 623] on button "Save" at bounding box center [1028, 625] width 73 height 25
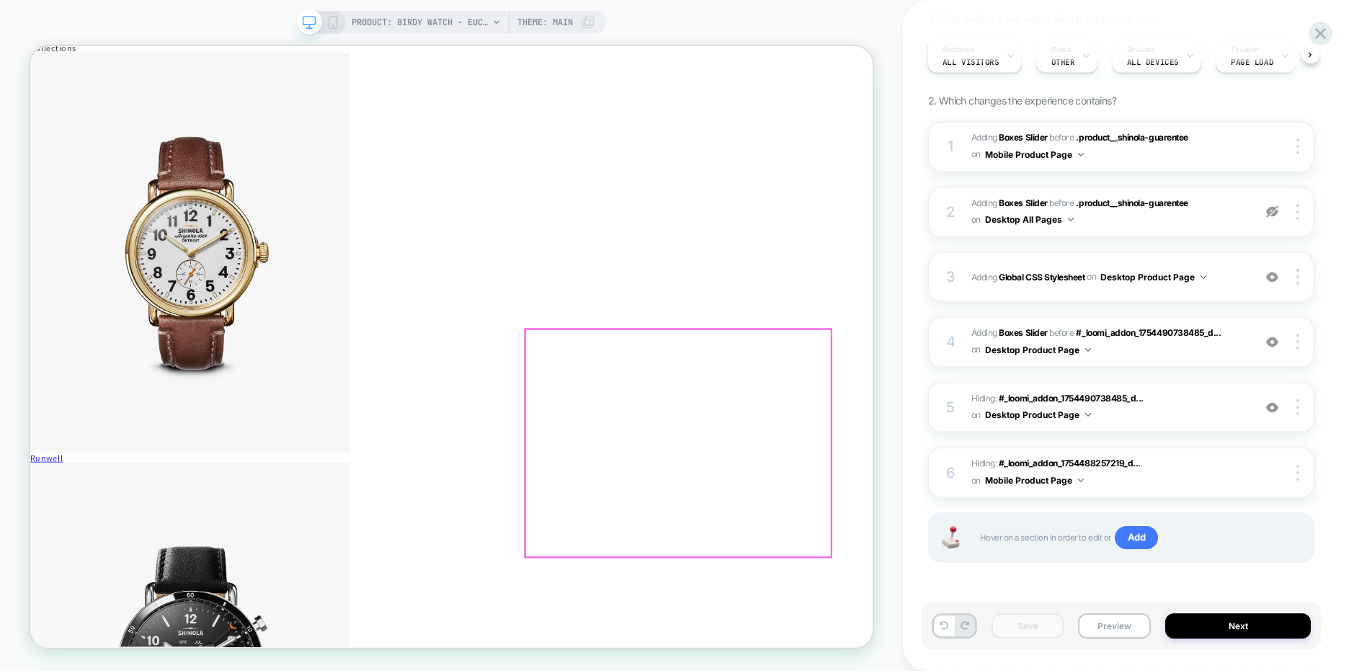
scroll to position [729, 0]
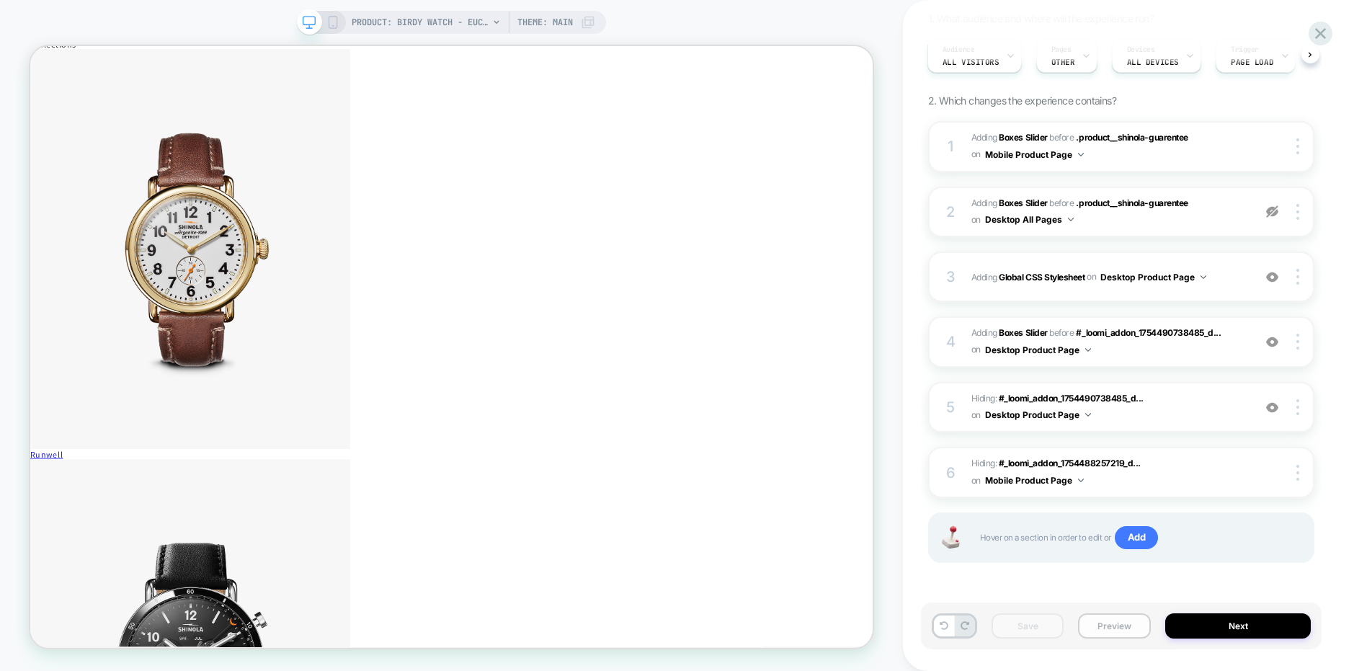
click at [1108, 618] on button "Preview" at bounding box center [1114, 625] width 73 height 25
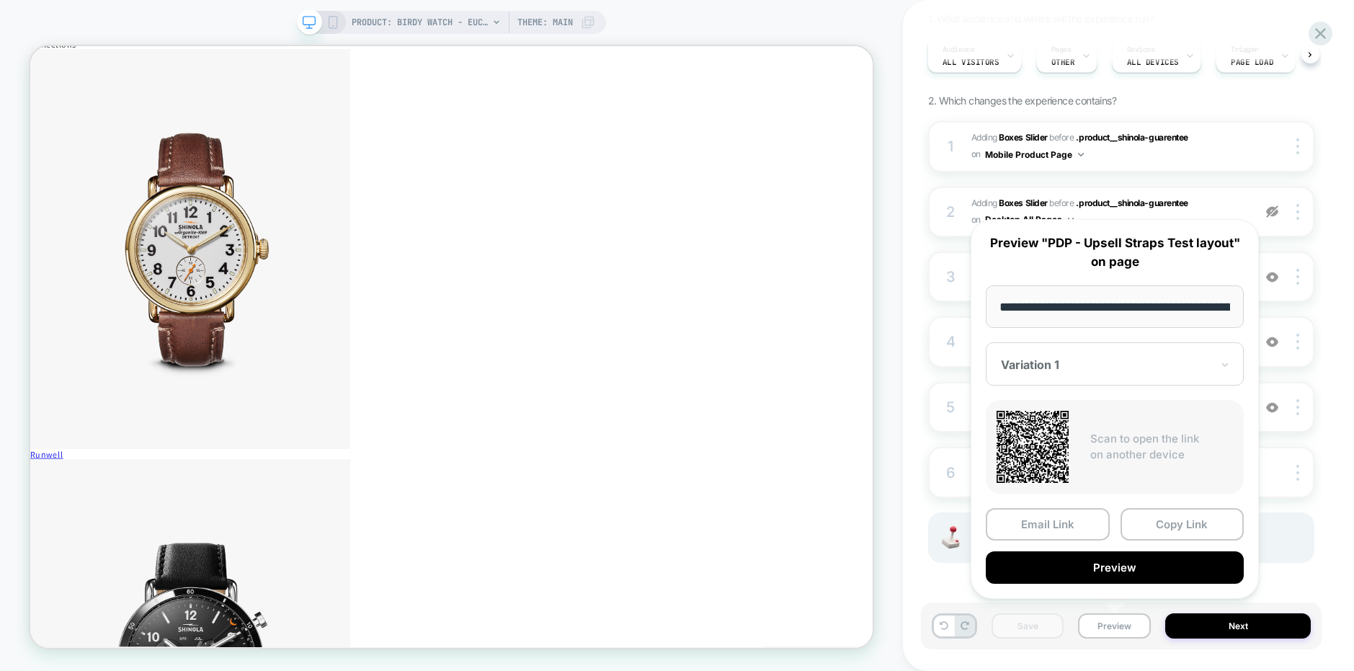
scroll to position [863, 0]
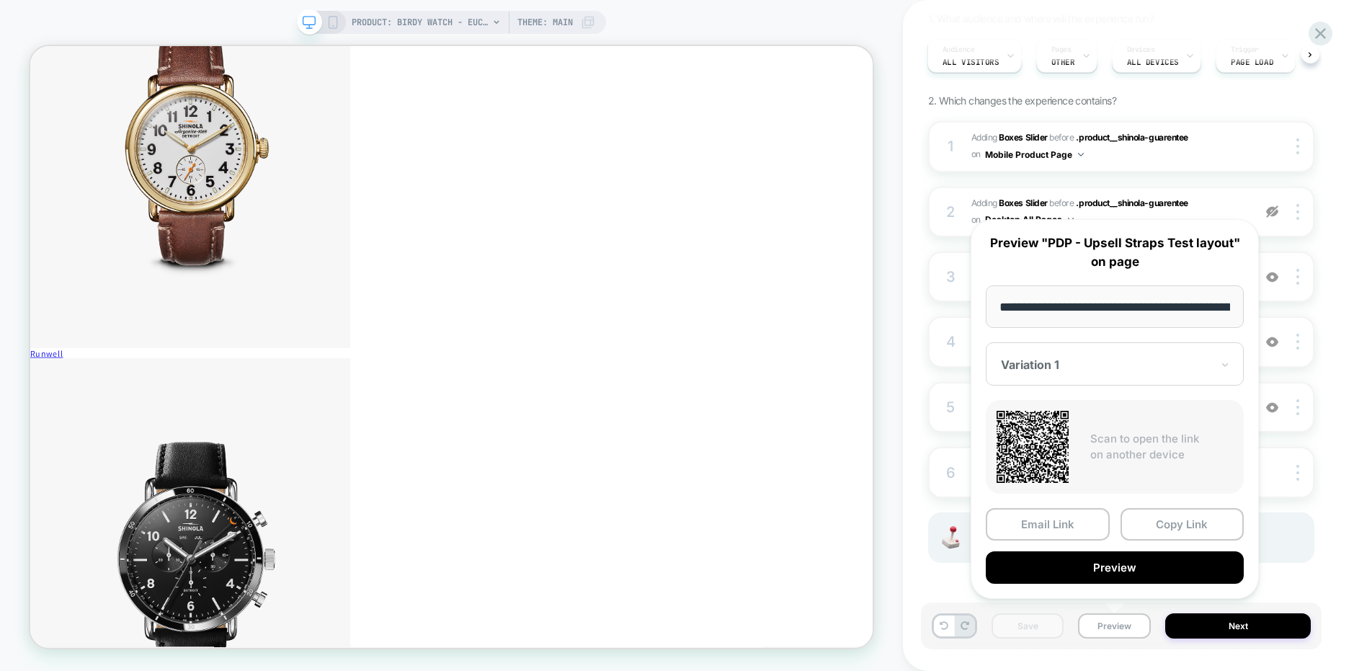
click at [329, 22] on rect at bounding box center [333, 23] width 8 height 12
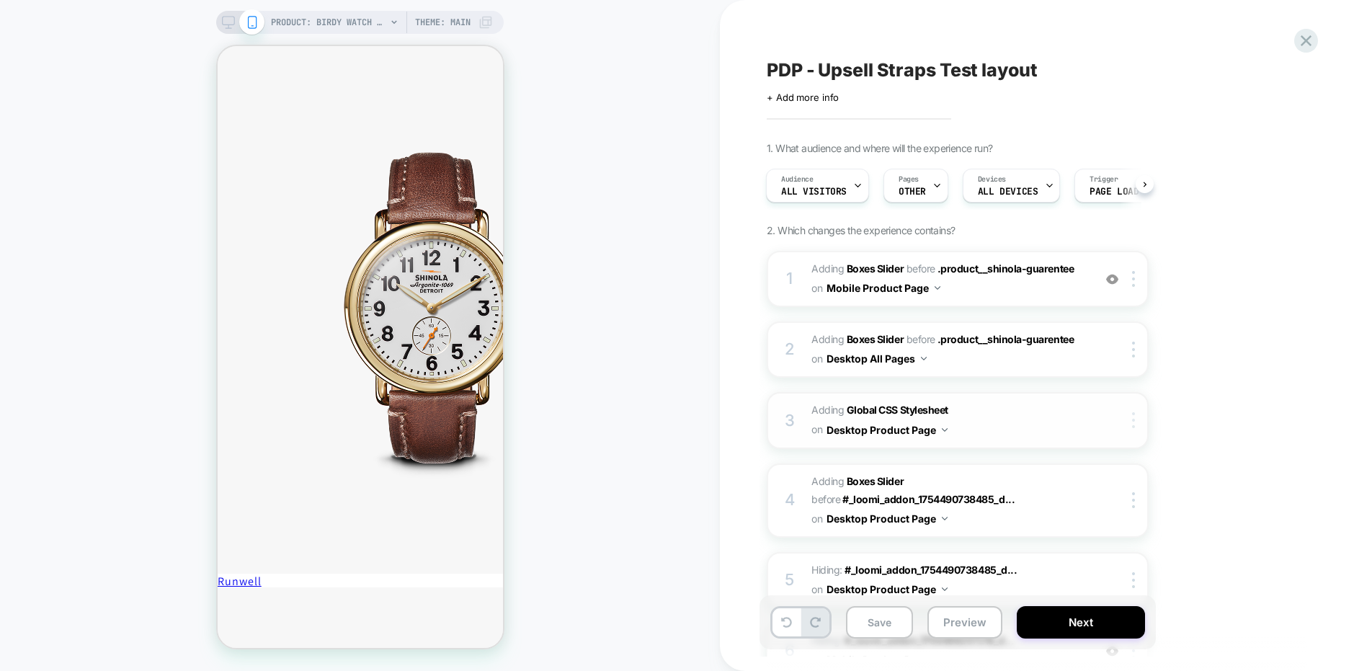
click at [1134, 424] on img at bounding box center [1133, 420] width 3 height 16
click at [1196, 394] on div "1. What audience and where will the experience run? Audience All Visitors Pages…" at bounding box center [1030, 461] width 526 height 638
click at [1305, 40] on icon at bounding box center [1306, 40] width 11 height 11
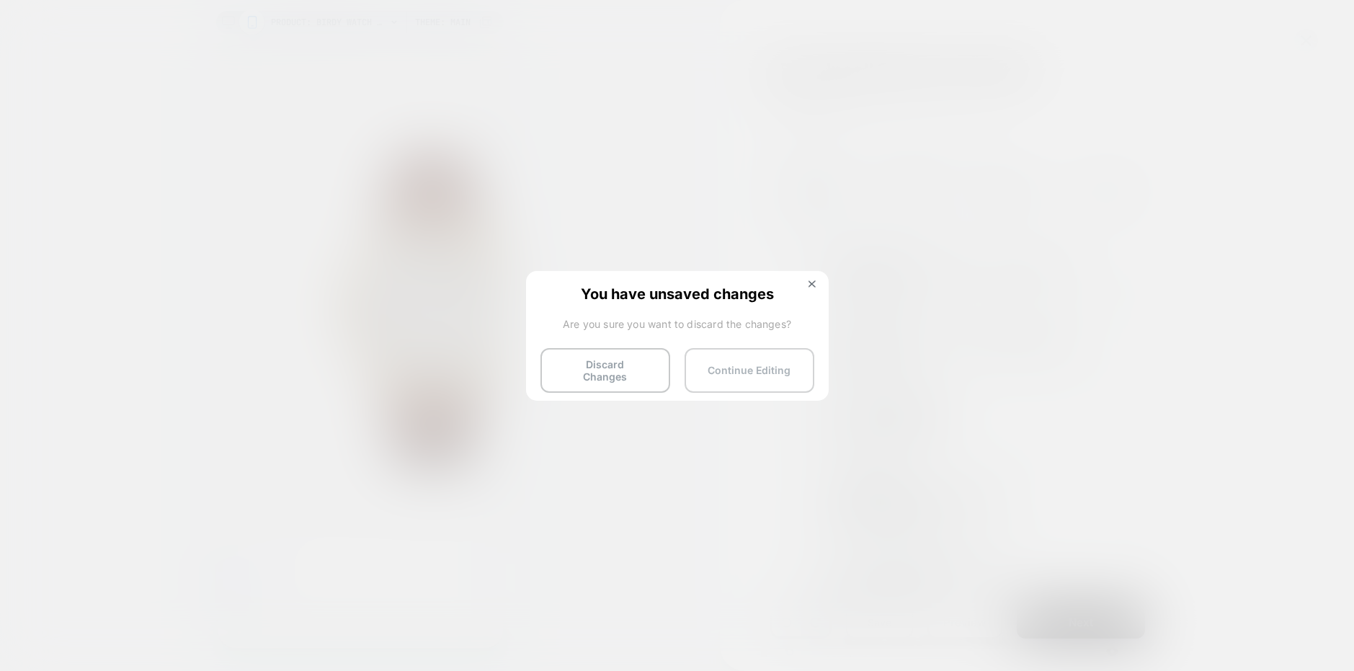
click at [774, 376] on button "Continue Editing" at bounding box center [750, 370] width 130 height 45
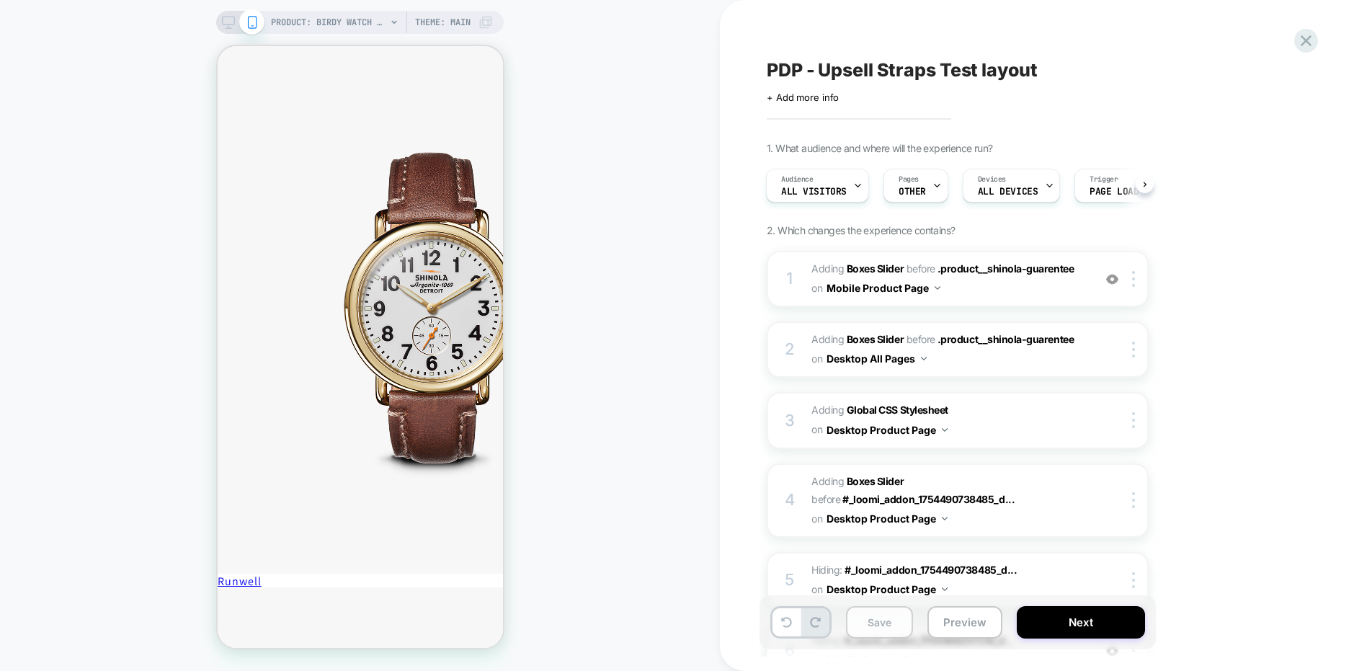
click at [883, 618] on button "Save" at bounding box center [879, 622] width 67 height 32
click at [1302, 40] on icon at bounding box center [1306, 40] width 19 height 19
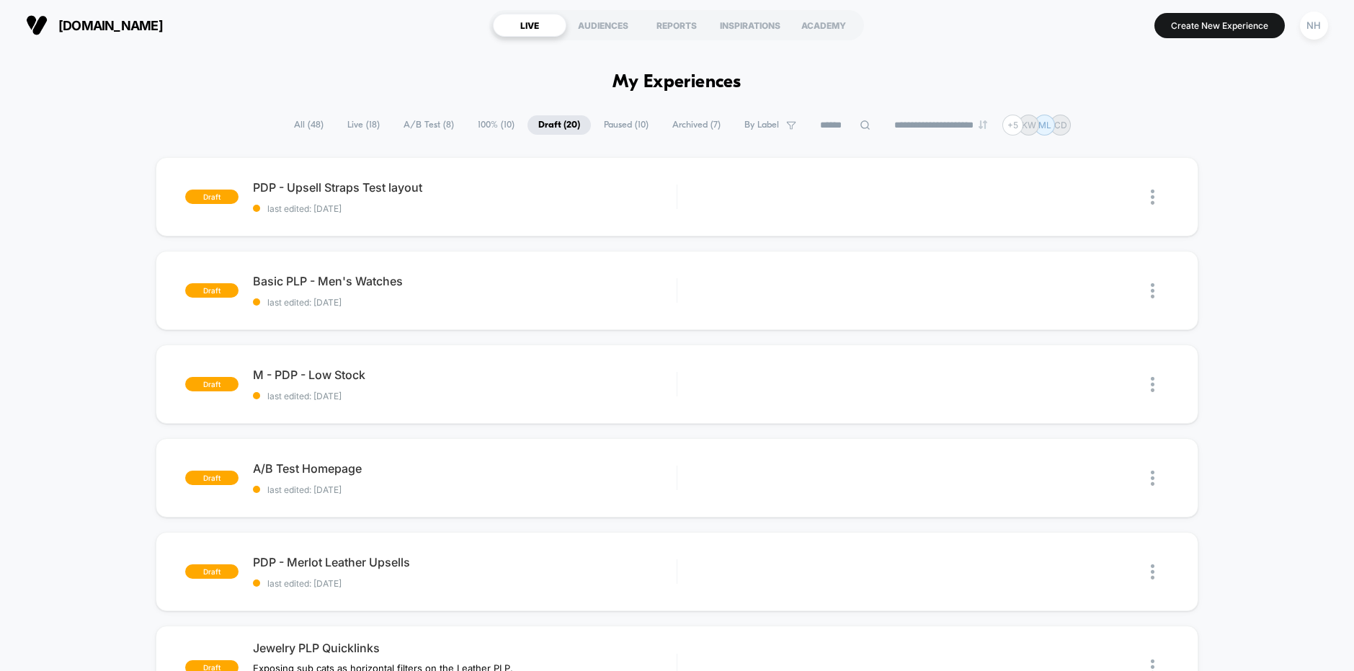
click at [301, 126] on span "All ( 48 )" at bounding box center [308, 124] width 51 height 19
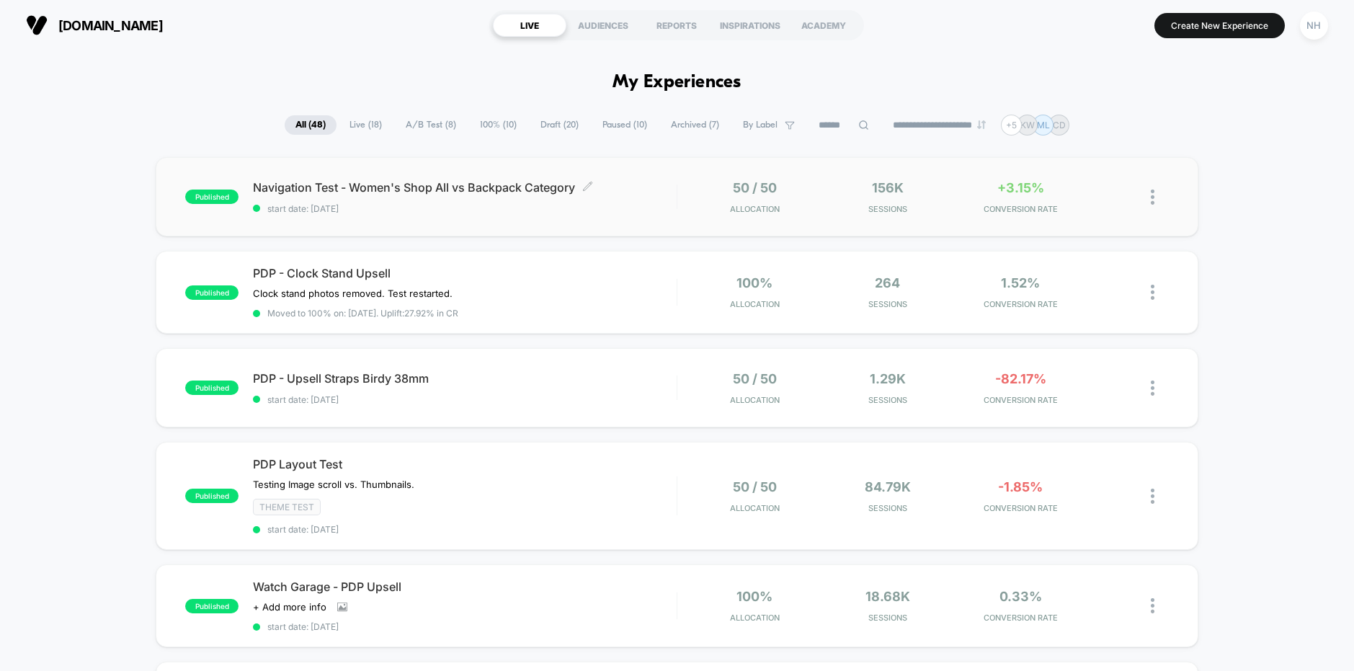
click at [631, 180] on span "Navigation Test - Women's Shop All vs Backpack Category Click to edit experienc…" at bounding box center [465, 187] width 424 height 14
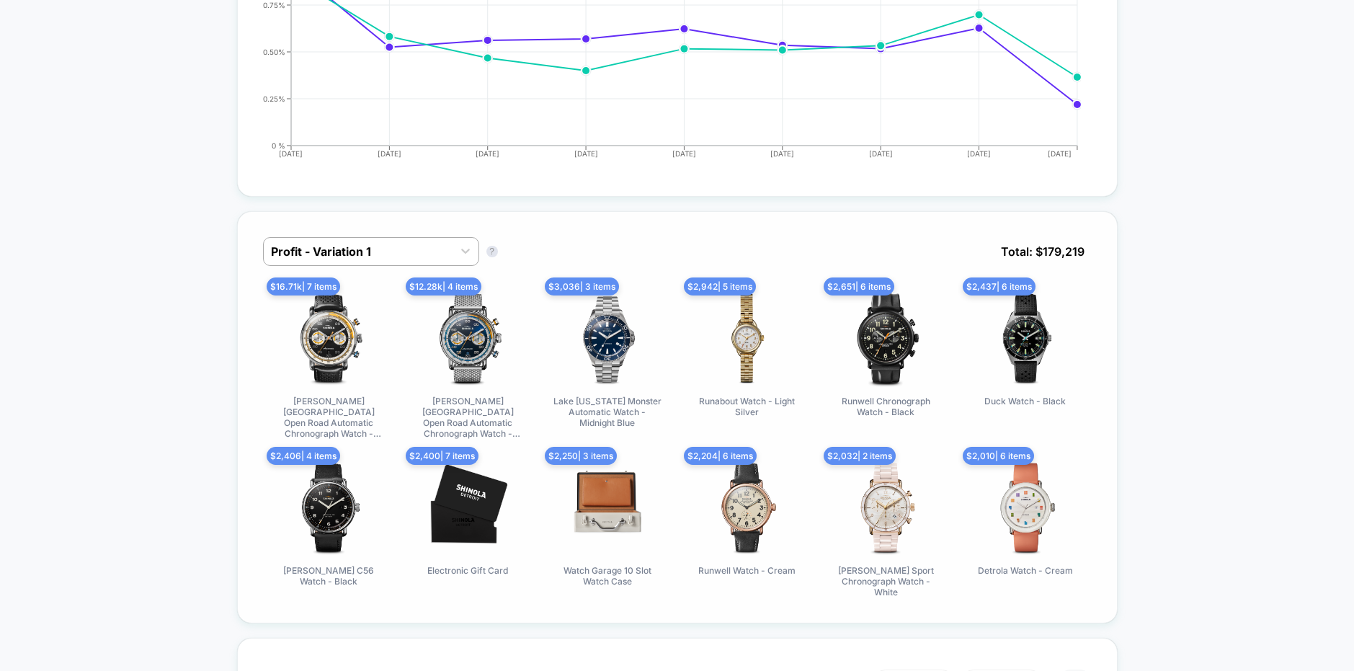
scroll to position [897, 0]
